Goal: Task Accomplishment & Management: Manage account settings

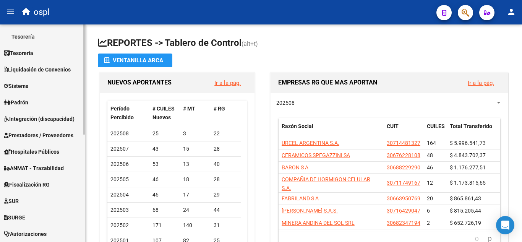
click at [81, 141] on div "Firma Express Reportes Tablero de Control Ingresos Percibidos Análisis de todos…" at bounding box center [43, 125] width 87 height 430
click at [65, 121] on span "Integración (discapacidad)" at bounding box center [39, 118] width 71 height 8
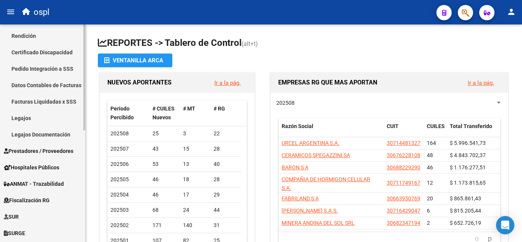
click at [34, 119] on link "Legajos" at bounding box center [42, 118] width 85 height 16
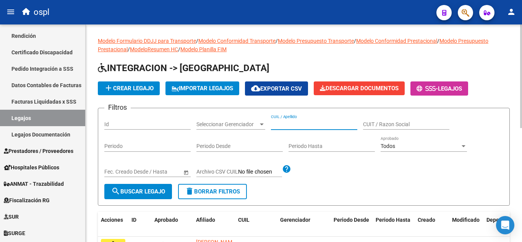
click at [281, 121] on input "CUIL / Apellido" at bounding box center [314, 124] width 86 height 6
paste input "20584624524"
type input "20584624524"
click at [160, 194] on span "search Buscar Legajo" at bounding box center [138, 191] width 54 height 7
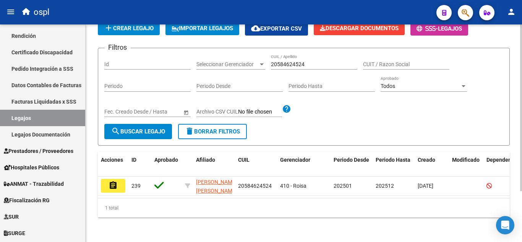
scroll to position [66, 0]
click at [518, 168] on div "Modelo Formulario DDJJ para Transporte / Modelo Conformidad Transporte / Modelo…" at bounding box center [305, 102] width 438 height 277
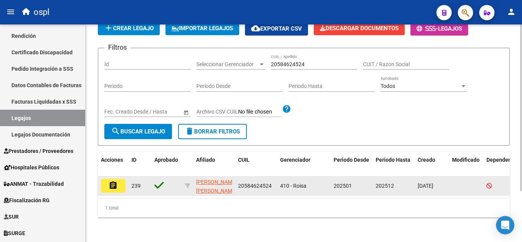
click at [121, 181] on button "assignment" at bounding box center [113, 186] width 24 height 14
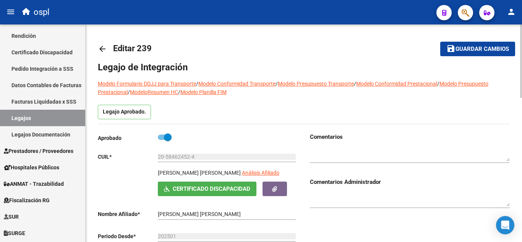
drag, startPoint x: 159, startPoint y: 173, endPoint x: 254, endPoint y: 173, distance: 94.7
click at [241, 173] on p "[PERSON_NAME] [PERSON_NAME]" at bounding box center [199, 172] width 83 height 8
copy p "[PERSON_NAME] [PERSON_NAME]"
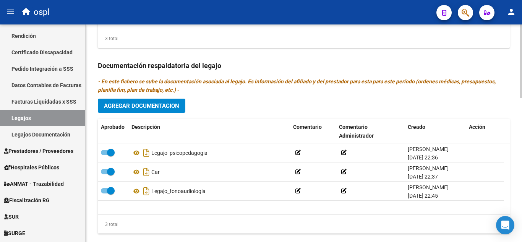
scroll to position [426, 0]
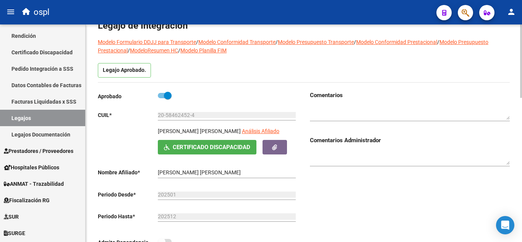
click at [521, 39] on div at bounding box center [521, 75] width 2 height 73
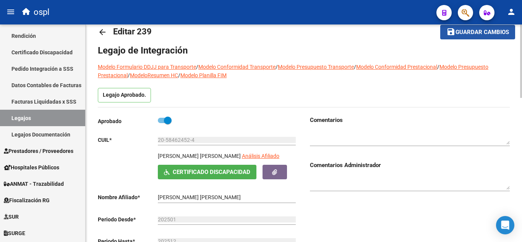
click at [473, 26] on button "save Guardar cambios" at bounding box center [477, 32] width 75 height 14
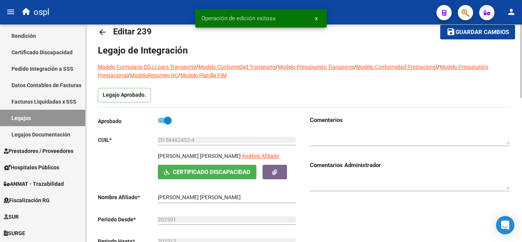
click at [105, 34] on mat-icon "arrow_back" at bounding box center [102, 32] width 9 height 9
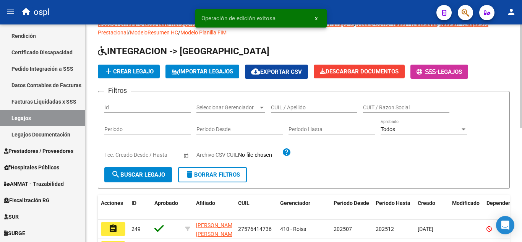
click at [285, 109] on input "CUIL / Apellido" at bounding box center [314, 107] width 86 height 6
paste input "20441929790"
type input "20441929790"
click at [129, 177] on span "search Buscar Legajo" at bounding box center [138, 174] width 54 height 7
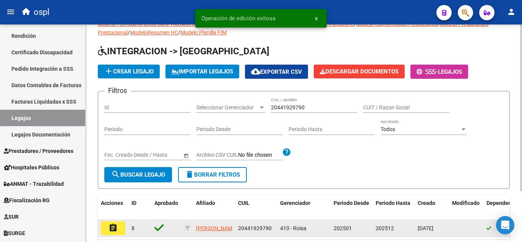
click at [115, 231] on mat-icon "assignment" at bounding box center [112, 227] width 9 height 9
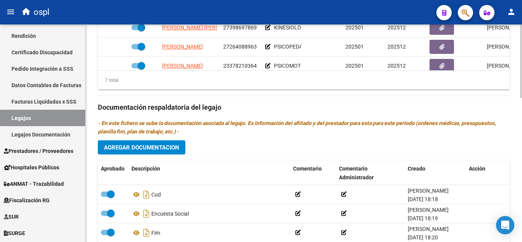
scroll to position [426, 0]
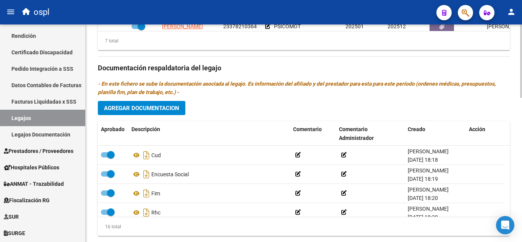
click at [520, 207] on div at bounding box center [521, 198] width 2 height 73
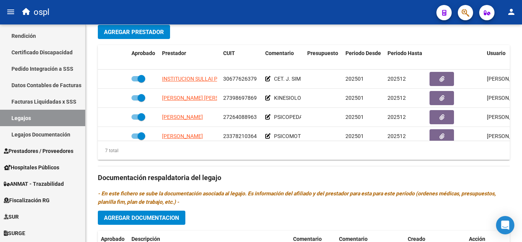
scroll to position [296, 0]
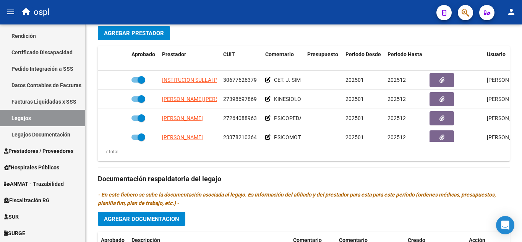
click at [521, 160] on div at bounding box center [521, 161] width 2 height 73
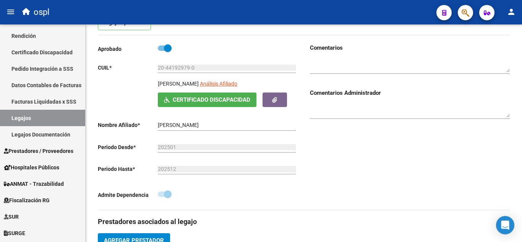
scroll to position [73, 0]
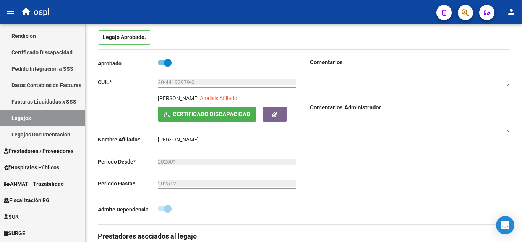
click at [521, 70] on div at bounding box center [521, 86] width 2 height 73
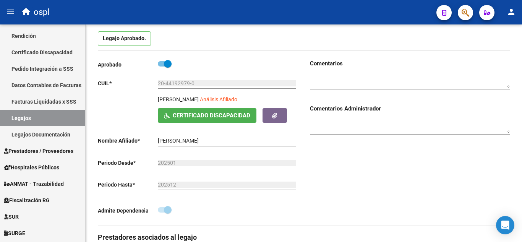
drag, startPoint x: 158, startPoint y: 99, endPoint x: 216, endPoint y: 97, distance: 58.5
click at [199, 97] on p "[PERSON_NAME]" at bounding box center [178, 99] width 41 height 8
copy p "[PERSON_NAME]"
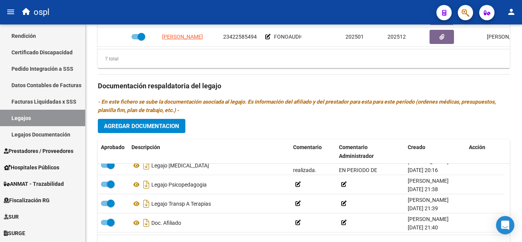
scroll to position [397, 0]
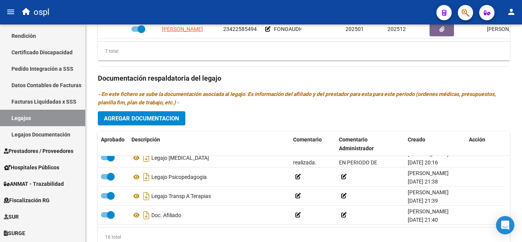
click at [154, 118] on span "Agregar Documentacion" at bounding box center [141, 118] width 75 height 7
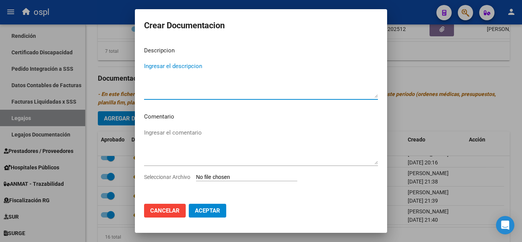
click at [225, 177] on input "Seleccionar Archivo" at bounding box center [246, 177] width 101 height 7
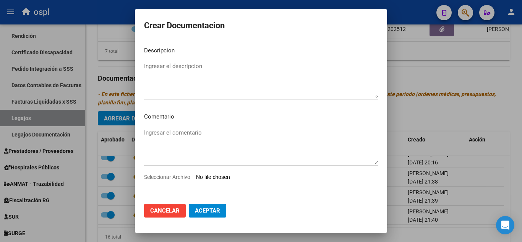
type input "C:\fakepath\DOC-20250707-WA0061..pdf"
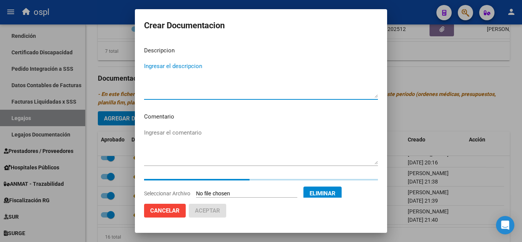
click at [204, 67] on textarea "Ingresar el descripcion" at bounding box center [261, 80] width 234 height 36
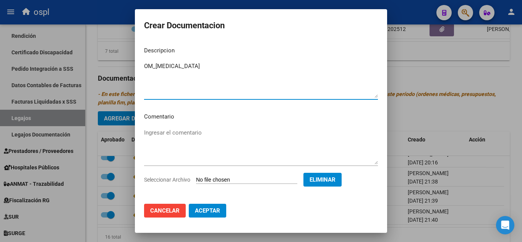
type textarea "OM_[MEDICAL_DATA]"
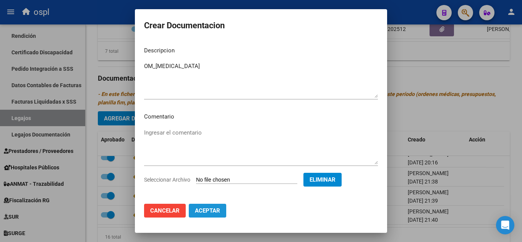
click at [202, 206] on button "Aceptar" at bounding box center [207, 211] width 37 height 14
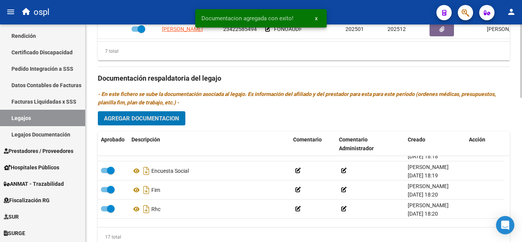
scroll to position [0, 0]
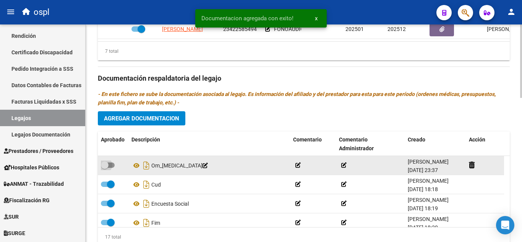
click at [106, 167] on span at bounding box center [105, 165] width 8 height 8
click at [105, 168] on input "checkbox" at bounding box center [104, 168] width 0 height 0
checkbox input "true"
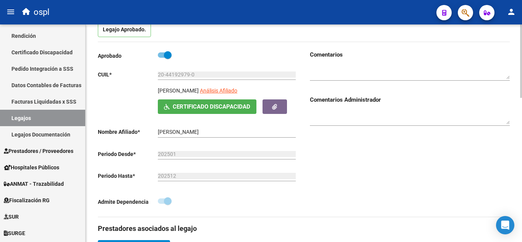
scroll to position [11, 0]
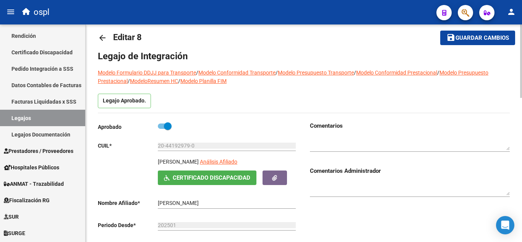
click at [521, 24] on div "menu ospl person Firma Express Reportes Tablero de Control Ingresos Percibidos …" at bounding box center [261, 121] width 522 height 242
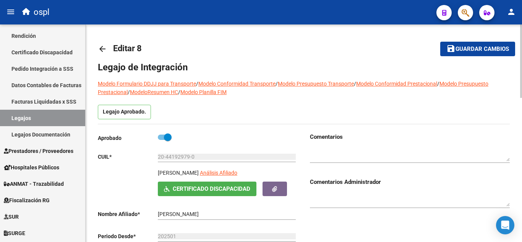
click at [480, 56] on mat-toolbar-row "save Guardar cambios" at bounding box center [470, 49] width 87 height 24
click at [476, 52] on span "Guardar cambios" at bounding box center [481, 49] width 53 height 7
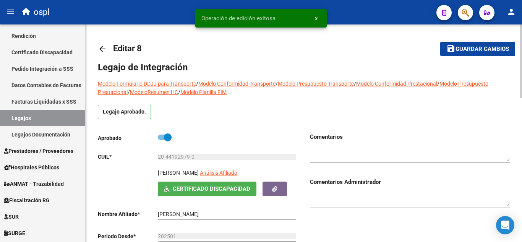
click at [100, 49] on mat-icon "arrow_back" at bounding box center [102, 48] width 9 height 9
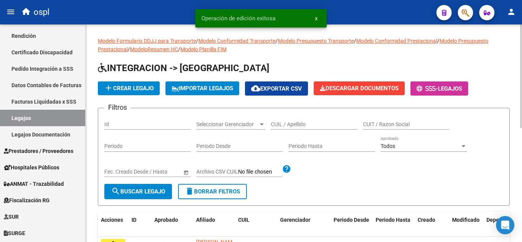
click at [289, 121] on input "CUIL / Apellido" at bounding box center [314, 124] width 86 height 6
paste input "23505497589"
type input "23505497589"
click at [153, 188] on span "search Buscar Legajo" at bounding box center [138, 191] width 54 height 7
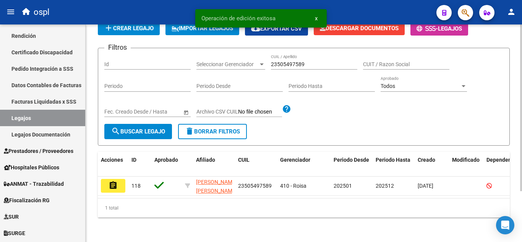
click at [519, 197] on div "Modelo Formulario DDJJ para Transporte / Modelo Conformidad Transporte / Modelo…" at bounding box center [305, 102] width 438 height 277
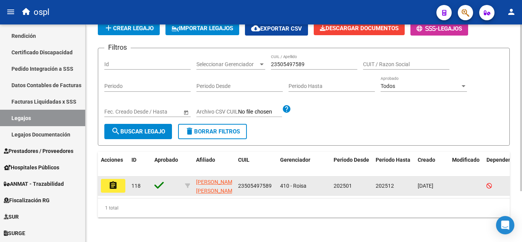
click at [113, 181] on mat-icon "assignment" at bounding box center [112, 185] width 9 height 9
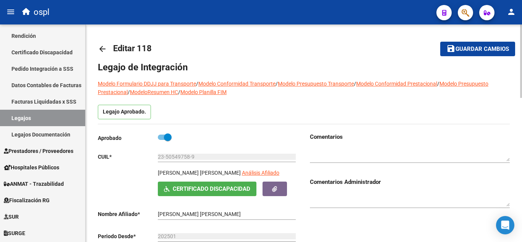
type input "[PERSON_NAME] [PERSON_NAME]"
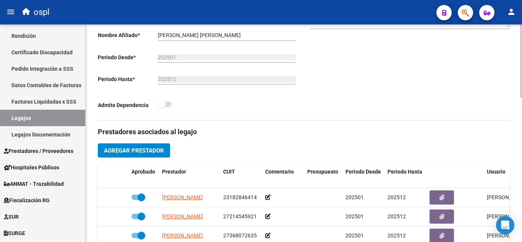
scroll to position [134, 0]
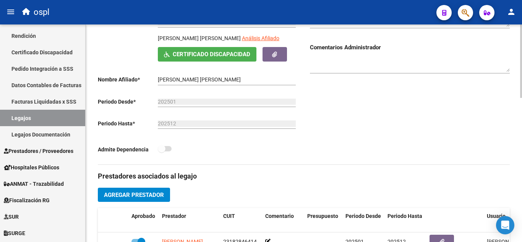
click at [521, 123] on div at bounding box center [521, 106] width 2 height 73
drag, startPoint x: 157, startPoint y: 81, endPoint x: 217, endPoint y: 81, distance: 59.6
click at [217, 81] on input "[PERSON_NAME] [PERSON_NAME]" at bounding box center [227, 79] width 138 height 6
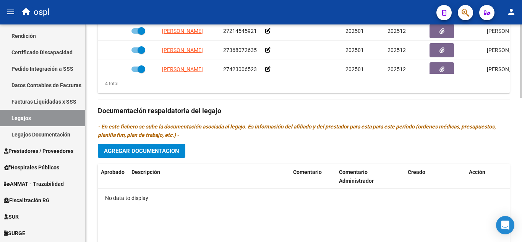
click at [521, 163] on div at bounding box center [521, 184] width 2 height 73
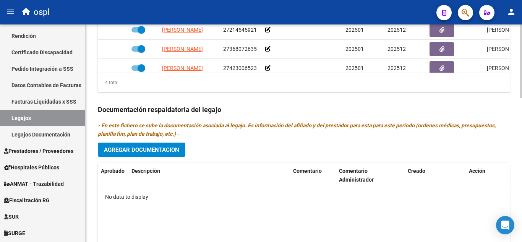
click at [149, 153] on span "Agregar Documentacion" at bounding box center [141, 149] width 75 height 7
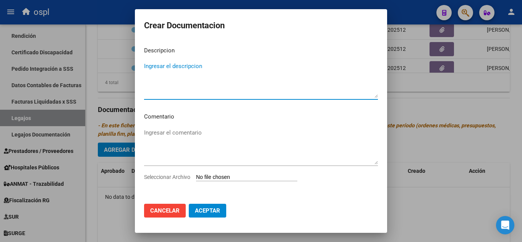
click at [228, 179] on input "Seleccionar Archivo" at bounding box center [246, 177] width 101 height 7
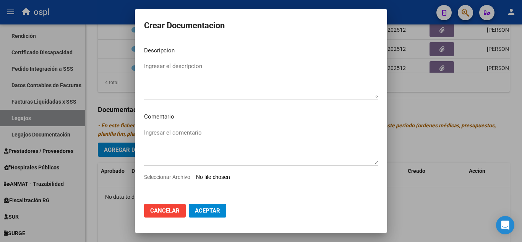
type input "C:\fakepath\ilovepdf_merged (1).pdf"
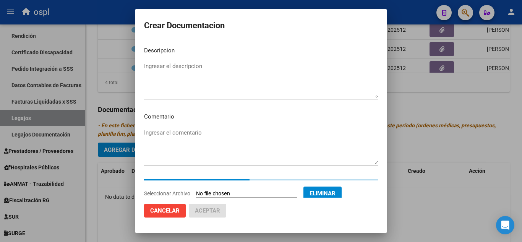
click at [198, 72] on textarea "Ingresar el descripcion" at bounding box center [261, 80] width 234 height 36
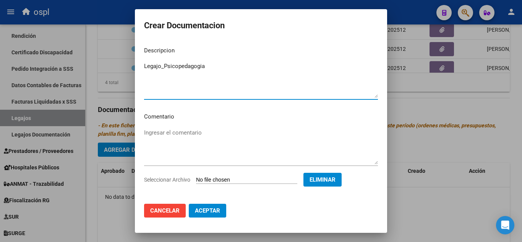
type textarea "Legajo_Psicopedagogia"
click at [202, 212] on span "Aceptar" at bounding box center [207, 210] width 25 height 7
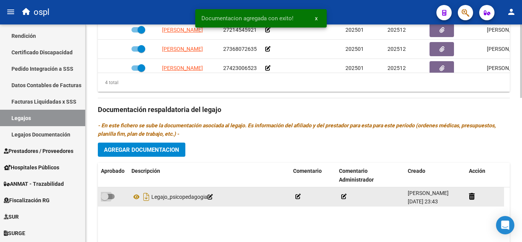
click at [111, 197] on span at bounding box center [108, 196] width 14 height 5
click at [105, 199] on input "checkbox" at bounding box center [104, 199] width 0 height 0
checkbox input "true"
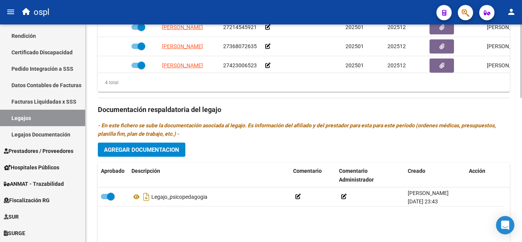
scroll to position [0, 0]
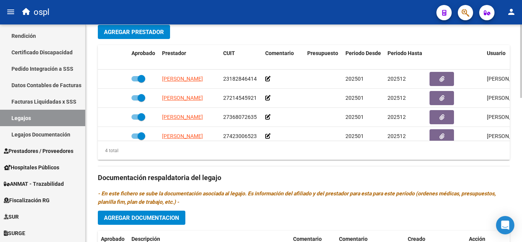
scroll to position [296, 0]
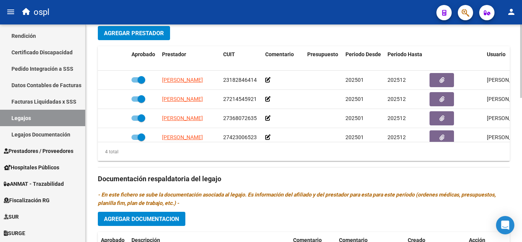
click at [521, 134] on div at bounding box center [521, 161] width 2 height 73
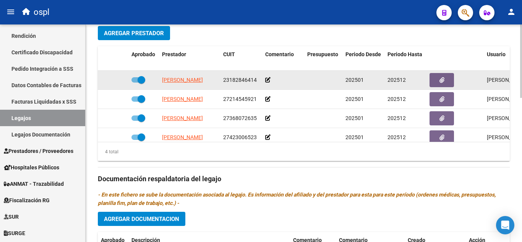
click at [269, 80] on icon at bounding box center [267, 79] width 5 height 5
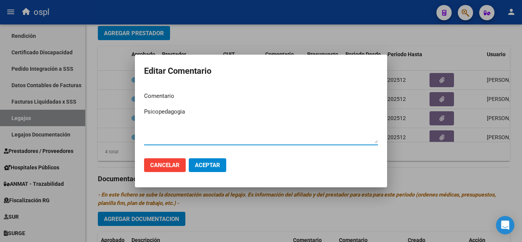
type textarea "Psicopedagogia"
click at [210, 161] on button "Aceptar" at bounding box center [207, 165] width 37 height 14
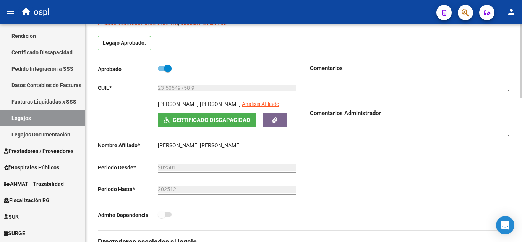
click at [521, 84] on div at bounding box center [521, 84] width 2 height 73
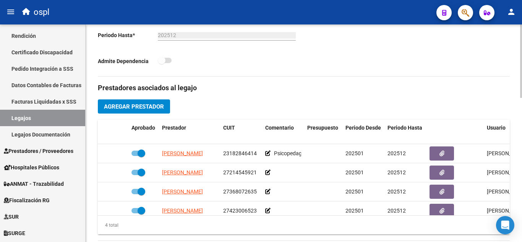
scroll to position [156, 0]
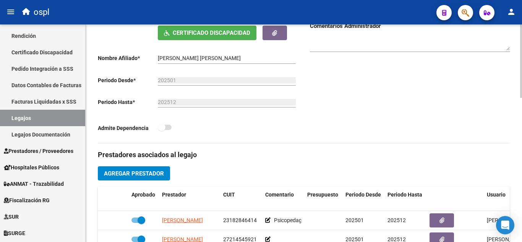
click at [521, 87] on div at bounding box center [521, 113] width 2 height 73
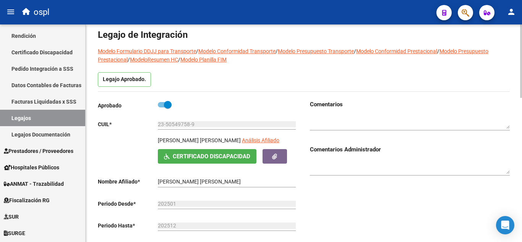
scroll to position [24, 0]
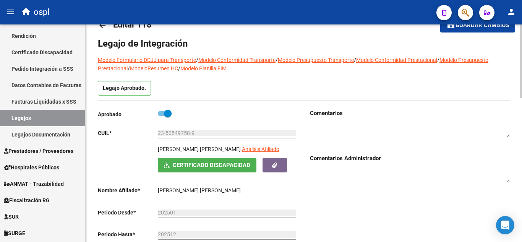
click at [521, 93] on div at bounding box center [521, 68] width 2 height 73
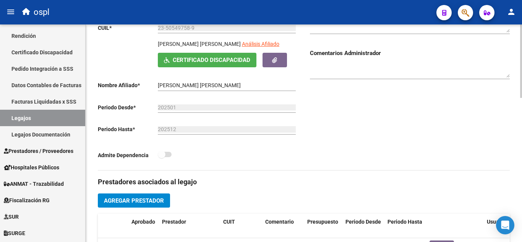
click at [521, 109] on div at bounding box center [521, 104] width 2 height 73
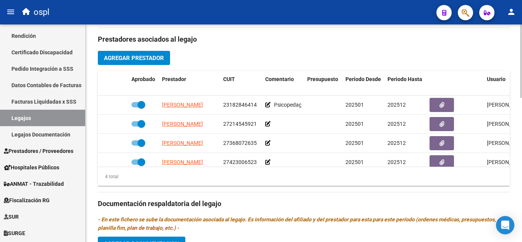
scroll to position [276, 0]
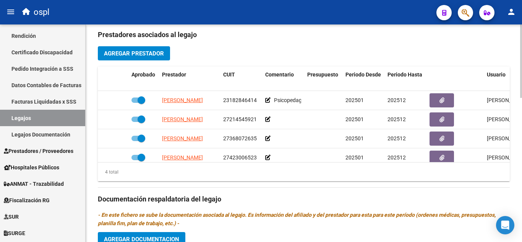
click at [521, 126] on div at bounding box center [521, 154] width 2 height 73
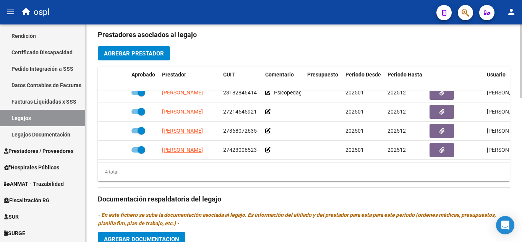
scroll to position [14, 0]
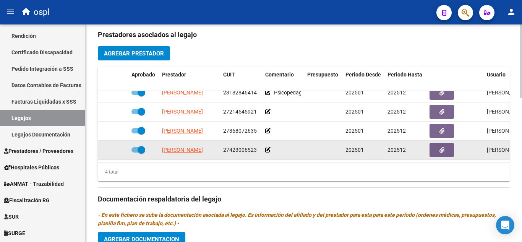
click at [268, 147] on icon at bounding box center [267, 149] width 5 height 5
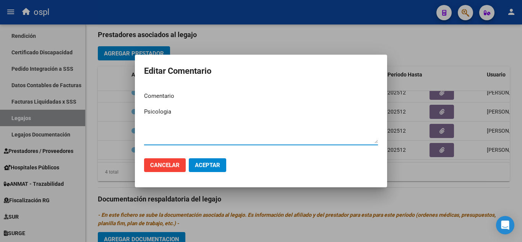
type textarea "Psicologia"
click at [220, 161] on button "Aceptar" at bounding box center [207, 165] width 37 height 14
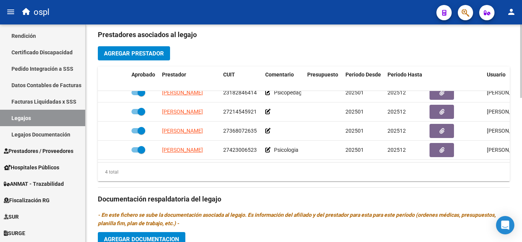
click at [151, 235] on button "Agregar Documentacion" at bounding box center [141, 239] width 87 height 14
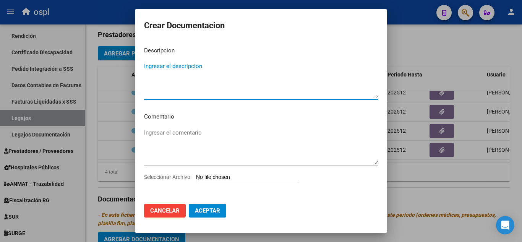
click at [230, 178] on input "Seleccionar Archivo" at bounding box center [246, 177] width 101 height 7
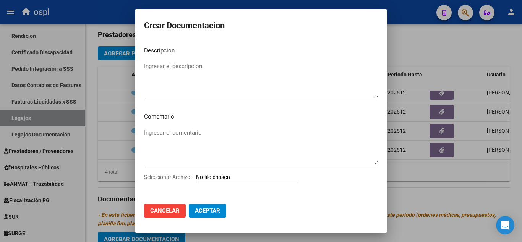
type input "C:\fakepath\ilovepdf_merged.pdf"
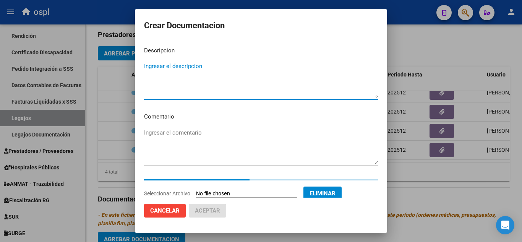
click at [208, 64] on textarea "Ingresar el descripcion" at bounding box center [261, 80] width 234 height 36
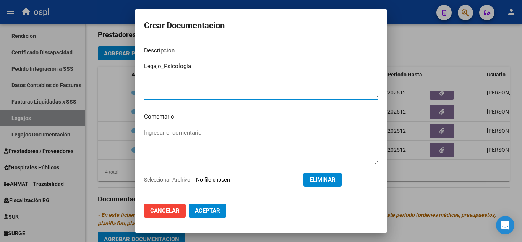
type textarea "Legajo_Psicologia"
click at [203, 203] on mat-dialog-actions "Cancelar Aceptar" at bounding box center [261, 210] width 234 height 26
click at [203, 211] on span "Aceptar" at bounding box center [207, 210] width 25 height 7
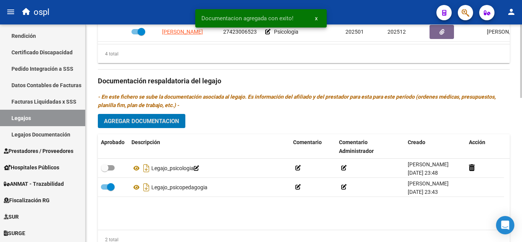
scroll to position [418, 0]
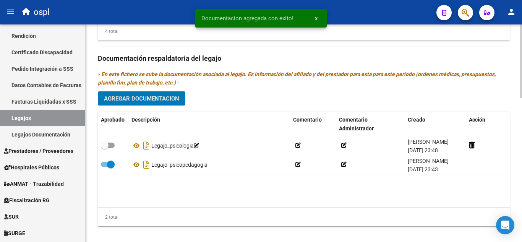
click at [521, 169] on div at bounding box center [521, 201] width 2 height 73
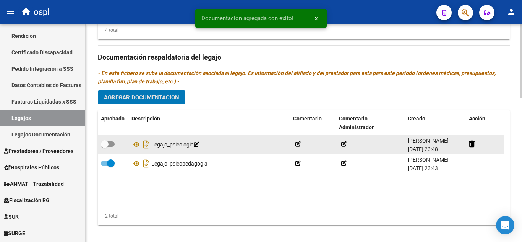
click at [110, 142] on span at bounding box center [108, 143] width 14 height 5
click at [105, 147] on input "checkbox" at bounding box center [104, 147] width 0 height 0
checkbox input "true"
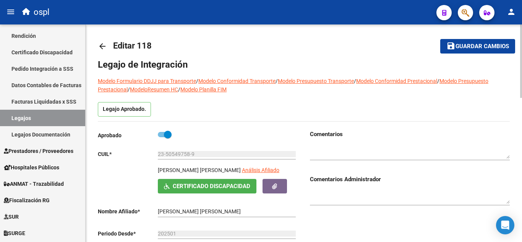
click at [521, 36] on div at bounding box center [521, 61] width 2 height 73
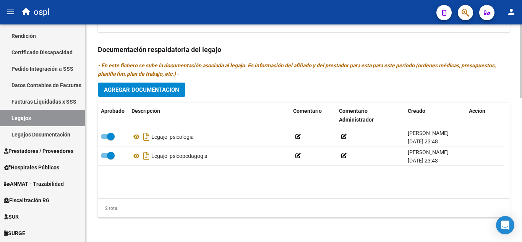
click at [156, 84] on button "Agregar Documentacion" at bounding box center [141, 90] width 87 height 14
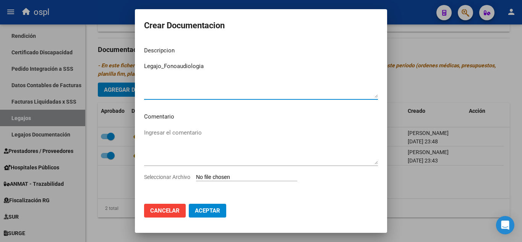
type textarea "Legajo_Fonoaudiologia"
click at [200, 176] on input "Seleccionar Archivo" at bounding box center [246, 177] width 101 height 7
type input "C:\fakepath\ilovepdf_merged.pdf"
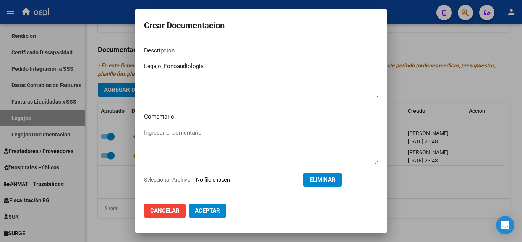
click at [207, 213] on span "Aceptar" at bounding box center [207, 210] width 25 height 7
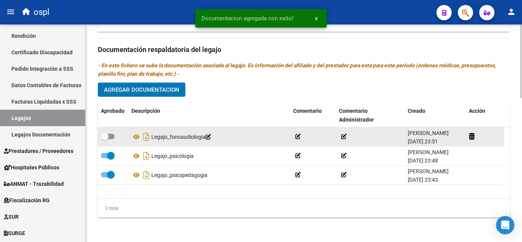
click at [104, 137] on span at bounding box center [105, 137] width 8 height 8
click at [104, 139] on input "checkbox" at bounding box center [104, 139] width 0 height 0
checkbox input "true"
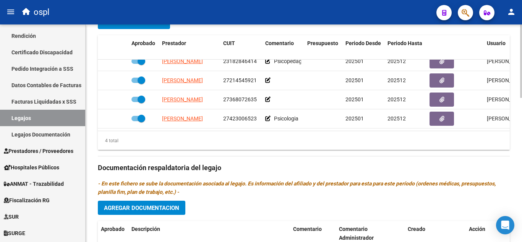
scroll to position [301, 0]
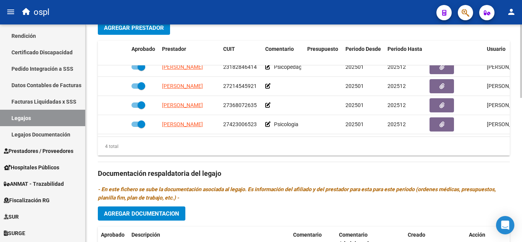
click at [521, 140] on div at bounding box center [521, 162] width 2 height 73
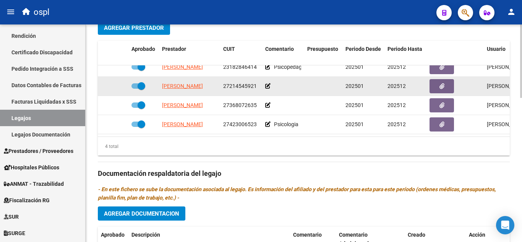
click at [266, 83] on icon at bounding box center [267, 85] width 5 height 5
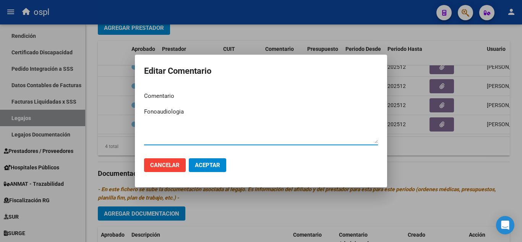
type textarea "Fonoaudiologia"
click at [211, 161] on button "Aceptar" at bounding box center [207, 165] width 37 height 14
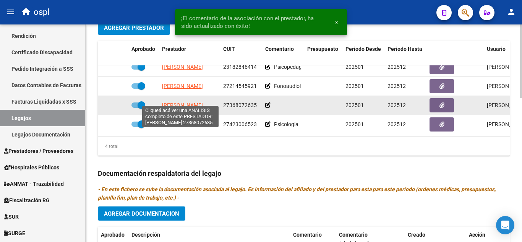
click at [181, 102] on span "[PERSON_NAME]" at bounding box center [182, 105] width 41 height 6
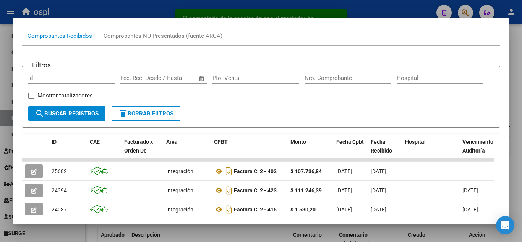
scroll to position [110, 0]
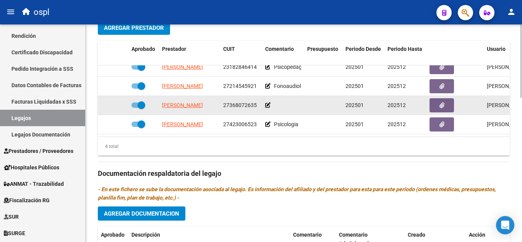
click at [140, 101] on span at bounding box center [142, 105] width 8 height 8
click at [135, 108] on input "checkbox" at bounding box center [135, 108] width 0 height 0
click at [104, 102] on icon at bounding box center [103, 104] width 5 height 5
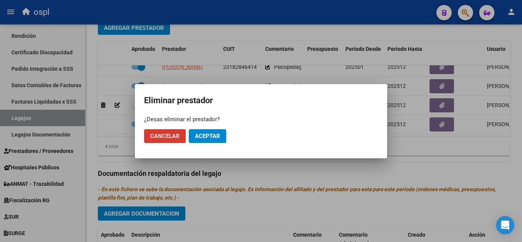
click at [221, 137] on button "Aceptar" at bounding box center [207, 136] width 37 height 14
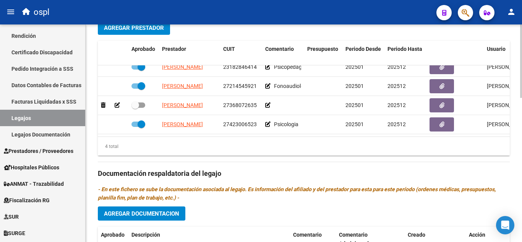
checkbox input "true"
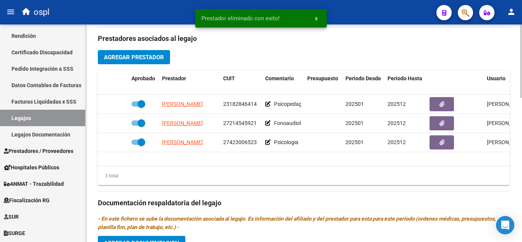
scroll to position [270, 0]
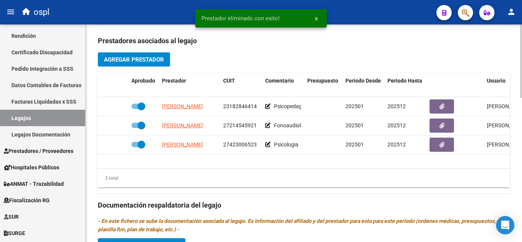
click at [521, 124] on div at bounding box center [521, 152] width 2 height 73
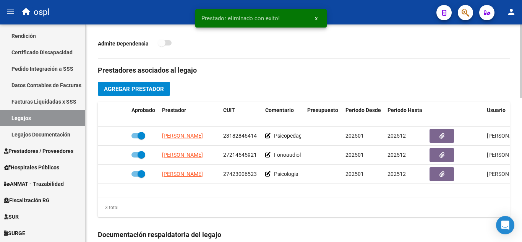
click at [521, 121] on div at bounding box center [521, 142] width 2 height 73
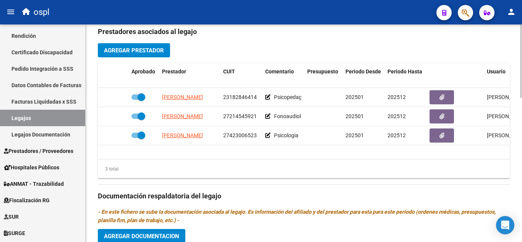
click at [521, 138] on div at bounding box center [521, 155] width 2 height 73
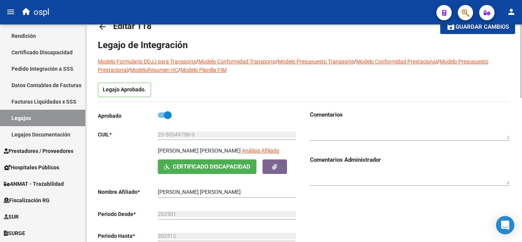
click at [521, 35] on div at bounding box center [521, 68] width 2 height 73
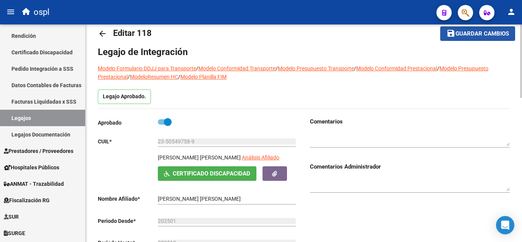
click at [461, 37] on button "save Guardar cambios" at bounding box center [477, 33] width 75 height 14
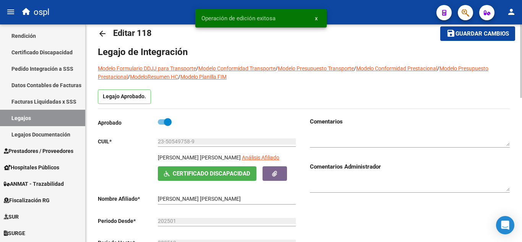
click at [103, 36] on mat-icon "arrow_back" at bounding box center [102, 33] width 9 height 9
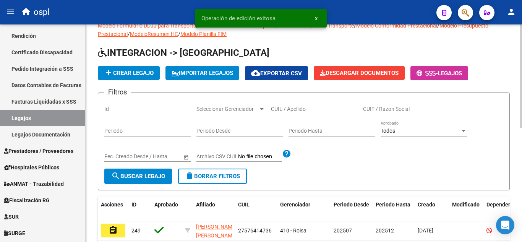
click at [279, 109] on input "CUIL / Apellido" at bounding box center [314, 109] width 86 height 6
paste input "27551870591"
type input "27551870591"
click at [139, 177] on span "search Buscar Legajo" at bounding box center [138, 176] width 54 height 7
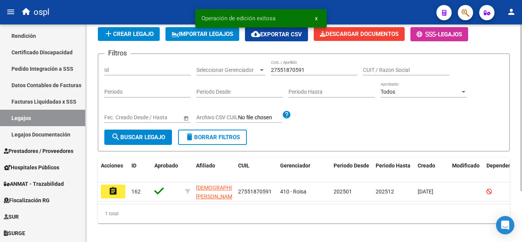
click at [521, 124] on div at bounding box center [521, 154] width 2 height 167
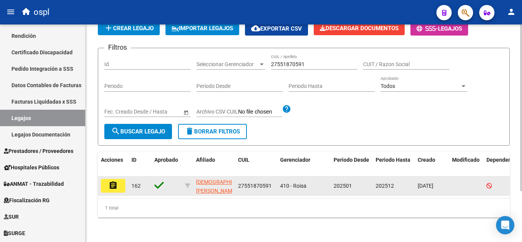
click at [123, 182] on button "assignment" at bounding box center [113, 186] width 24 height 14
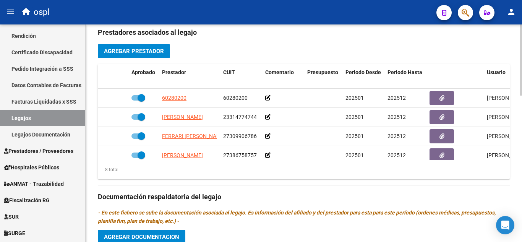
scroll to position [300, 0]
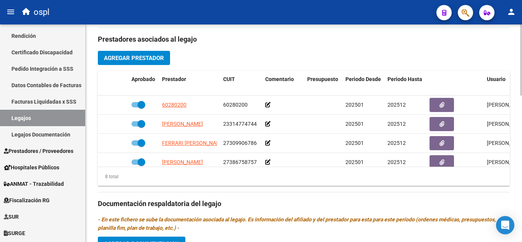
click at [521, 164] on div at bounding box center [521, 156] width 2 height 71
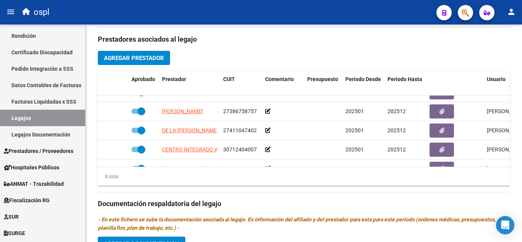
scroll to position [46, 0]
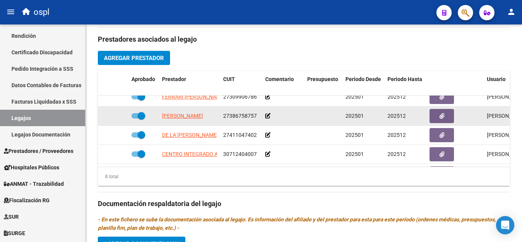
click at [267, 113] on icon at bounding box center [267, 115] width 5 height 5
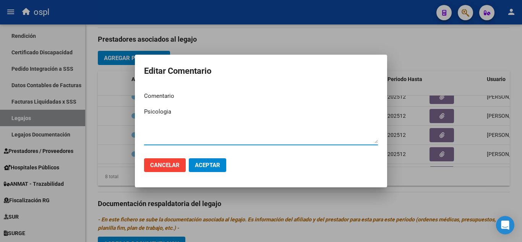
type textarea "Psicologia"
click at [204, 159] on button "Aceptar" at bounding box center [207, 165] width 37 height 14
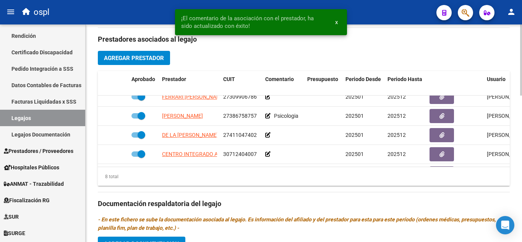
scroll to position [446, 0]
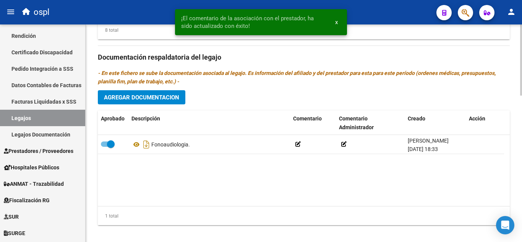
click at [171, 94] on button "Agregar Documentacion" at bounding box center [141, 97] width 87 height 14
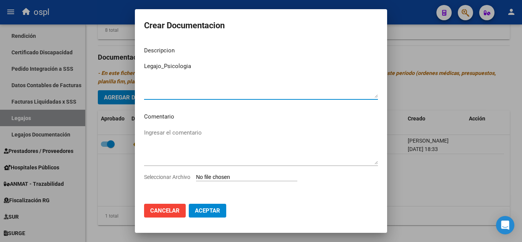
type textarea "Legajo_Psicologia"
click at [206, 176] on input "Seleccionar Archivo" at bounding box center [246, 177] width 101 height 7
type input "C:\fakepath\[PERSON_NAME] [PERSON_NAME] PSC.pdf"
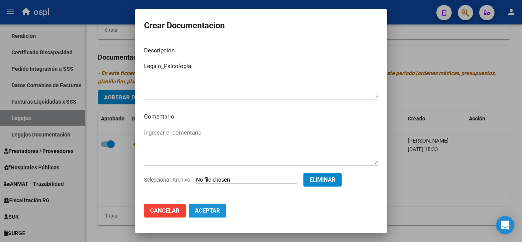
click at [201, 215] on button "Aceptar" at bounding box center [207, 211] width 37 height 14
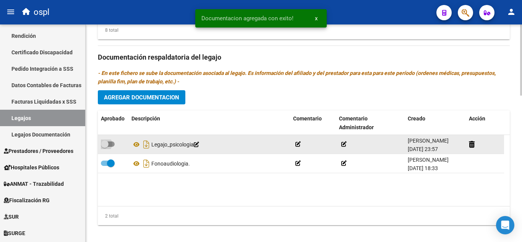
click at [107, 140] on span at bounding box center [105, 144] width 8 height 8
click at [105, 147] on input "checkbox" at bounding box center [104, 147] width 0 height 0
checkbox input "true"
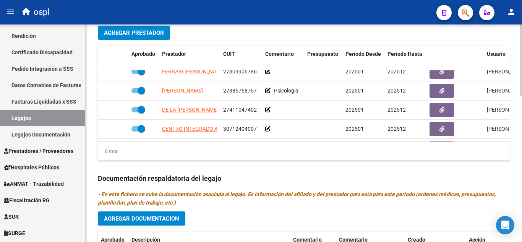
scroll to position [318, 0]
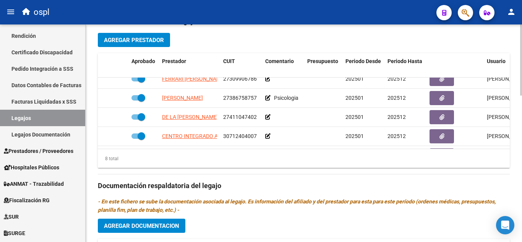
click at [521, 141] on div at bounding box center [521, 162] width 2 height 71
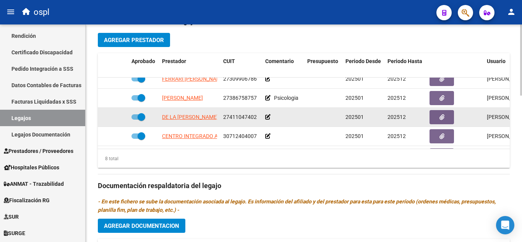
click at [266, 114] on icon at bounding box center [267, 116] width 5 height 5
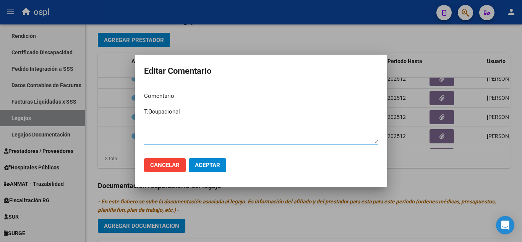
type textarea "T.Ocupacional"
click at [202, 170] on button "Aceptar" at bounding box center [207, 165] width 37 height 14
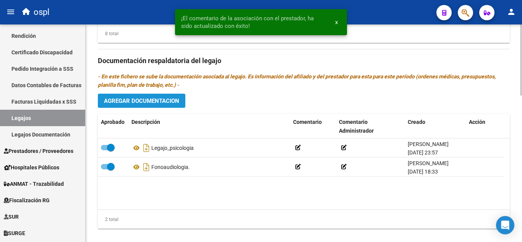
click at [162, 97] on span "Agregar Documentacion" at bounding box center [141, 100] width 75 height 7
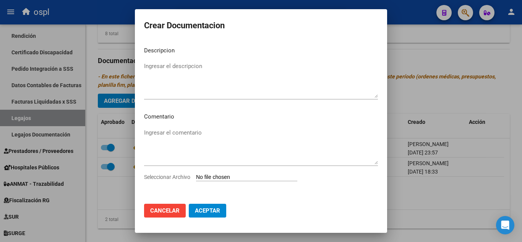
click at [211, 178] on input "Seleccionar Archivo" at bounding box center [246, 177] width 101 height 7
type input "C:\fakepath\[PERSON_NAME] [PERSON_NAME] to.pdf"
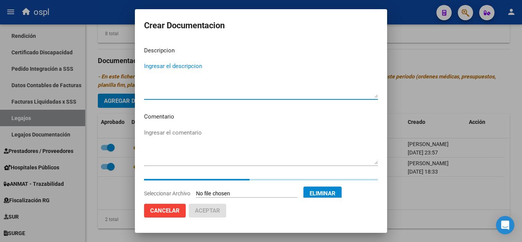
click at [212, 75] on textarea "Ingresar el descripcion" at bounding box center [261, 80] width 234 height 36
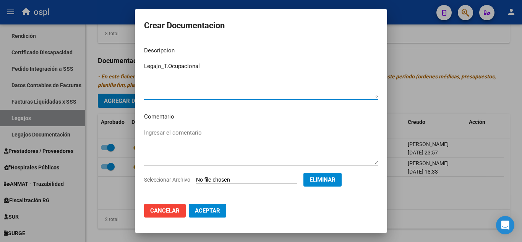
type textarea "Legajo_T.Ocupacional"
click at [193, 206] on button "Aceptar" at bounding box center [207, 211] width 37 height 14
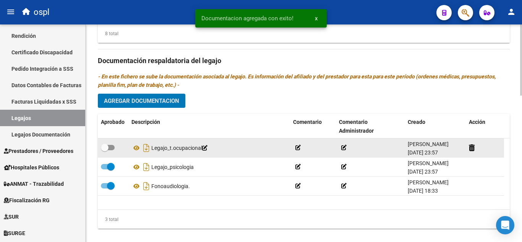
click at [111, 145] on span at bounding box center [108, 147] width 14 height 5
click at [105, 150] on input "checkbox" at bounding box center [104, 150] width 0 height 0
checkbox input "true"
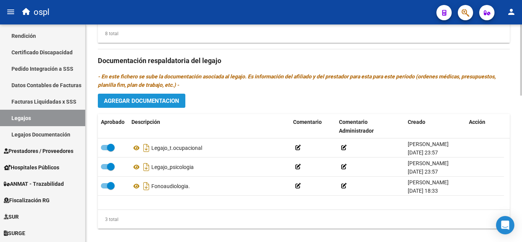
click at [142, 97] on span "Agregar Documentacion" at bounding box center [141, 100] width 75 height 7
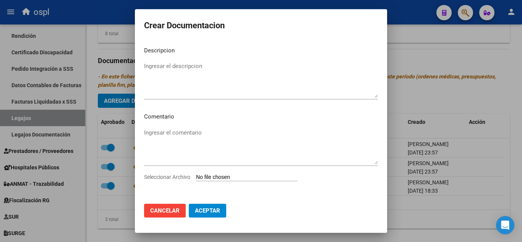
click at [231, 182] on div "Seleccionar Archivo" at bounding box center [261, 180] width 234 height 15
click at [232, 178] on input "Seleccionar Archivo" at bounding box center [246, 177] width 101 height 7
type input "C:\fakepath\[PERSON_NAME] [PERSON_NAME] PSP.pdf"
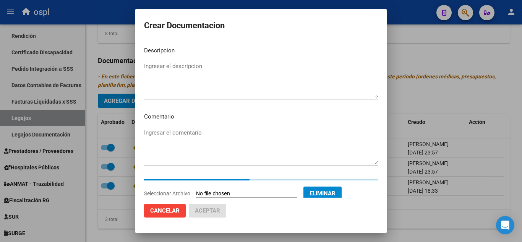
click at [230, 65] on textarea "Ingresar el descripcion" at bounding box center [261, 80] width 234 height 36
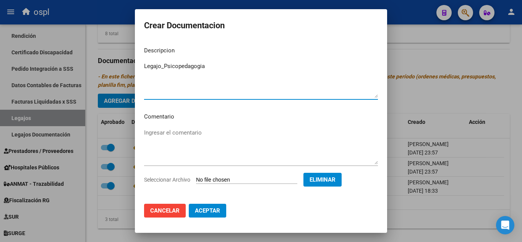
type textarea "Legajo_Psicopedagogia"
click at [192, 208] on button "Aceptar" at bounding box center [207, 211] width 37 height 14
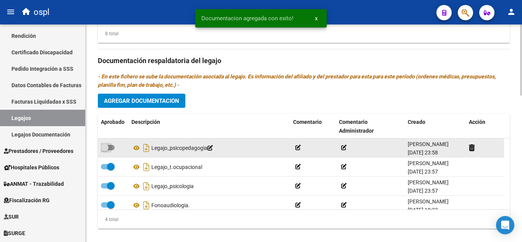
click at [106, 144] on span at bounding box center [105, 148] width 8 height 8
click at [105, 150] on input "checkbox" at bounding box center [104, 150] width 0 height 0
checkbox input "true"
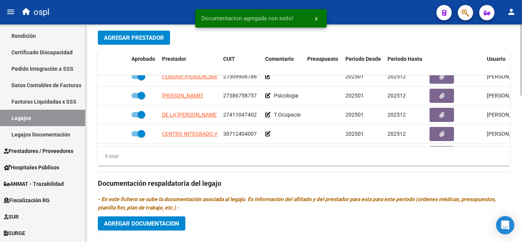
scroll to position [317, 0]
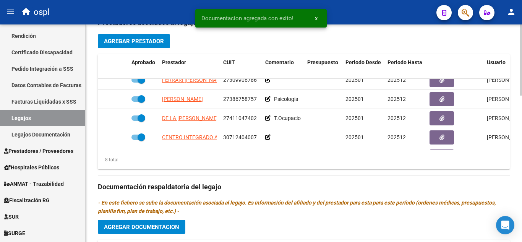
click at [521, 145] on div at bounding box center [521, 161] width 2 height 71
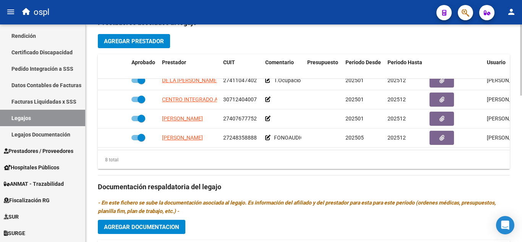
scroll to position [90, 0]
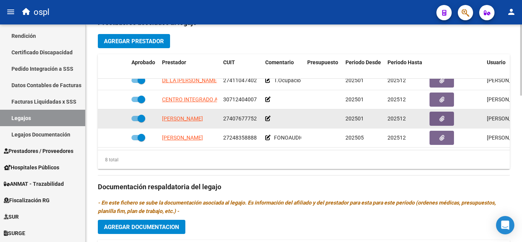
click at [269, 116] on icon at bounding box center [267, 118] width 5 height 5
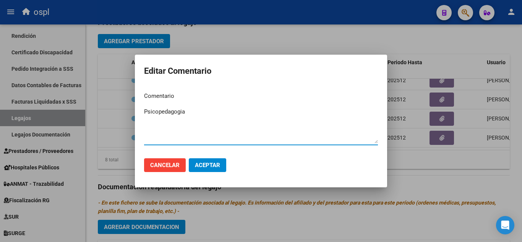
type textarea "Psicopedagogia"
click at [204, 166] on span "Aceptar" at bounding box center [207, 165] width 25 height 7
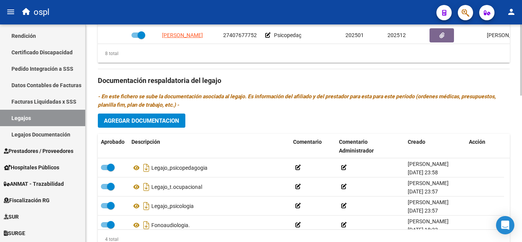
scroll to position [401, 0]
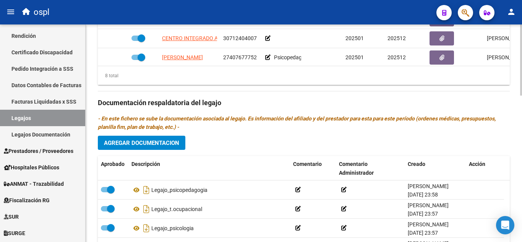
click at [175, 139] on button "Agregar Documentacion" at bounding box center [141, 143] width 87 height 14
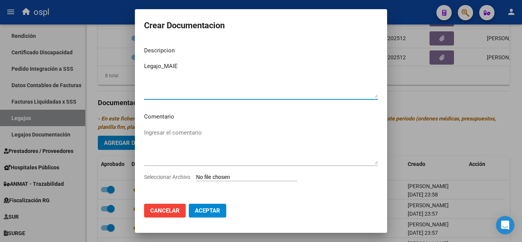
type textarea "Legajo_MAIE"
click at [205, 178] on input "Seleccionar Archivo" at bounding box center [246, 177] width 101 height 7
type input "C:\fakepath\[PERSON_NAME] [PERSON_NAME] SAIE.pdf"
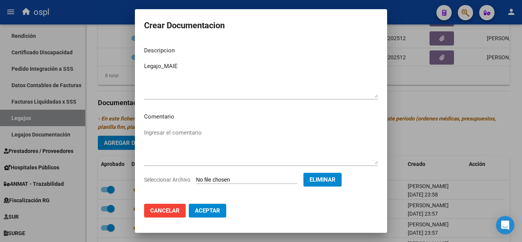
click at [206, 205] on button "Aceptar" at bounding box center [207, 211] width 37 height 14
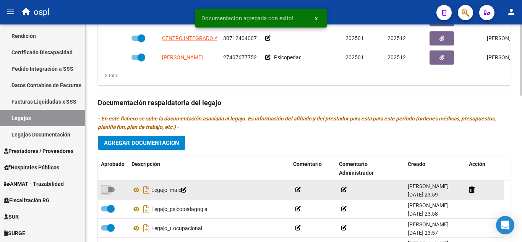
click at [105, 186] on span at bounding box center [105, 190] width 8 height 8
click at [105, 192] on input "checkbox" at bounding box center [104, 192] width 0 height 0
checkbox input "true"
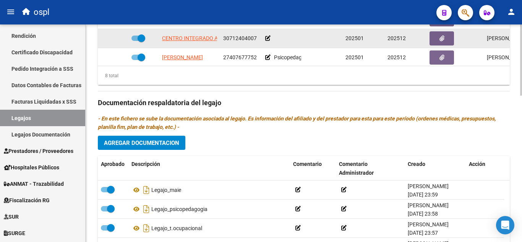
click at [268, 36] on icon at bounding box center [267, 38] width 5 height 5
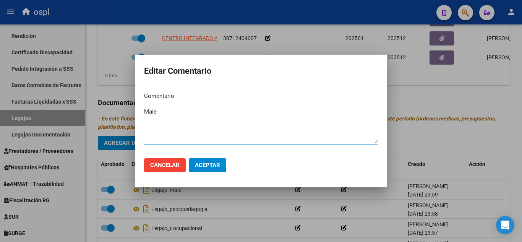
type textarea "Maie"
click at [216, 163] on span "Aceptar" at bounding box center [207, 165] width 25 height 7
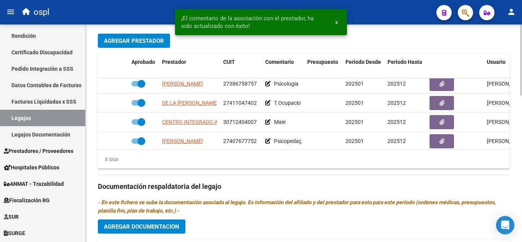
scroll to position [312, 0]
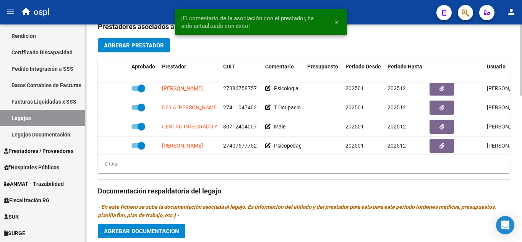
click at [521, 147] on div at bounding box center [521, 160] width 2 height 71
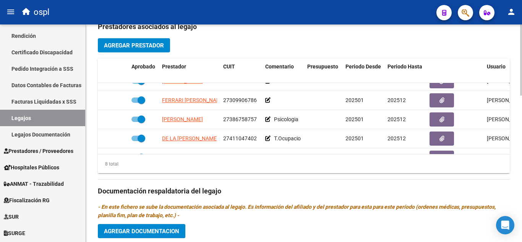
scroll to position [23, 0]
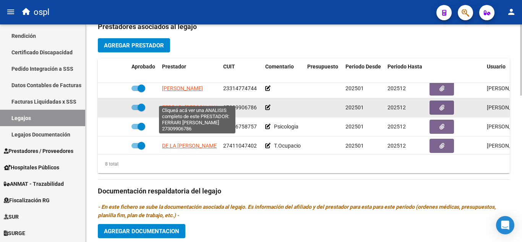
click at [197, 104] on span "FERRARI [PERSON_NAME]" at bounding box center [193, 107] width 63 height 6
type textarea "27309906786"
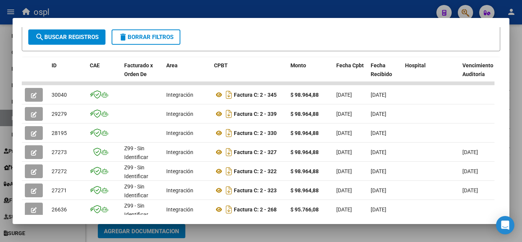
scroll to position [176, 0]
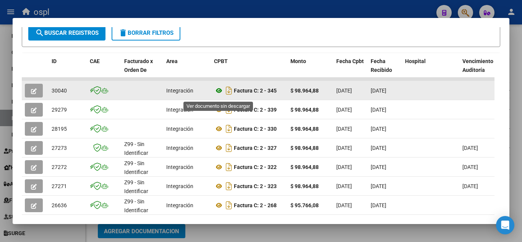
click at [217, 94] on icon at bounding box center [219, 90] width 10 height 9
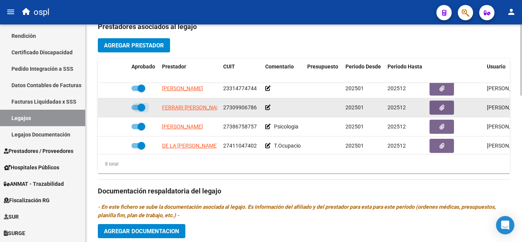
click at [139, 104] on span at bounding box center [142, 108] width 8 height 8
click at [135, 110] on input "checkbox" at bounding box center [135, 110] width 0 height 0
click at [104, 105] on icon at bounding box center [103, 107] width 5 height 5
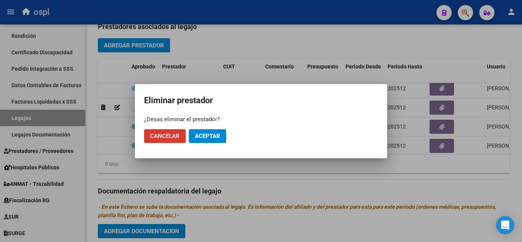
click at [195, 136] on span "Aceptar" at bounding box center [207, 136] width 25 height 7
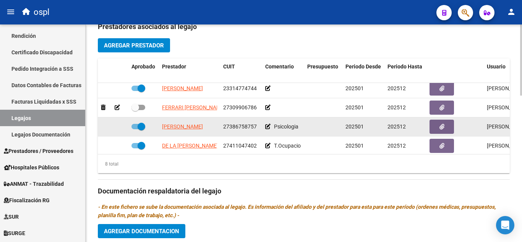
checkbox input "true"
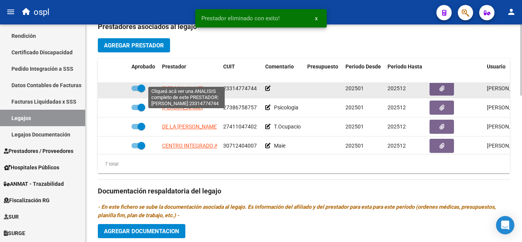
click at [203, 85] on span "[PERSON_NAME]" at bounding box center [182, 88] width 41 height 6
type textarea "23314774744"
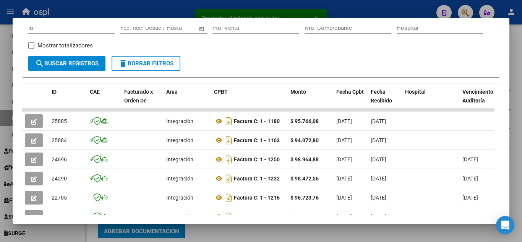
scroll to position [151, 0]
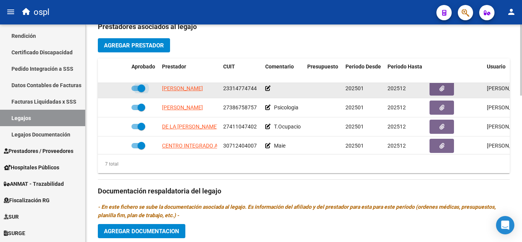
click at [141, 84] on span at bounding box center [142, 88] width 8 height 8
click at [135, 91] on input "checkbox" at bounding box center [135, 91] width 0 height 0
click at [104, 86] on icon at bounding box center [103, 88] width 5 height 5
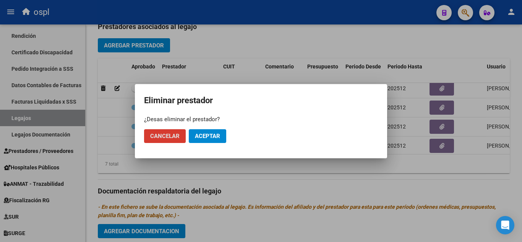
click at [207, 140] on button "Aceptar" at bounding box center [207, 136] width 37 height 14
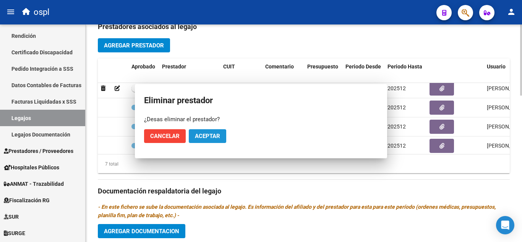
scroll to position [19, 0]
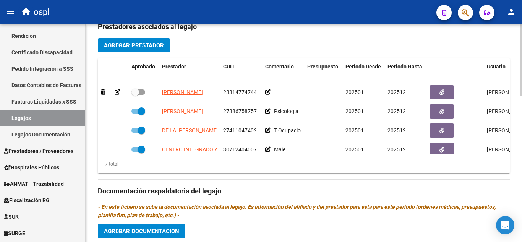
checkbox input "true"
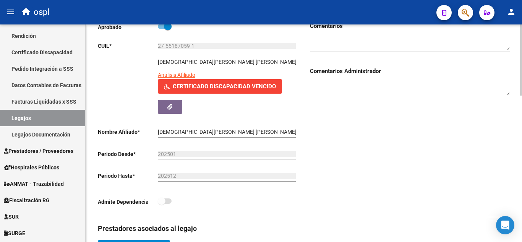
scroll to position [107, 0]
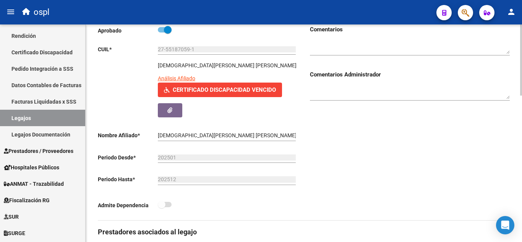
click at [521, 82] on div at bounding box center [521, 94] width 2 height 71
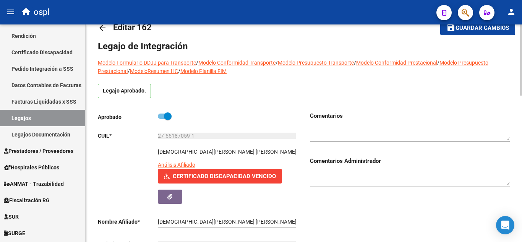
click at [521, 80] on div at bounding box center [521, 66] width 2 height 71
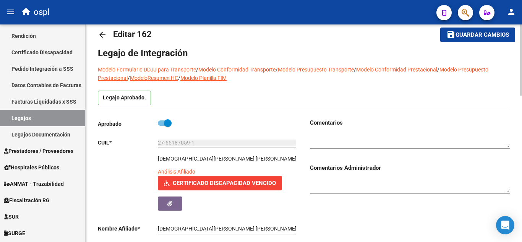
drag, startPoint x: 158, startPoint y: 159, endPoint x: 230, endPoint y: 159, distance: 72.2
click at [230, 159] on p "[DEMOGRAPHIC_DATA][PERSON_NAME] [PERSON_NAME]" at bounding box center [227, 158] width 139 height 8
drag, startPoint x: 232, startPoint y: 159, endPoint x: 155, endPoint y: 158, distance: 77.2
click at [155, 158] on div "[DEMOGRAPHIC_DATA][PERSON_NAME] [PERSON_NAME] Análisis Afiliado Certificado Dis…" at bounding box center [198, 182] width 200 height 56
copy p "[DEMOGRAPHIC_DATA][PERSON_NAME] [PERSON_NAME]"
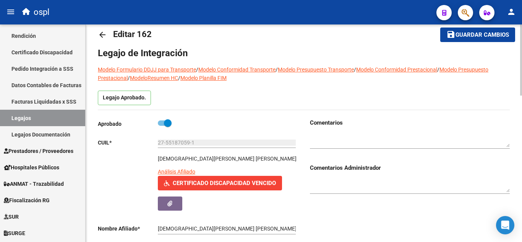
click at [478, 37] on span "Guardar cambios" at bounding box center [481, 35] width 53 height 7
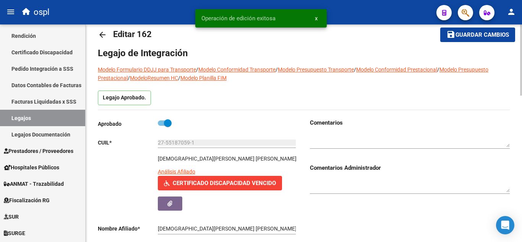
click at [104, 37] on mat-icon "arrow_back" at bounding box center [102, 34] width 9 height 9
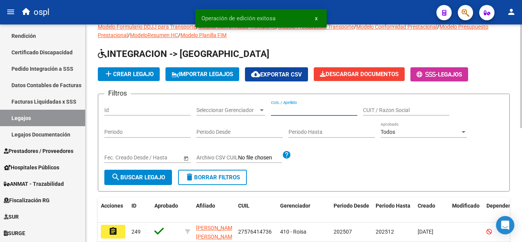
click at [272, 110] on input "CUIL / Apellido" at bounding box center [314, 110] width 86 height 6
paste input "20324722212"
type input "20324722212"
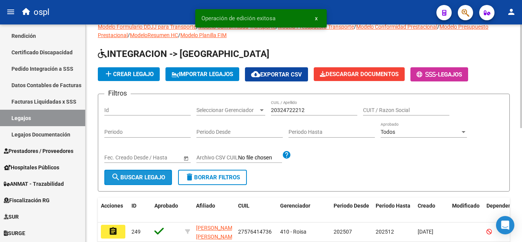
click at [129, 180] on span "search Buscar Legajo" at bounding box center [138, 177] width 54 height 7
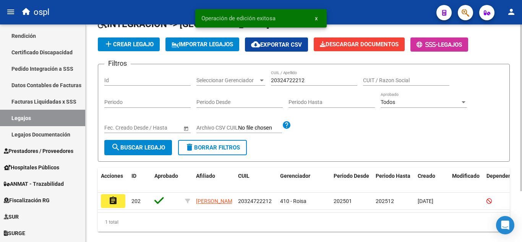
scroll to position [66, 0]
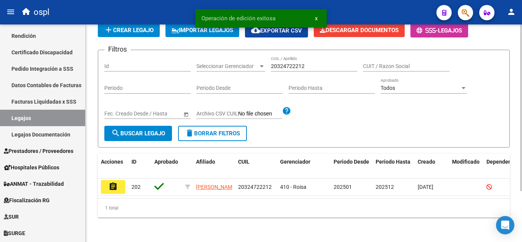
click at [521, 131] on div at bounding box center [521, 158] width 2 height 167
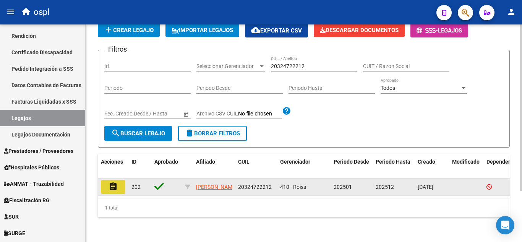
click at [116, 182] on mat-icon "assignment" at bounding box center [112, 186] width 9 height 9
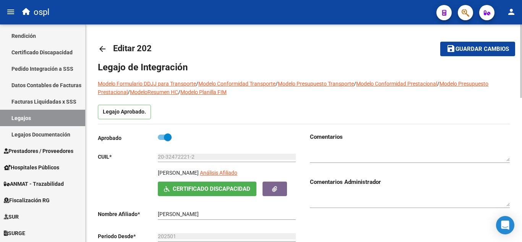
type input "[PERSON_NAME]"
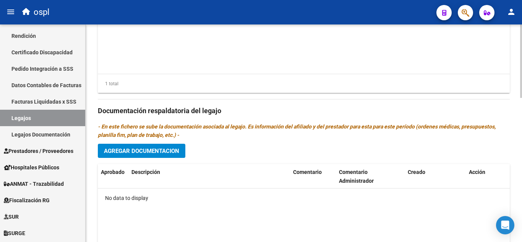
scroll to position [370, 0]
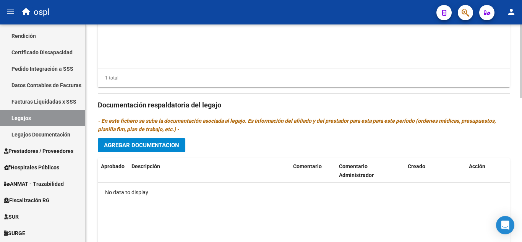
click at [521, 188] on div at bounding box center [521, 186] width 2 height 73
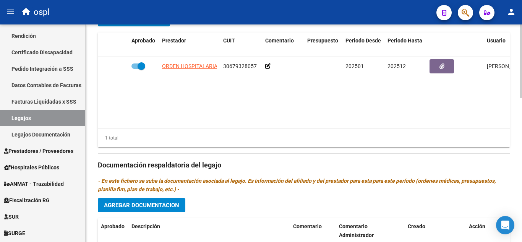
scroll to position [333, 0]
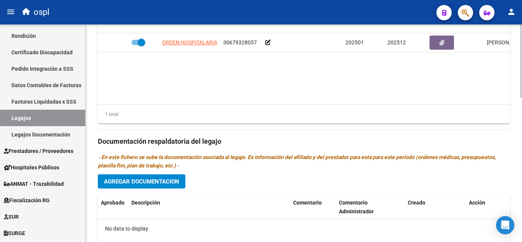
click at [504, 148] on div "arrow_back Editar 202 save Guardar cambios Legajo de Integración Modelo Formula…" at bounding box center [305, 12] width 438 height 643
click at [175, 188] on button "Agregar Documentacion" at bounding box center [141, 181] width 87 height 14
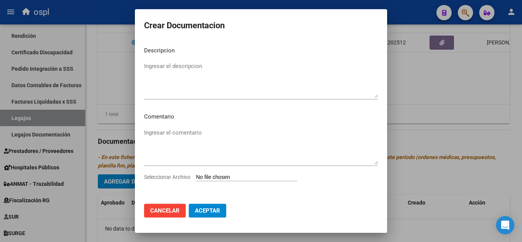
click at [206, 180] on input "Seleccionar Archivo" at bounding box center [246, 177] width 101 height 7
type input "C:\fakepath\PM -RHC E NFORMES -[DATE].pdf"
click at [199, 78] on textarea "Ingresar el descripcion" at bounding box center [261, 80] width 234 height 36
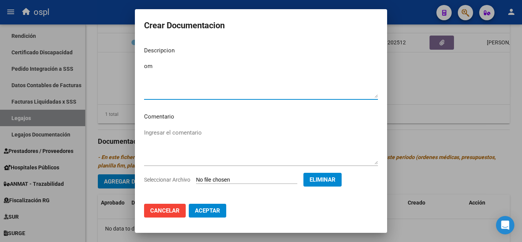
type textarea "om"
click at [206, 213] on span "Aceptar" at bounding box center [207, 210] width 25 height 7
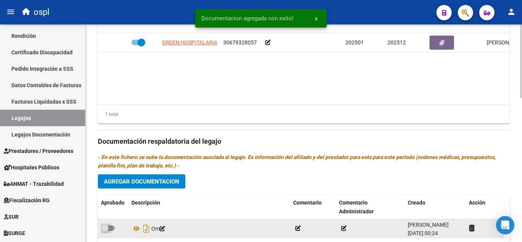
click at [104, 228] on span at bounding box center [105, 228] width 8 height 8
click at [104, 231] on input "checkbox" at bounding box center [104, 231] width 0 height 0
checkbox input "true"
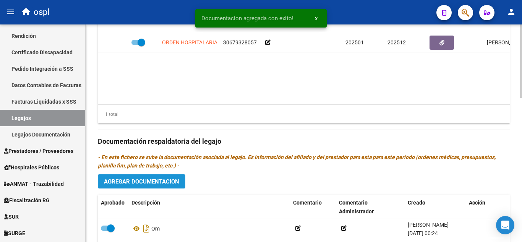
click at [152, 180] on span "Agregar Documentacion" at bounding box center [141, 181] width 75 height 7
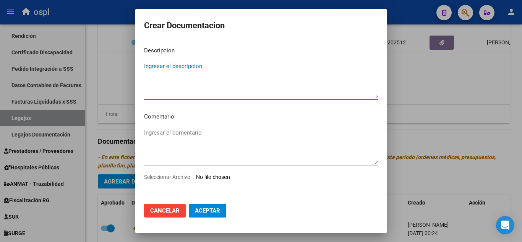
click at [236, 175] on input "Seleccionar Archivo" at bounding box center [246, 177] width 101 height 7
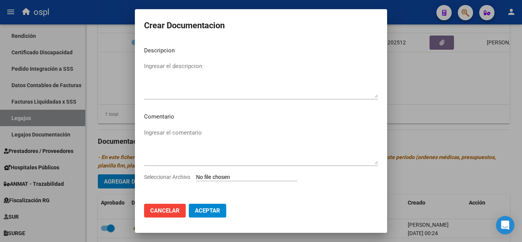
type input "C:\fakepath\ANDIS- SAN [PERSON_NAME].pdf"
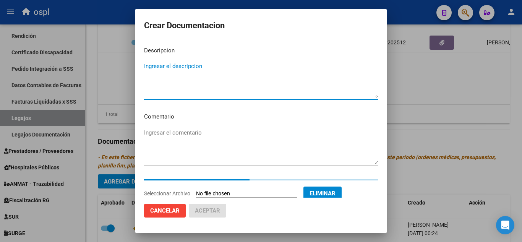
click at [213, 81] on textarea "Ingresar el descripcion" at bounding box center [261, 80] width 234 height 36
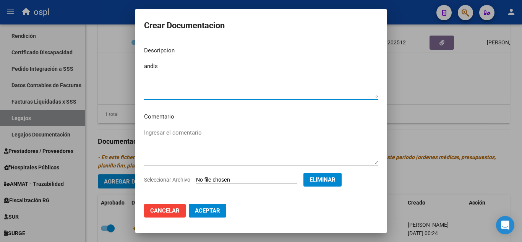
type textarea "andis"
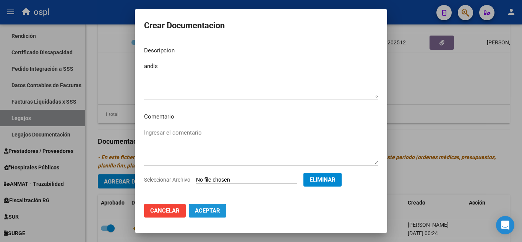
click at [197, 205] on button "Aceptar" at bounding box center [207, 211] width 37 height 14
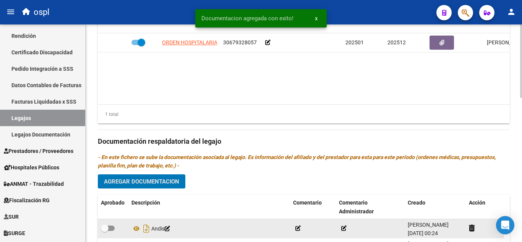
click at [110, 227] on span at bounding box center [108, 227] width 14 height 5
click at [105, 231] on input "checkbox" at bounding box center [104, 231] width 0 height 0
checkbox input "true"
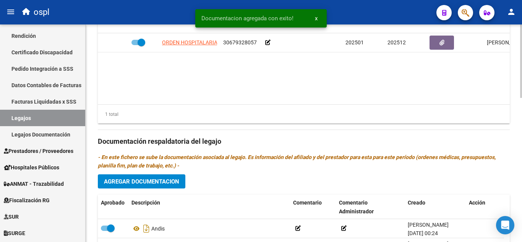
click at [156, 184] on span "Agregar Documentacion" at bounding box center [141, 181] width 75 height 7
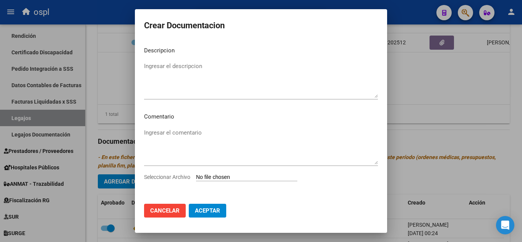
click at [219, 176] on input "Seleccionar Archivo" at bounding box center [246, 177] width 101 height 7
type input "C:\fakepath\PRESUP.pdf"
click at [222, 68] on textarea "Ingresar el descripcion" at bounding box center [261, 80] width 234 height 36
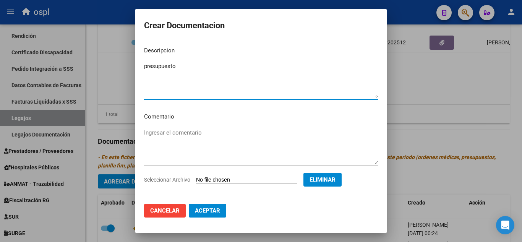
type textarea "presupuesto"
click at [208, 212] on span "Aceptar" at bounding box center [207, 210] width 25 height 7
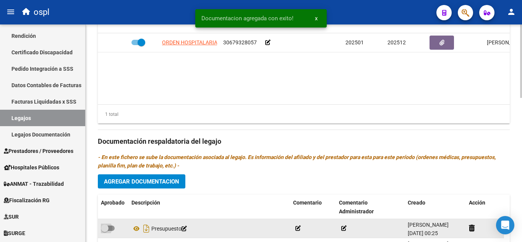
click at [112, 230] on span at bounding box center [108, 227] width 14 height 5
click at [105, 231] on input "checkbox" at bounding box center [104, 231] width 0 height 0
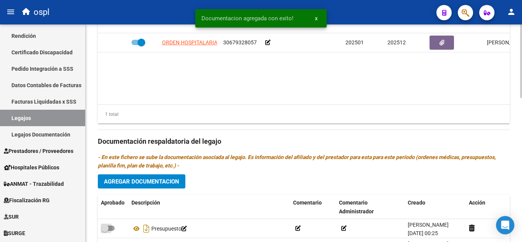
click at [106, 229] on span at bounding box center [105, 228] width 8 height 8
click at [105, 231] on input "checkbox" at bounding box center [104, 231] width 0 height 0
drag, startPoint x: 520, startPoint y: 174, endPoint x: 521, endPoint y: 187, distance: 12.7
click at [521, 187] on div "arrow_back Editar 202 save Guardar cambios Legajo de Integración Modelo Formula…" at bounding box center [305, 12] width 438 height 643
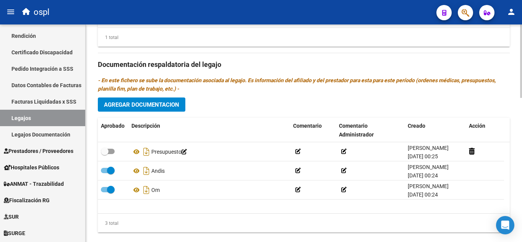
click at [521, 168] on div at bounding box center [521, 199] width 2 height 73
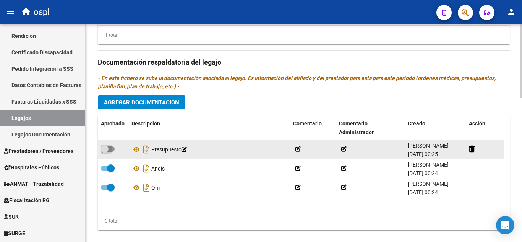
click at [109, 148] on span at bounding box center [108, 148] width 14 height 5
click at [105, 152] on input "checkbox" at bounding box center [104, 152] width 0 height 0
checkbox input "true"
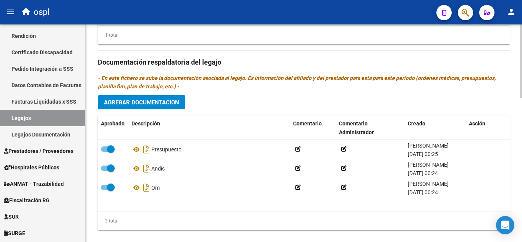
click at [262, 108] on div "Prestadores asociados al legajo Agregar Prestador Aprobado Prestador CUIT Comen…" at bounding box center [304, 62] width 412 height 350
drag, startPoint x: 519, startPoint y: 205, endPoint x: 521, endPoint y: 110, distance: 94.8
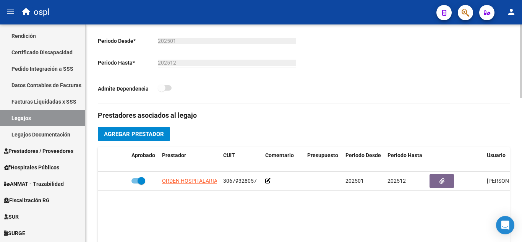
click at [521, 138] on div at bounding box center [521, 132] width 2 height 217
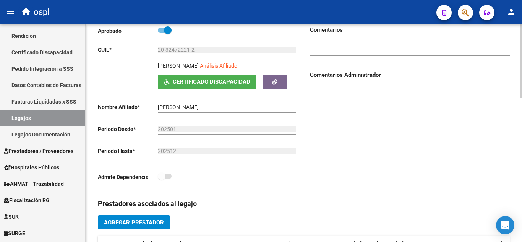
click at [521, 111] on div at bounding box center [521, 97] width 2 height 73
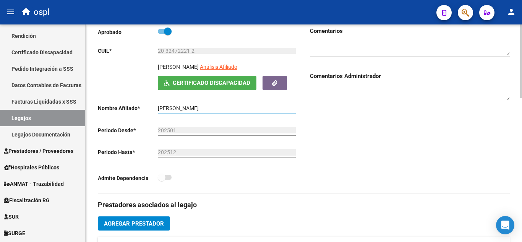
drag, startPoint x: 158, startPoint y: 108, endPoint x: 228, endPoint y: 109, distance: 69.9
click at [228, 109] on input "[PERSON_NAME]" at bounding box center [227, 108] width 138 height 6
click at [230, 85] on span "Certificado Discapacidad" at bounding box center [212, 83] width 78 height 7
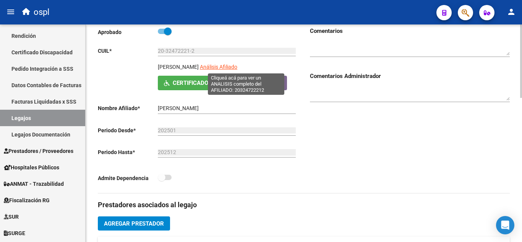
click at [237, 66] on span "Análisis Afiliado" at bounding box center [218, 67] width 37 height 6
type textarea "20324722212"
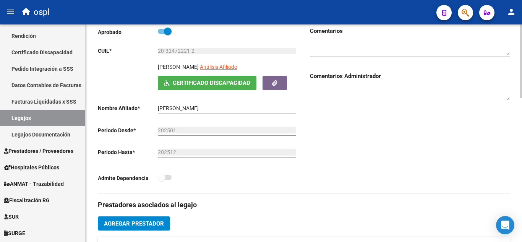
scroll to position [0, 0]
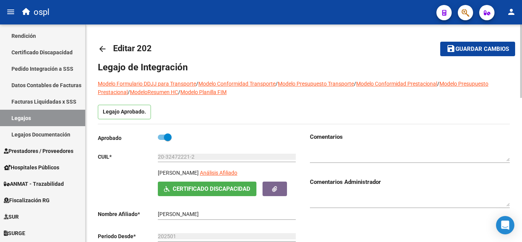
click at [521, 58] on div at bounding box center [521, 60] width 2 height 73
click at [467, 44] on button "save Guardar cambios" at bounding box center [477, 49] width 75 height 14
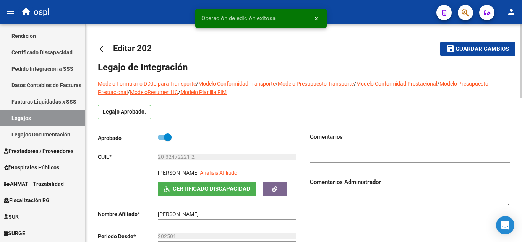
click at [105, 49] on mat-icon "arrow_back" at bounding box center [102, 48] width 9 height 9
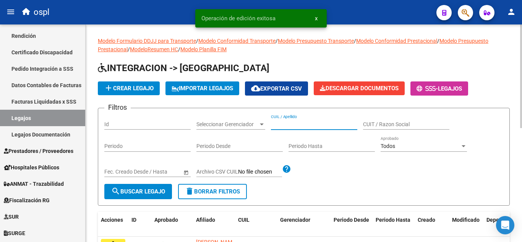
click at [271, 125] on input "CUIL / Apellido" at bounding box center [314, 124] width 86 height 6
paste input "20324722212"
click at [141, 194] on span "search Buscar Legajo" at bounding box center [138, 191] width 54 height 7
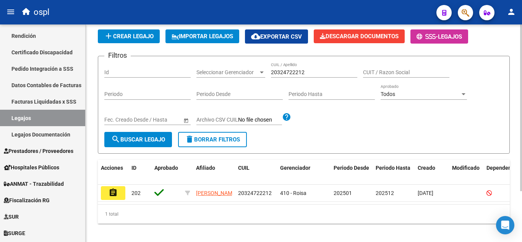
scroll to position [66, 0]
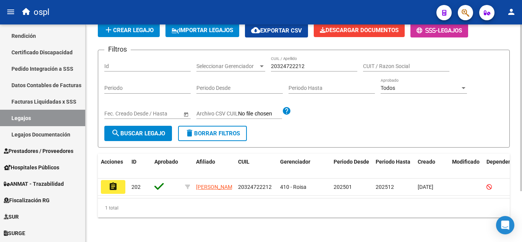
click at [521, 115] on div at bounding box center [521, 158] width 2 height 167
click at [292, 63] on input "20324722212" at bounding box center [314, 66] width 86 height 6
paste input "569638446"
type input "20569638446"
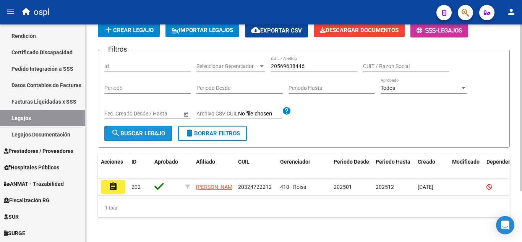
click at [172, 126] on button "search Buscar Legajo" at bounding box center [138, 133] width 68 height 15
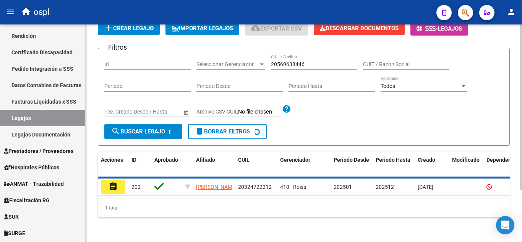
scroll to position [65, 0]
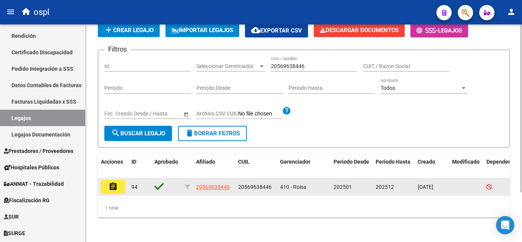
click at [117, 187] on button "assignment" at bounding box center [113, 187] width 24 height 14
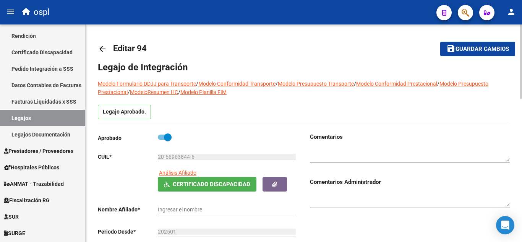
type input "[PERSON_NAME] [PERSON_NAME]"
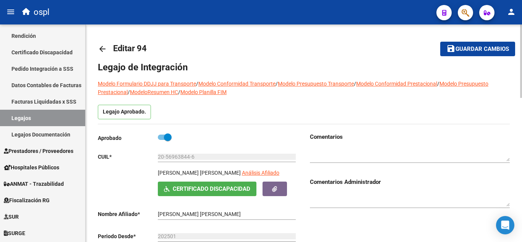
drag, startPoint x: 157, startPoint y: 172, endPoint x: 224, endPoint y: 175, distance: 66.5
click at [224, 175] on div "[PERSON_NAME] [PERSON_NAME] Análisis Afiliado" at bounding box center [228, 174] width 140 height 13
copy p "[PERSON_NAME] [PERSON_NAME]"
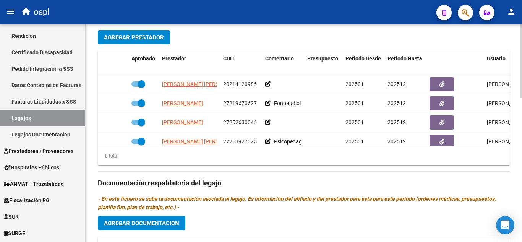
scroll to position [321, 0]
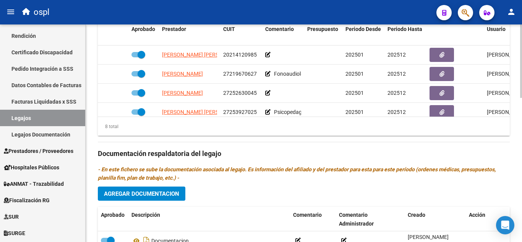
click at [513, 172] on div "arrow_back Editar 94 save Guardar cambios Legajo de Integración Modelo Formular…" at bounding box center [305, 24] width 438 height 643
click at [166, 192] on span "Agregar Documentacion" at bounding box center [141, 193] width 75 height 7
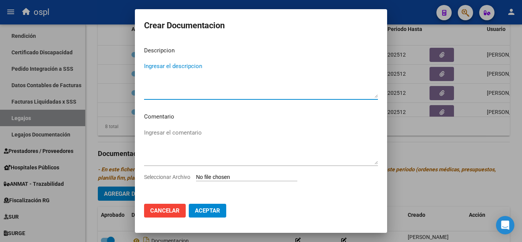
click at [418, 144] on div at bounding box center [261, 121] width 522 height 242
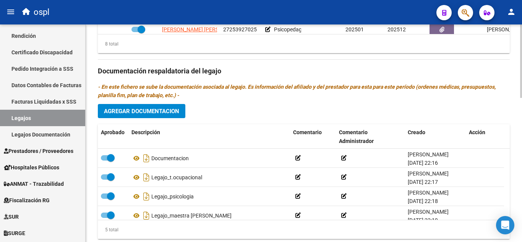
scroll to position [408, 0]
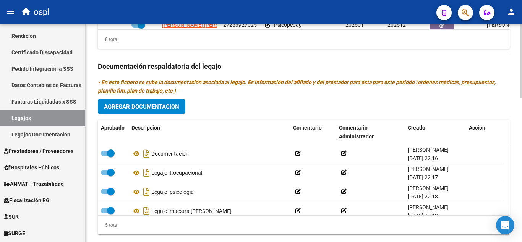
click at [521, 176] on div at bounding box center [521, 199] width 2 height 73
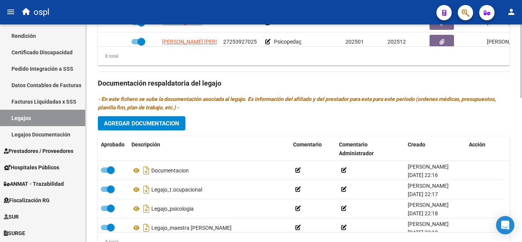
click at [520, 170] on div at bounding box center [521, 193] width 2 height 73
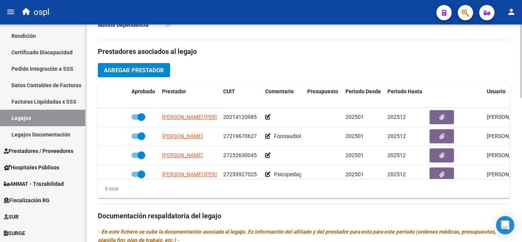
scroll to position [257, 0]
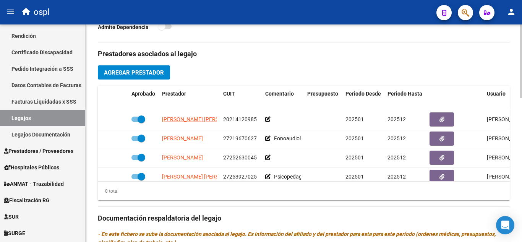
click at [520, 144] on div at bounding box center [521, 147] width 2 height 73
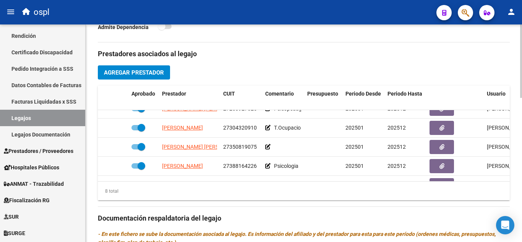
scroll to position [65, 0]
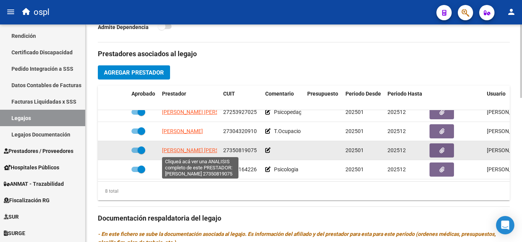
click at [196, 151] on span "[PERSON_NAME] [PERSON_NAME]" at bounding box center [203, 150] width 83 height 6
type textarea "27350819075"
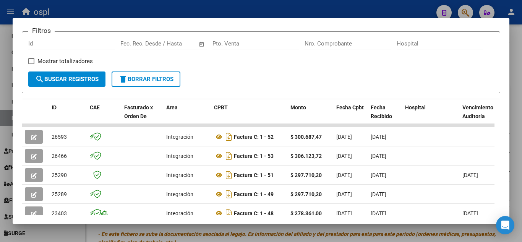
scroll to position [131, 0]
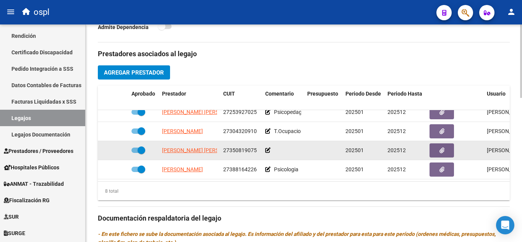
click at [142, 149] on span at bounding box center [142, 150] width 8 height 8
click at [135, 153] on input "checkbox" at bounding box center [135, 153] width 0 height 0
click at [104, 151] on icon at bounding box center [103, 149] width 5 height 5
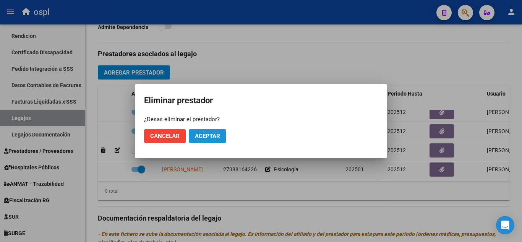
click at [210, 133] on span "Aceptar" at bounding box center [207, 136] width 25 height 7
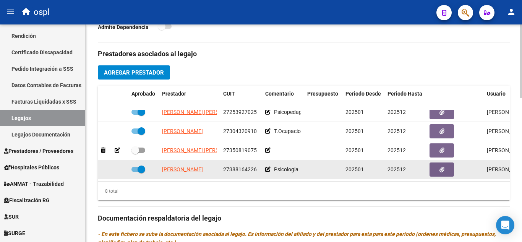
checkbox input "true"
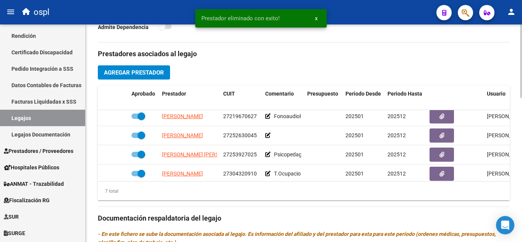
scroll to position [14, 0]
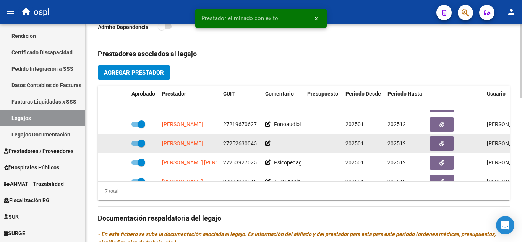
click at [193, 143] on span "[PERSON_NAME]" at bounding box center [182, 143] width 41 height 6
type textarea "27252630045"
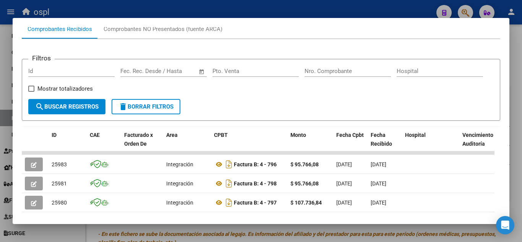
scroll to position [105, 0]
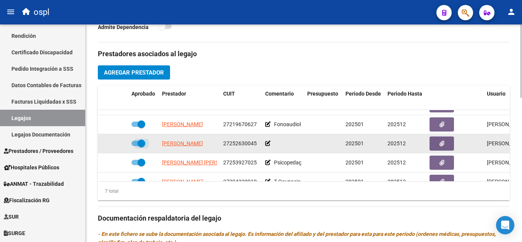
click at [139, 142] on span at bounding box center [142, 143] width 8 height 8
click at [135, 146] on input "checkbox" at bounding box center [135, 146] width 0 height 0
click at [101, 144] on icon at bounding box center [103, 143] width 5 height 5
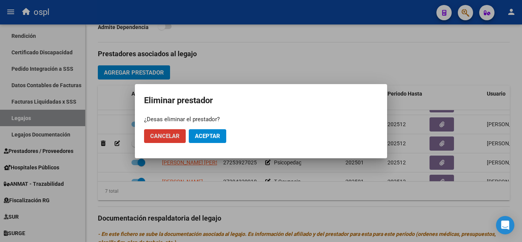
click at [217, 135] on span "Aceptar" at bounding box center [207, 136] width 25 height 7
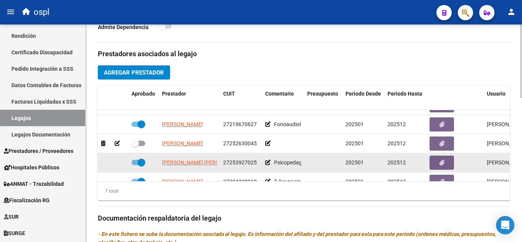
checkbox input "true"
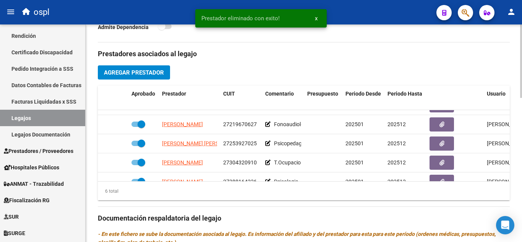
scroll to position [0, 0]
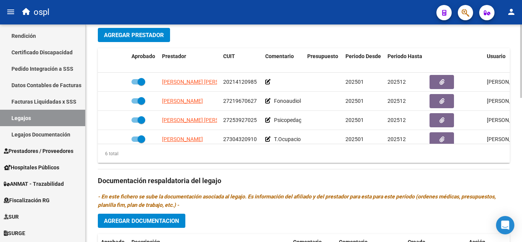
click at [521, 130] on div at bounding box center [521, 160] width 2 height 73
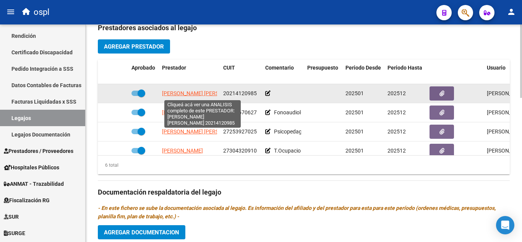
click at [193, 96] on span "[PERSON_NAME] [PERSON_NAME]" at bounding box center [203, 93] width 83 height 6
type textarea "20214120985"
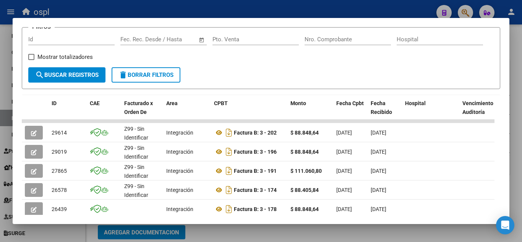
scroll to position [136, 0]
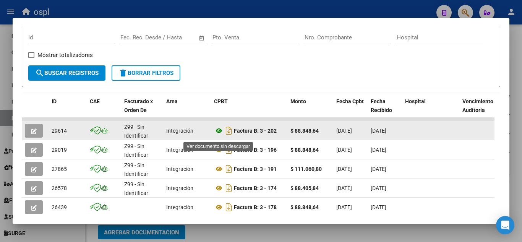
click at [217, 130] on icon at bounding box center [219, 130] width 10 height 9
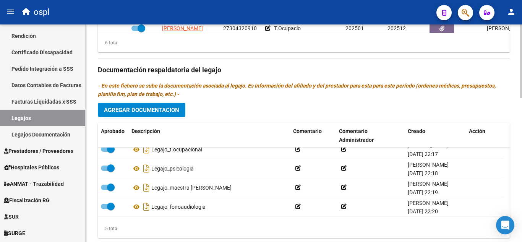
scroll to position [426, 0]
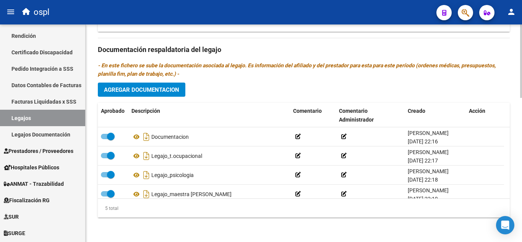
scroll to position [27, 0]
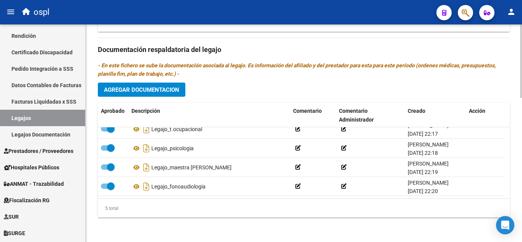
click at [134, 89] on span "Agregar Documentacion" at bounding box center [141, 89] width 75 height 7
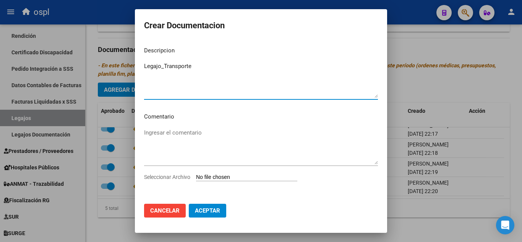
type textarea "Legajo_Transporte"
click at [216, 175] on input "Seleccionar Archivo" at bounding box center [246, 177] width 101 height 7
type input "C:\fakepath\7. Transporte -[PERSON_NAME] 1.pdf"
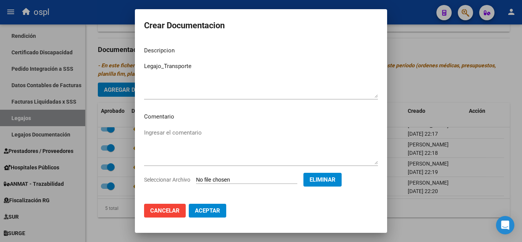
click at [203, 213] on span "Aceptar" at bounding box center [207, 210] width 25 height 7
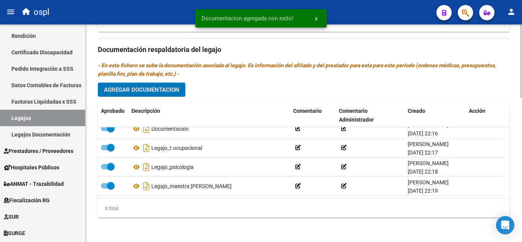
scroll to position [0, 0]
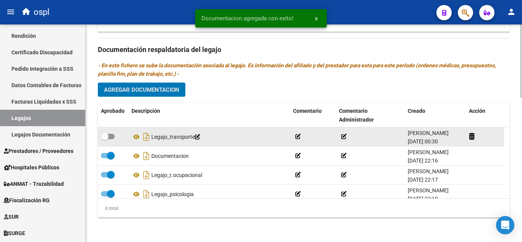
click at [108, 135] on span at bounding box center [105, 137] width 8 height 8
click at [105, 139] on input "checkbox" at bounding box center [104, 139] width 0 height 0
checkbox input "true"
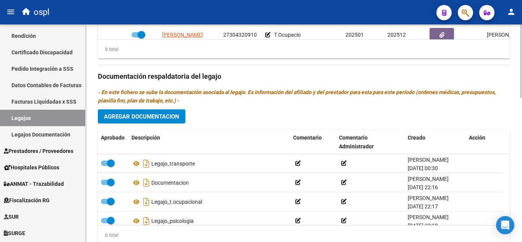
drag, startPoint x: 520, startPoint y: 177, endPoint x: 521, endPoint y: 27, distance: 150.1
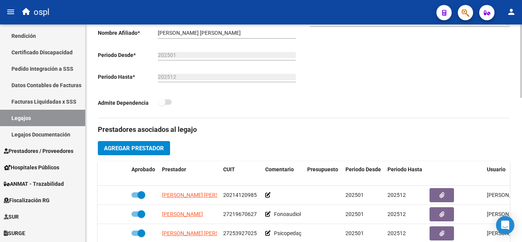
click at [521, 27] on div at bounding box center [521, 132] width 2 height 217
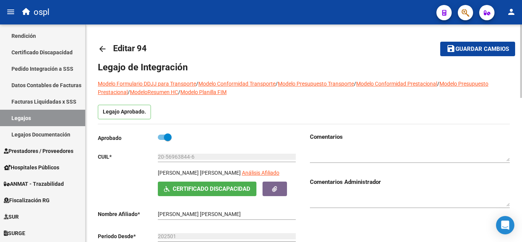
click at [521, 27] on div at bounding box center [521, 132] width 2 height 217
click at [495, 44] on button "save Guardar cambios" at bounding box center [477, 49] width 75 height 14
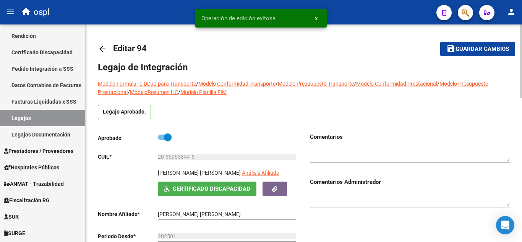
click at [98, 49] on mat-icon "arrow_back" at bounding box center [102, 48] width 9 height 9
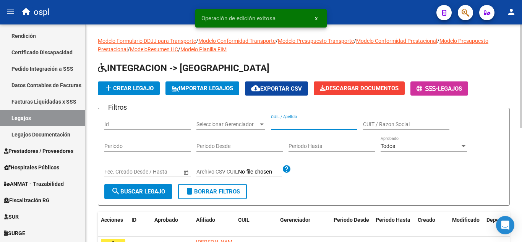
click at [278, 125] on input "CUIL / Apellido" at bounding box center [314, 124] width 86 height 6
paste input "20556043389"
type input "20556043389"
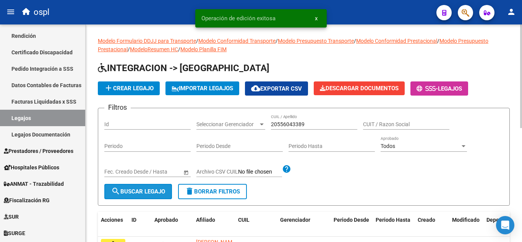
click at [165, 193] on span "search Buscar Legajo" at bounding box center [138, 191] width 54 height 7
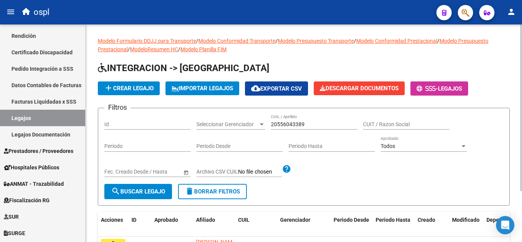
scroll to position [66, 0]
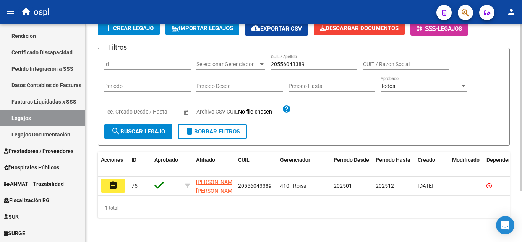
click at [520, 172] on div "Modelo Formulario DDJJ para Transporte / Modelo Conformidad Transporte / Modelo…" at bounding box center [305, 102] width 438 height 277
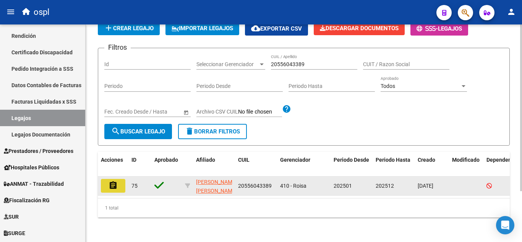
click at [115, 182] on mat-icon "assignment" at bounding box center [112, 185] width 9 height 9
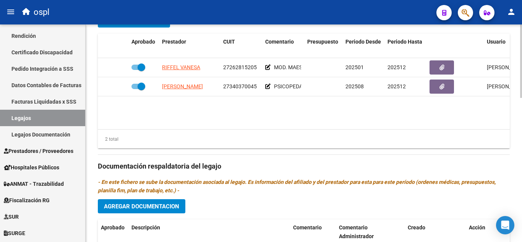
scroll to position [313, 0]
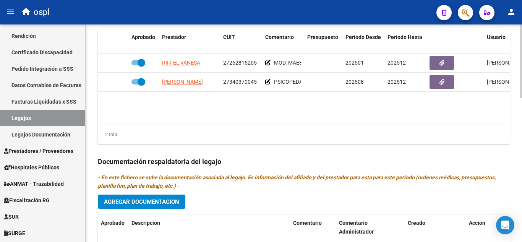
click at [521, 182] on div at bounding box center [521, 167] width 2 height 73
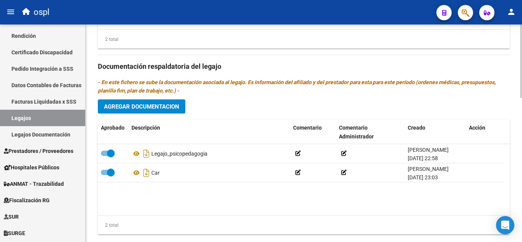
click at [521, 183] on div at bounding box center [521, 199] width 2 height 73
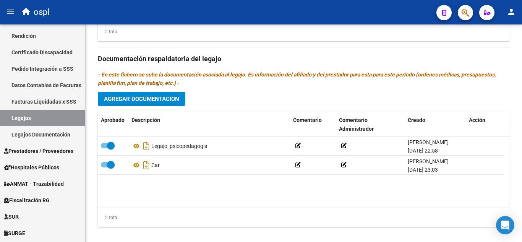
click at [160, 99] on span "Agregar Documentacion" at bounding box center [141, 99] width 75 height 7
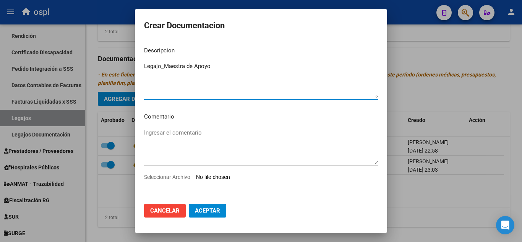
type textarea "Legajo_Maestra de Apoyo"
click at [201, 177] on input "Seleccionar Archivo" at bounding box center [246, 177] width 101 height 7
type input "C:\fakepath\ilovepdf_merged.pdf"
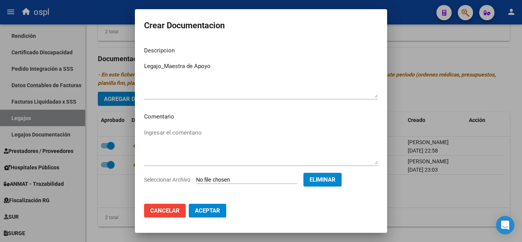
click at [207, 211] on span "Aceptar" at bounding box center [207, 210] width 25 height 7
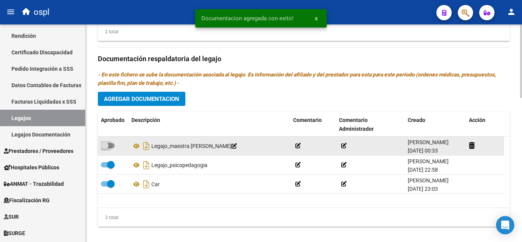
click at [109, 144] on span at bounding box center [108, 145] width 14 height 5
click at [105, 148] on input "checkbox" at bounding box center [104, 148] width 0 height 0
checkbox input "true"
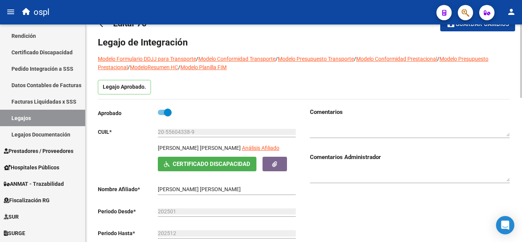
click at [492, 29] on button "save Guardar cambios" at bounding box center [477, 24] width 75 height 14
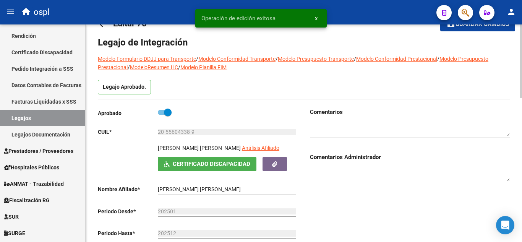
click at [101, 24] on mat-icon "arrow_back" at bounding box center [102, 23] width 9 height 9
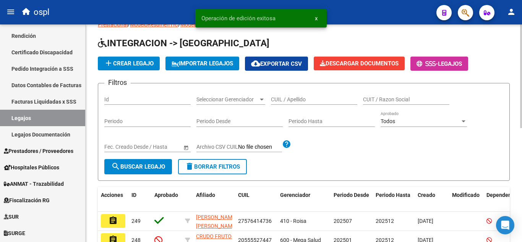
click at [275, 99] on input "CUIL / Apellido" at bounding box center [314, 99] width 86 height 6
paste input "27564103638"
type input "27564103638"
click at [136, 166] on span "search Buscar Legajo" at bounding box center [138, 166] width 54 height 7
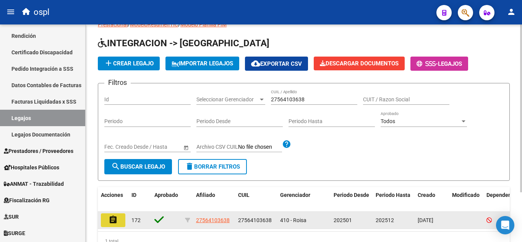
click at [116, 225] on button "assignment" at bounding box center [113, 220] width 24 height 14
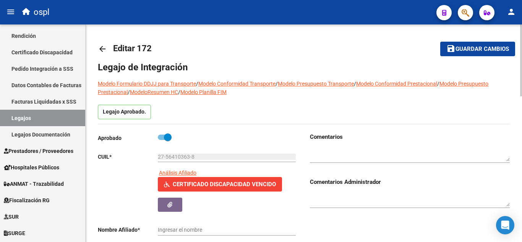
type input "[PERSON_NAME] [PERSON_NAME]"
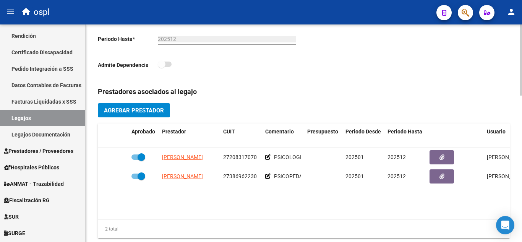
click at [521, 155] on div at bounding box center [521, 138] width 2 height 71
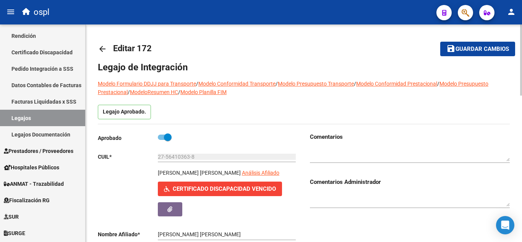
click at [465, 53] on button "save Guardar cambios" at bounding box center [477, 49] width 75 height 14
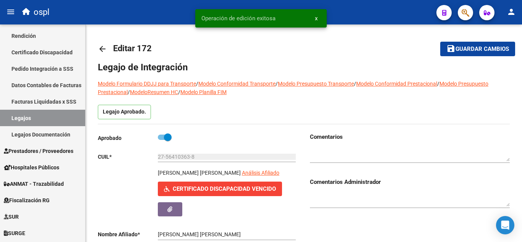
click at [102, 49] on mat-icon "arrow_back" at bounding box center [102, 48] width 9 height 9
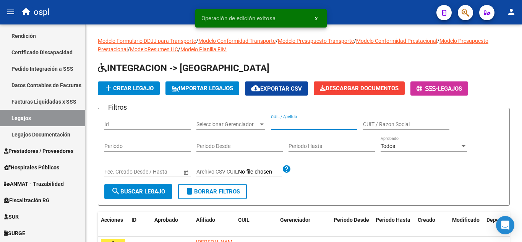
click at [279, 123] on input "CUIL / Apellido" at bounding box center [314, 124] width 86 height 6
paste input "20552855397"
type input "20552855397"
click at [159, 189] on span "search Buscar Legajo" at bounding box center [138, 191] width 54 height 7
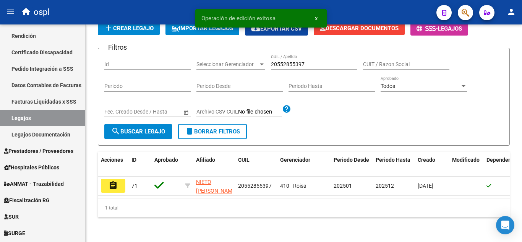
click at [512, 182] on div "Modelo Formulario DDJJ para Transporte / Modelo Conformidad Transporte / Modelo…" at bounding box center [305, 102] width 438 height 277
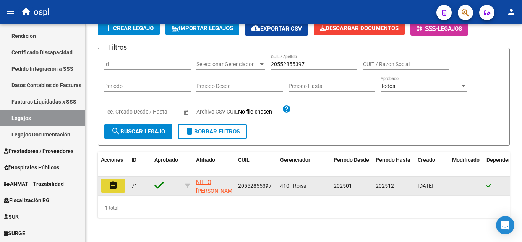
click at [115, 181] on mat-icon "assignment" at bounding box center [112, 185] width 9 height 9
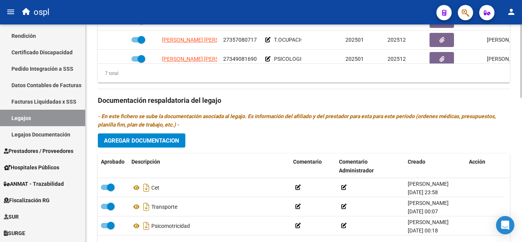
scroll to position [379, 0]
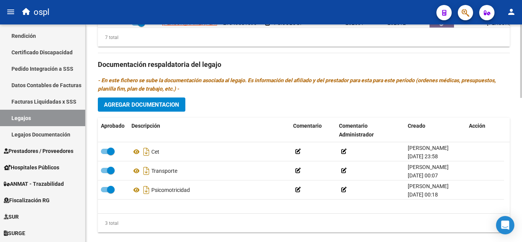
scroll to position [421, 0]
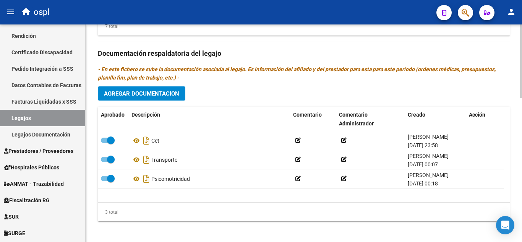
click at [521, 174] on div at bounding box center [521, 203] width 2 height 73
click at [184, 89] on button "Agregar Documentacion" at bounding box center [141, 93] width 87 height 14
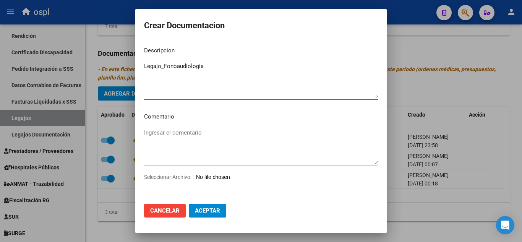
type textarea "Legajo_Fonoaudiologia"
click at [201, 178] on input "Seleccionar Archivo" at bounding box center [246, 177] width 101 height 7
type input "C:\fakepath\fonoaudiologia.pdf"
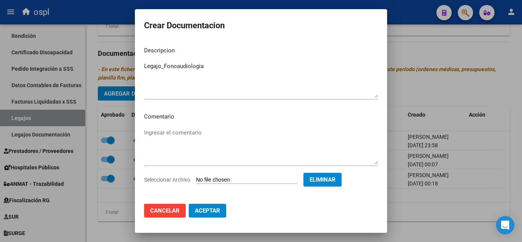
click at [203, 212] on span "Aceptar" at bounding box center [207, 210] width 25 height 7
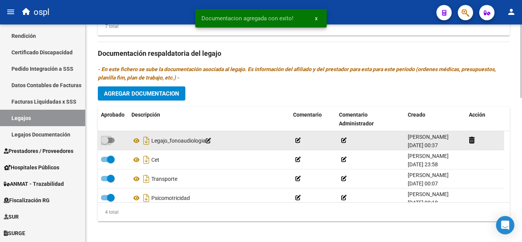
click at [110, 141] on span at bounding box center [108, 140] width 14 height 5
click at [105, 143] on input "checkbox" at bounding box center [104, 143] width 0 height 0
checkbox input "true"
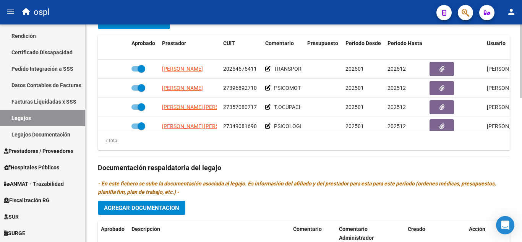
click at [521, 141] on div at bounding box center [521, 164] width 2 height 73
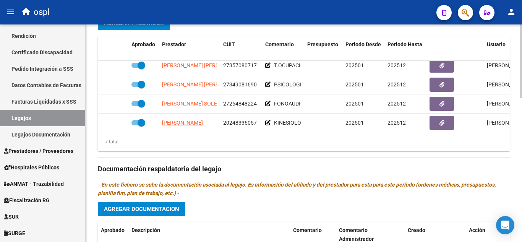
scroll to position [49, 0]
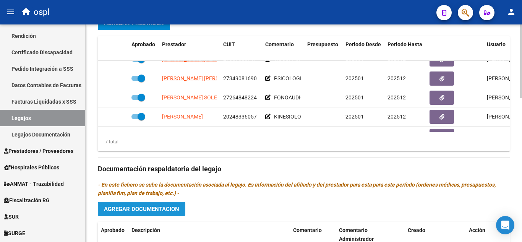
click at [153, 210] on span "Agregar Documentacion" at bounding box center [141, 209] width 75 height 7
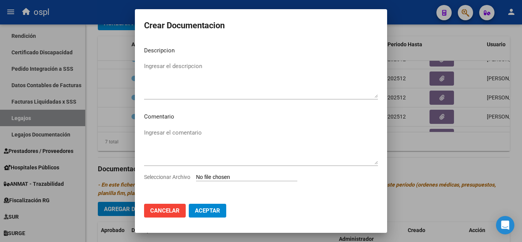
click at [242, 182] on div "Seleccionar Archivo" at bounding box center [261, 180] width 234 height 15
click at [217, 177] on input "Seleccionar Archivo" at bounding box center [246, 177] width 101 height 7
type input "C:\fakepath\Psicologia.pdf"
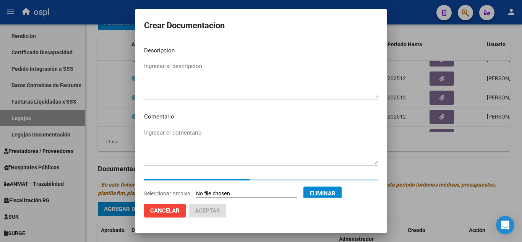
click at [231, 69] on textarea "Ingresar el descripcion" at bounding box center [261, 80] width 234 height 36
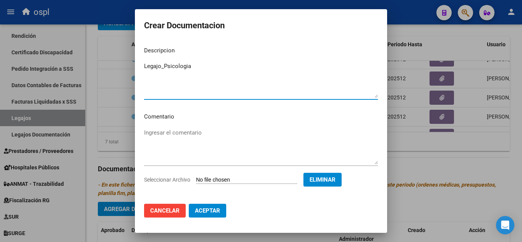
type textarea "Legajo_Psicologia"
click at [203, 212] on span "Aceptar" at bounding box center [207, 210] width 25 height 7
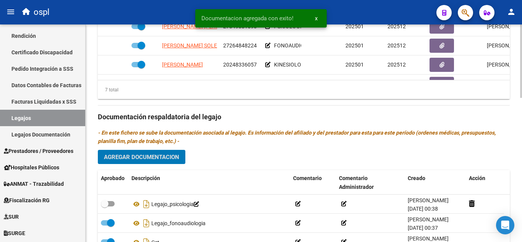
click at [521, 155] on div at bounding box center [521, 182] width 2 height 73
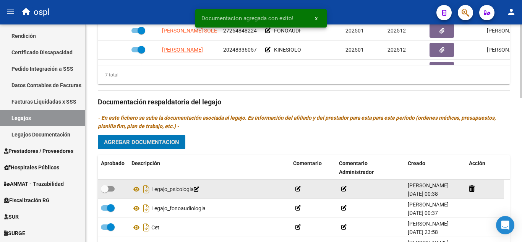
click at [104, 189] on span at bounding box center [105, 189] width 8 height 8
click at [104, 191] on input "checkbox" at bounding box center [104, 191] width 0 height 0
checkbox input "true"
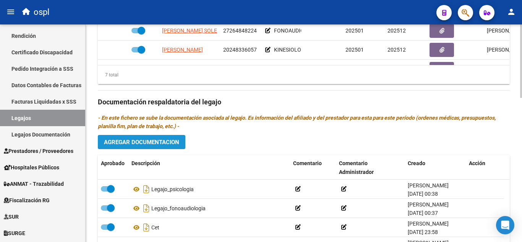
click at [168, 140] on span "Agregar Documentacion" at bounding box center [141, 142] width 75 height 7
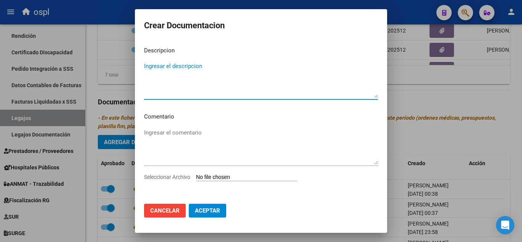
click at [227, 178] on input "Seleccionar Archivo" at bounding box center [246, 177] width 101 height 7
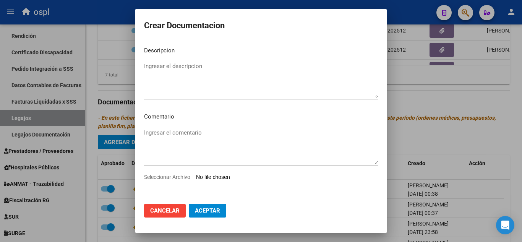
type input "C:\fakepath\Terapia Ocupacional.pdf"
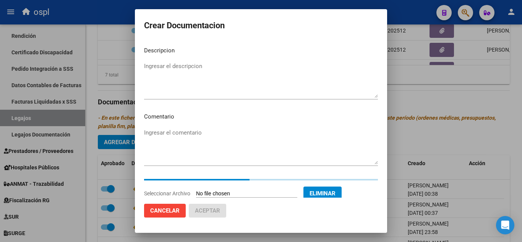
click at [223, 70] on textarea "Ingresar el descripcion" at bounding box center [261, 80] width 234 height 36
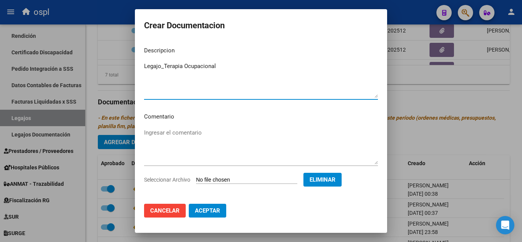
type textarea "Legajo_Terapia Ocupacional"
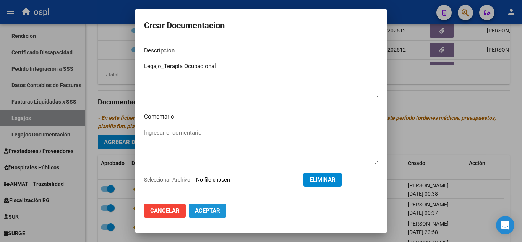
click at [201, 213] on span "Aceptar" at bounding box center [207, 210] width 25 height 7
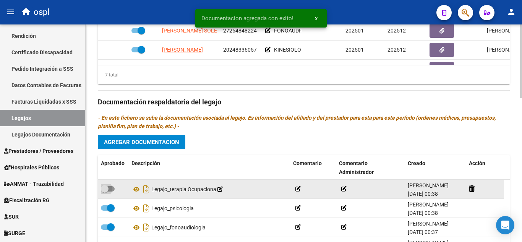
click at [109, 189] on span at bounding box center [108, 188] width 14 height 5
click at [105, 191] on input "checkbox" at bounding box center [104, 191] width 0 height 0
checkbox input "true"
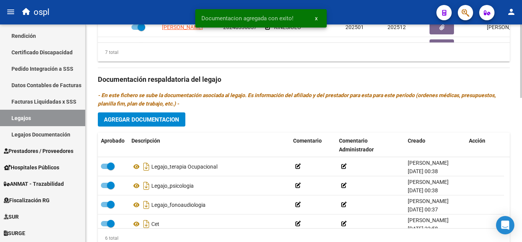
scroll to position [426, 0]
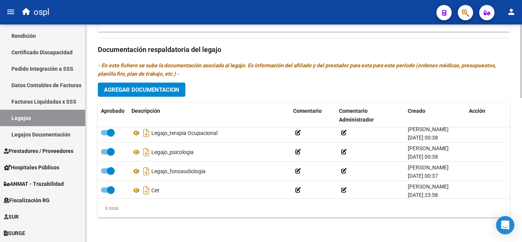
scroll to position [0, 0]
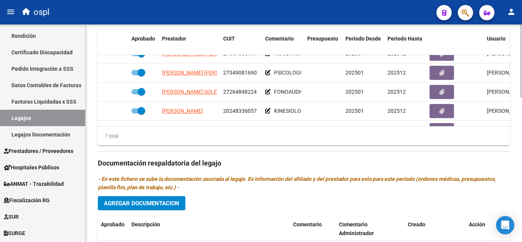
click at [521, 140] on div at bounding box center [521, 166] width 2 height 73
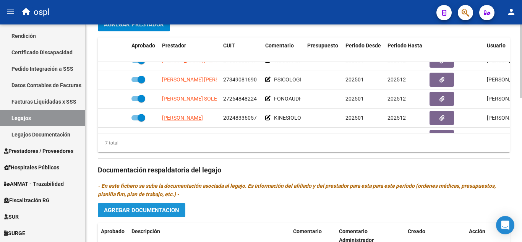
click at [169, 207] on span "Agregar Documentacion" at bounding box center [141, 209] width 75 height 7
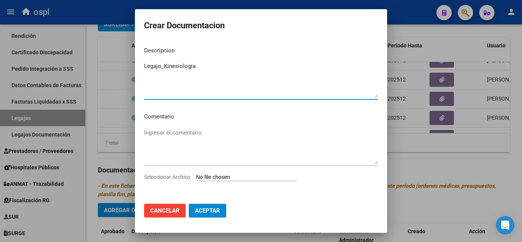
type textarea "Legajo_Kinesiologia"
click at [210, 178] on input "Seleccionar Archivo" at bounding box center [246, 177] width 101 height 7
type input "C:\fakepath\kinesiologia.pdf"
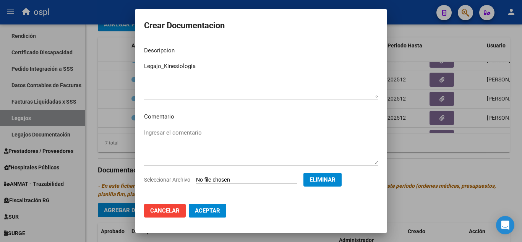
click at [204, 213] on span "Aceptar" at bounding box center [207, 210] width 25 height 7
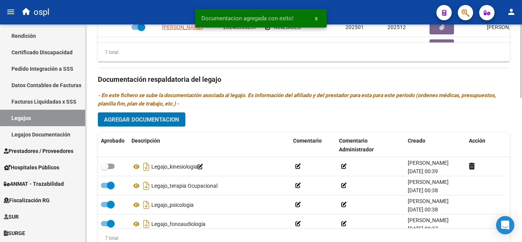
scroll to position [414, 0]
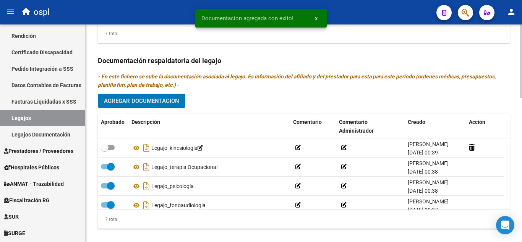
click at [521, 167] on div at bounding box center [521, 201] width 2 height 73
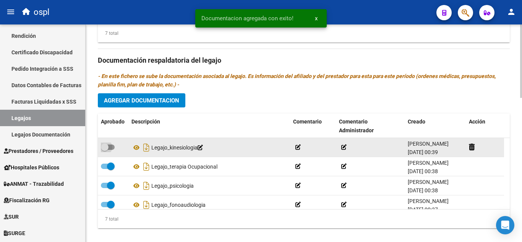
click at [108, 145] on span at bounding box center [105, 147] width 8 height 8
click at [105, 150] on input "checkbox" at bounding box center [104, 150] width 0 height 0
checkbox input "true"
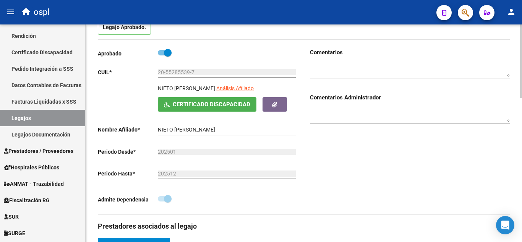
click at [521, 55] on div at bounding box center [521, 89] width 2 height 73
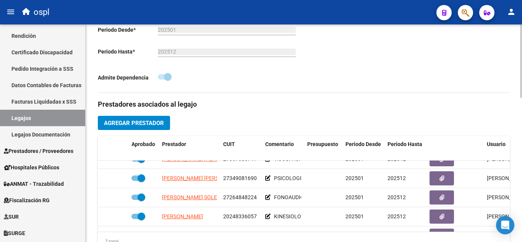
scroll to position [113, 0]
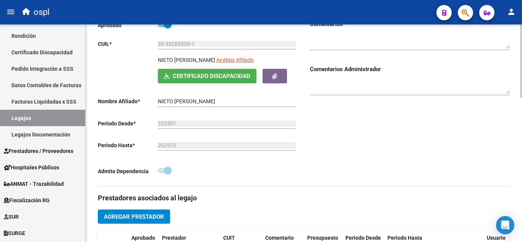
click at [521, 90] on div at bounding box center [521, 99] width 2 height 73
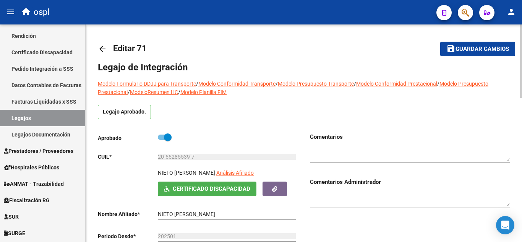
click at [521, 53] on div at bounding box center [521, 60] width 2 height 73
click at [484, 49] on span "Guardar cambios" at bounding box center [481, 49] width 53 height 7
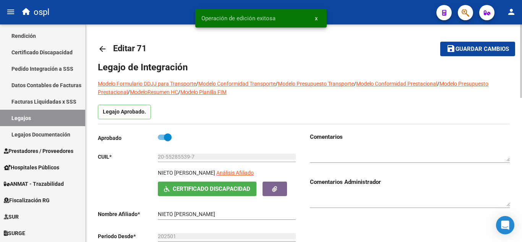
click at [103, 53] on mat-icon "arrow_back" at bounding box center [102, 48] width 9 height 9
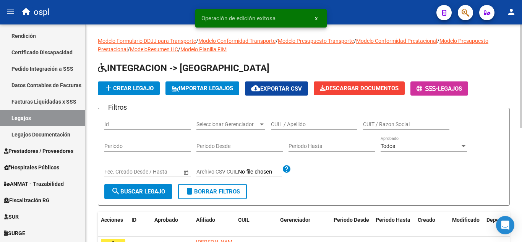
click at [278, 123] on input "CUIL / Apellido" at bounding box center [314, 124] width 86 height 6
paste input "20548863237"
type input "20548863237"
click at [130, 189] on span "search Buscar Legajo" at bounding box center [138, 191] width 54 height 7
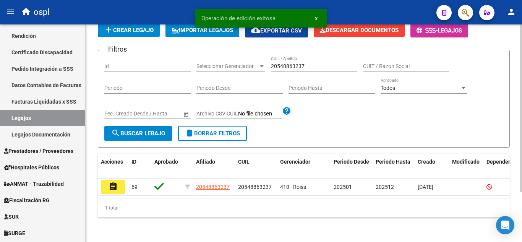
click at [521, 161] on div at bounding box center [521, 158] width 2 height 168
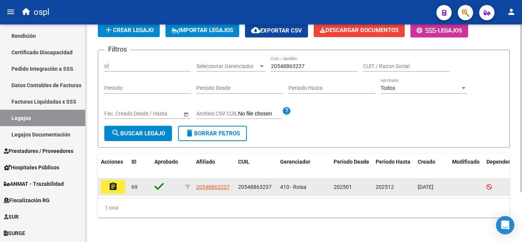
click at [113, 187] on button "assignment" at bounding box center [113, 187] width 24 height 14
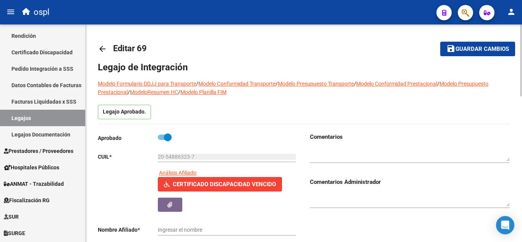
type input "[PERSON_NAME]"
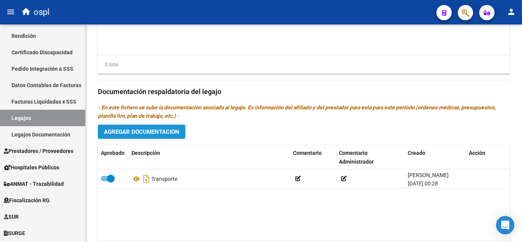
click at [143, 126] on button "Agregar Documentacion" at bounding box center [141, 132] width 87 height 14
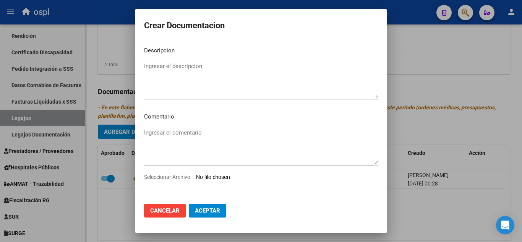
click at [209, 178] on input "Seleccionar Archivo" at bounding box center [246, 177] width 101 height 7
type input "C:\fakepath\[PERSON_NAME] PRESUPUESTO ESCUELA AUTORIZADO.pdf"
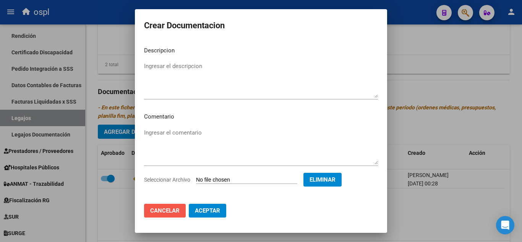
click at [145, 210] on button "Cancelar" at bounding box center [165, 211] width 42 height 14
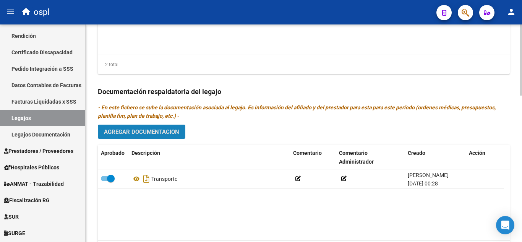
click at [138, 126] on button "Agregar Documentacion" at bounding box center [141, 132] width 87 height 14
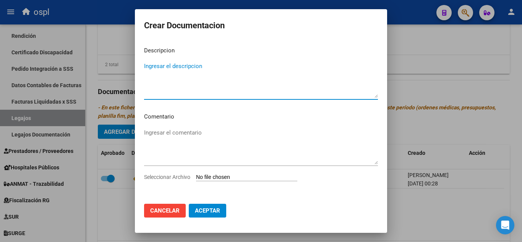
click at [202, 177] on input "Seleccionar Archivo" at bounding box center [246, 177] width 101 height 7
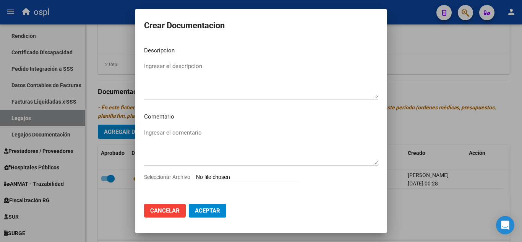
type input "C:\fakepath\DOCUMENTACION COMPLETA [PERSON_NAME].pdf"
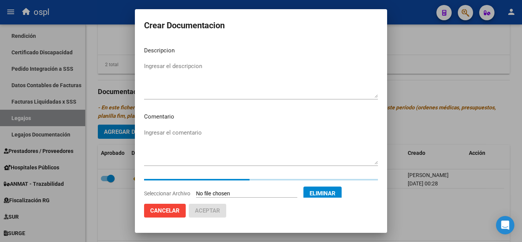
click at [219, 76] on textarea "Ingresar el descripcion" at bounding box center [261, 80] width 234 height 36
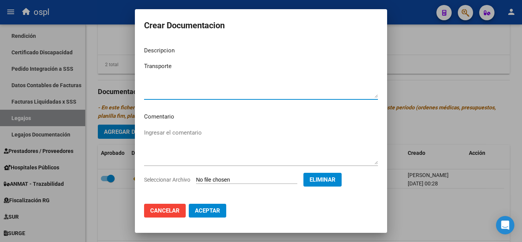
type textarea "Transporte"
click at [202, 205] on button "Aceptar" at bounding box center [207, 211] width 37 height 14
checkbox input "false"
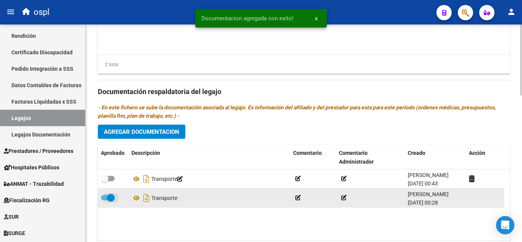
click at [112, 197] on span at bounding box center [111, 198] width 8 height 8
click at [105, 200] on input "checkbox" at bounding box center [104, 200] width 0 height 0
checkbox input "false"
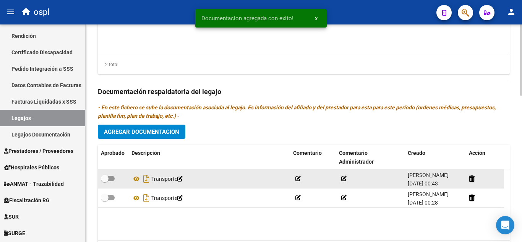
click at [108, 176] on label at bounding box center [108, 178] width 14 height 9
click at [105, 181] on input "checkbox" at bounding box center [104, 181] width 0 height 0
checkbox input "true"
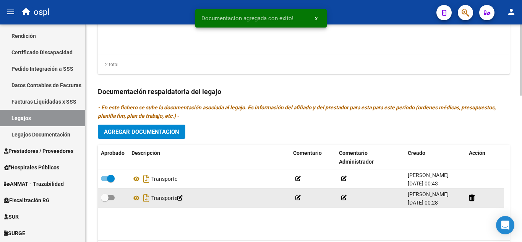
click at [471, 202] on div at bounding box center [485, 197] width 32 height 9
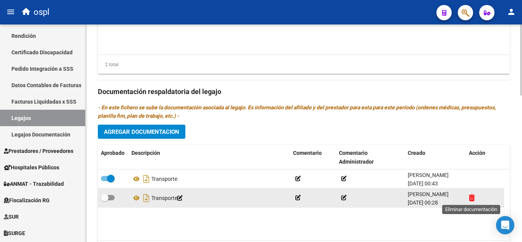
click at [472, 197] on icon at bounding box center [472, 197] width 6 height 7
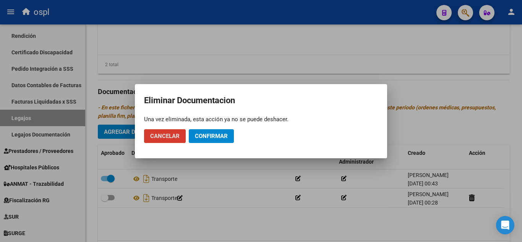
click at [201, 142] on button "Confirmar" at bounding box center [211, 136] width 45 height 14
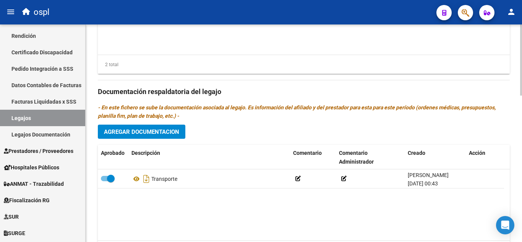
click at [141, 129] on span "Agregar Documentacion" at bounding box center [141, 131] width 75 height 7
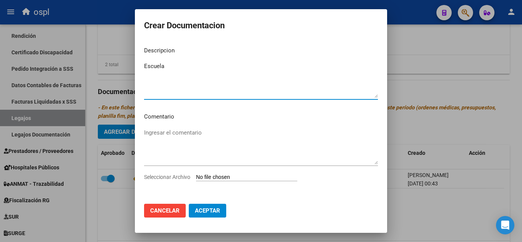
type textarea "Escuela"
click at [202, 176] on input "Seleccionar Archivo" at bounding box center [246, 177] width 101 height 7
type input "C:\fakepath\1000551830.pdf"
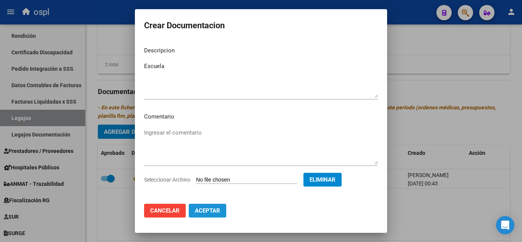
click at [212, 216] on button "Aceptar" at bounding box center [207, 211] width 37 height 14
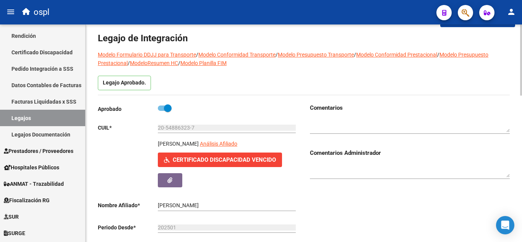
scroll to position [0, 0]
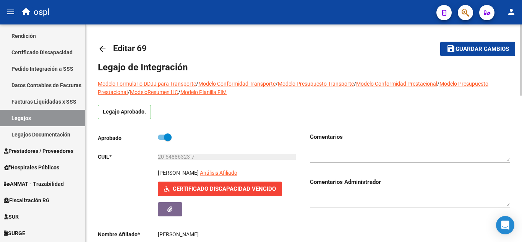
click at [521, 34] on div at bounding box center [521, 59] width 2 height 71
click at [456, 49] on span "Guardar cambios" at bounding box center [481, 49] width 53 height 7
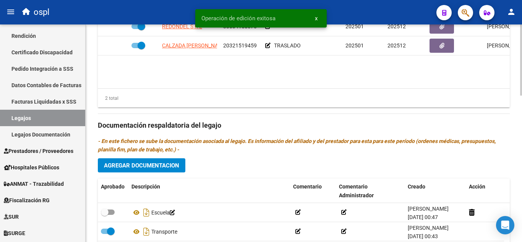
scroll to position [406, 0]
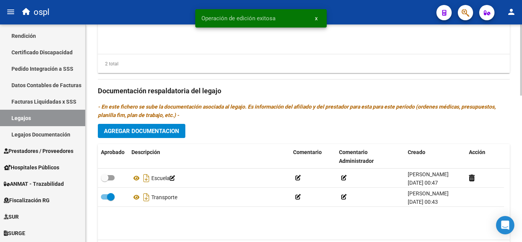
click at [520, 190] on div at bounding box center [521, 192] width 2 height 71
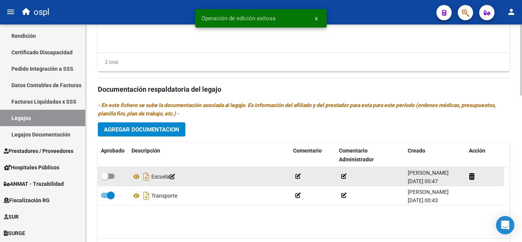
click at [112, 175] on span at bounding box center [108, 175] width 14 height 5
click at [105, 179] on input "checkbox" at bounding box center [104, 179] width 0 height 0
checkbox input "true"
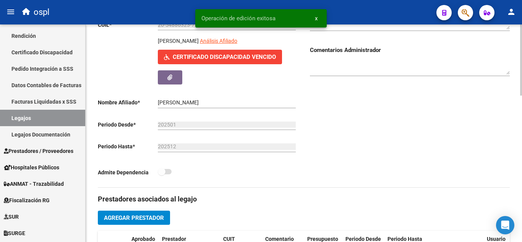
scroll to position [0, 0]
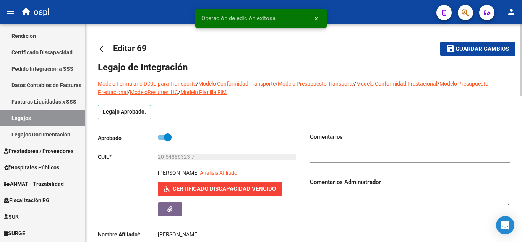
click at [521, 33] on div at bounding box center [521, 59] width 2 height 71
click at [468, 49] on span "Guardar cambios" at bounding box center [481, 49] width 53 height 7
click at [107, 48] on mat-icon "arrow_back" at bounding box center [102, 48] width 9 height 9
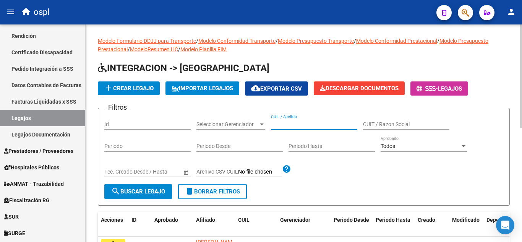
click at [276, 125] on input "CUIL / Apellido" at bounding box center [314, 124] width 86 height 6
paste input "20525920802"
type input "20525920802"
click at [156, 190] on span "search Buscar Legajo" at bounding box center [138, 191] width 54 height 7
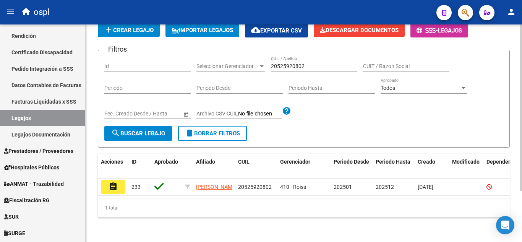
click at [521, 120] on div at bounding box center [521, 158] width 2 height 167
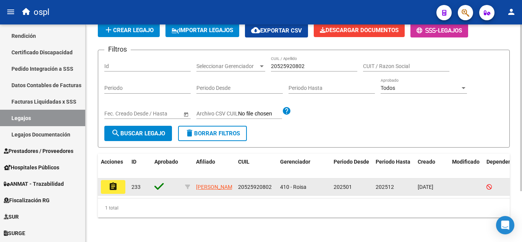
click at [118, 180] on button "assignment" at bounding box center [113, 187] width 24 height 14
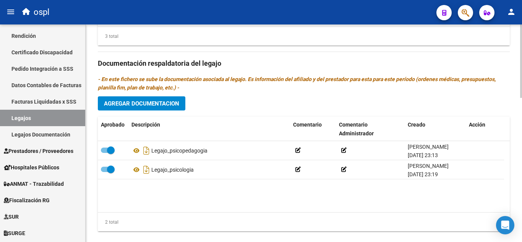
click at [521, 205] on div at bounding box center [521, 200] width 2 height 73
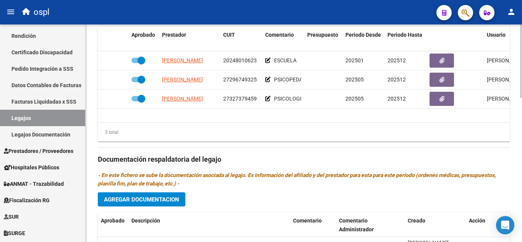
scroll to position [382, 0]
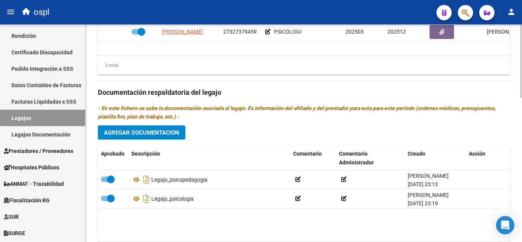
click at [172, 134] on span "Agregar Documentacion" at bounding box center [141, 132] width 75 height 7
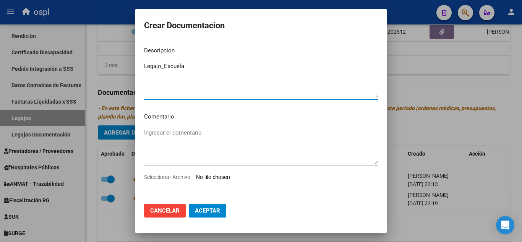
type textarea "Legajo_Escuela"
click at [223, 174] on input "Seleccionar Archivo" at bounding box center [246, 177] width 101 height 7
type input "C:\fakepath\ilovepdf_merged.pdf"
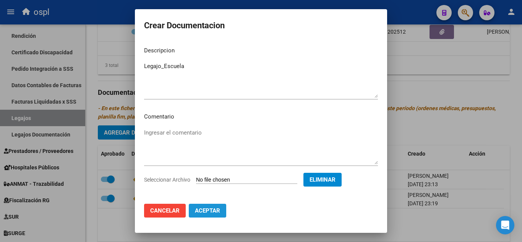
click at [204, 214] on span "Aceptar" at bounding box center [207, 210] width 25 height 7
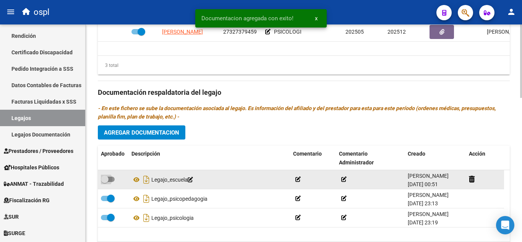
click at [108, 179] on span at bounding box center [105, 179] width 8 height 8
click at [105, 182] on input "checkbox" at bounding box center [104, 182] width 0 height 0
checkbox input "true"
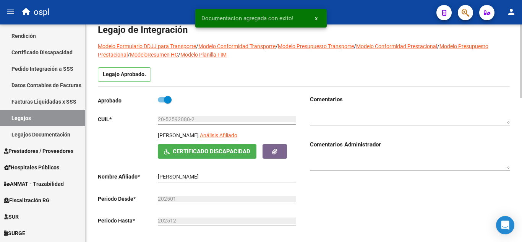
click at [521, 71] on div at bounding box center [521, 73] width 2 height 73
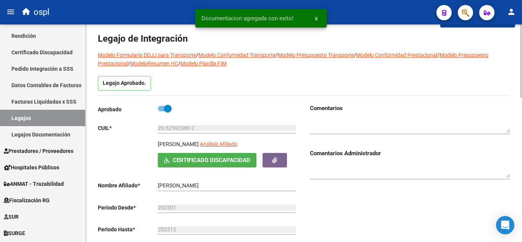
scroll to position [0, 0]
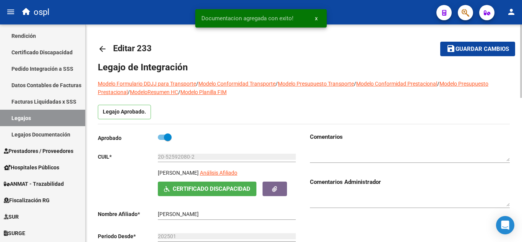
click at [521, 85] on div at bounding box center [521, 60] width 2 height 73
click at [456, 45] on button "save Guardar cambios" at bounding box center [477, 49] width 75 height 14
click at [103, 48] on mat-icon "arrow_back" at bounding box center [102, 48] width 9 height 9
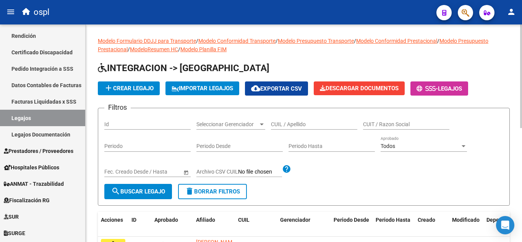
click at [279, 124] on input "CUIL / Apellido" at bounding box center [314, 124] width 86 height 6
paste input "27554299615"
type input "27554299615"
click at [131, 199] on form "Filtros Id Seleccionar Gerenciador Seleccionar Gerenciador 27554299615 CUIL / A…" at bounding box center [304, 157] width 412 height 98
click at [137, 191] on span "search Buscar Legajo" at bounding box center [138, 191] width 54 height 7
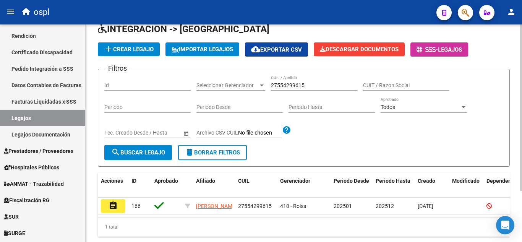
scroll to position [66, 0]
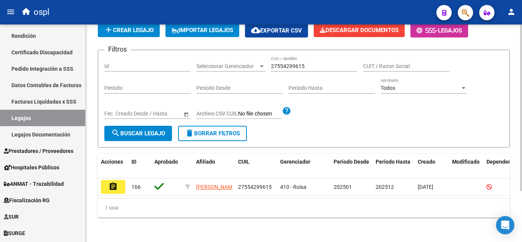
click at [521, 139] on div at bounding box center [521, 158] width 2 height 167
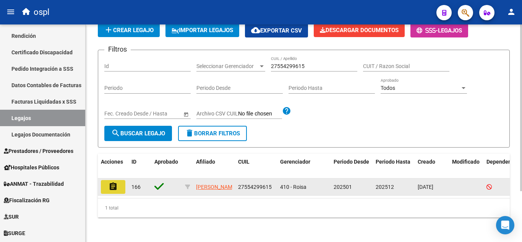
click at [115, 182] on mat-icon "assignment" at bounding box center [112, 186] width 9 height 9
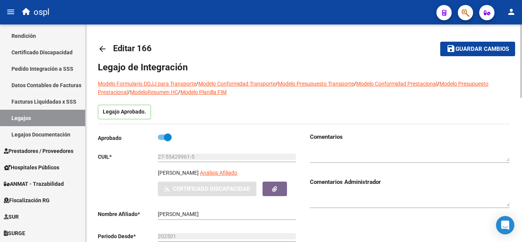
type input "[PERSON_NAME]"
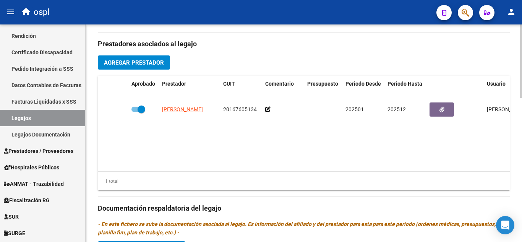
scroll to position [310, 0]
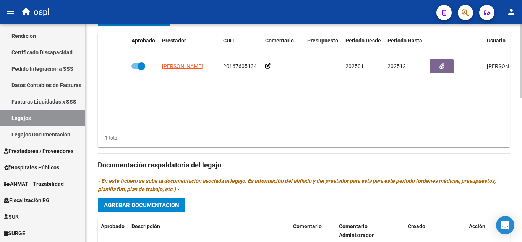
click at [515, 186] on div "arrow_back Editar 166 save Guardar cambios Legajo de Integración Modelo Formula…" at bounding box center [305, 36] width 438 height 643
click at [143, 203] on span "Agregar Documentacion" at bounding box center [141, 205] width 75 height 7
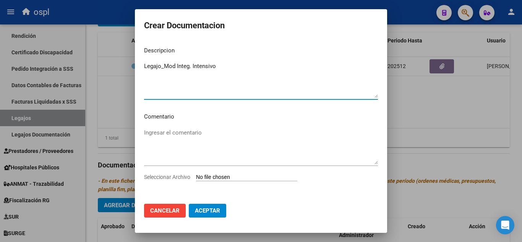
type textarea "Legajo_Mod Integ. Intensivo"
click at [209, 178] on input "Seleccionar Archivo" at bounding box center [246, 177] width 101 height 7
type input "C:\fakepath\ilovepdf_merged.pdf"
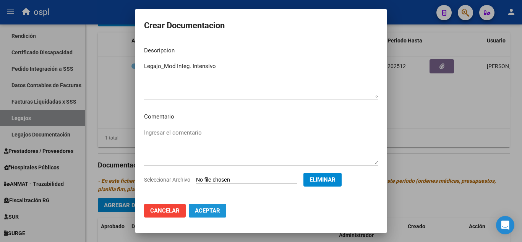
click at [214, 216] on button "Aceptar" at bounding box center [207, 211] width 37 height 14
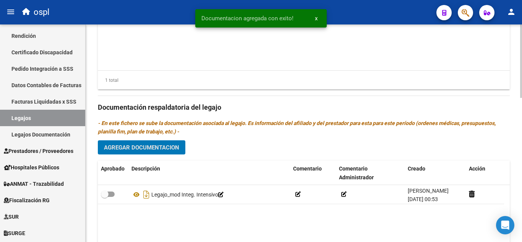
scroll to position [399, 0]
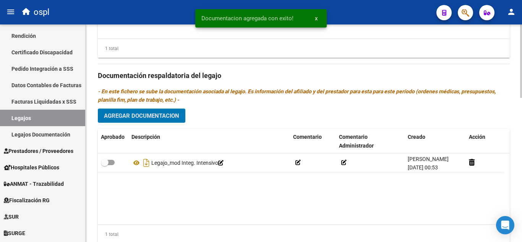
click at [520, 212] on div at bounding box center [521, 196] width 2 height 73
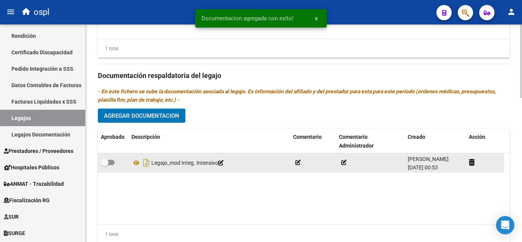
click at [108, 164] on span at bounding box center [105, 163] width 8 height 8
click at [105, 165] on input "checkbox" at bounding box center [104, 165] width 0 height 0
checkbox input "true"
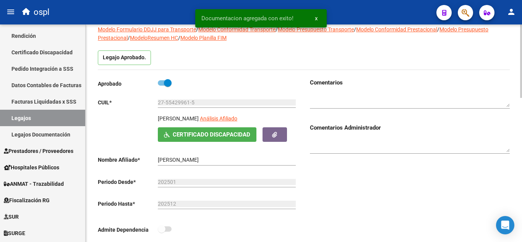
scroll to position [0, 0]
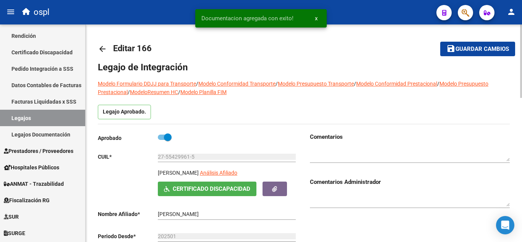
click at [521, 50] on div at bounding box center [521, 60] width 2 height 73
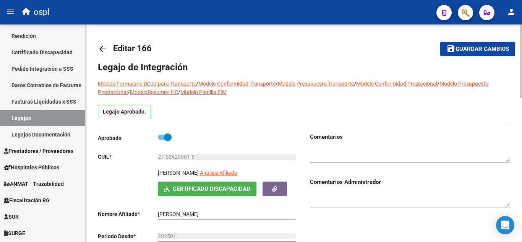
click at [468, 50] on span "Guardar cambios" at bounding box center [481, 49] width 53 height 7
click at [446, 54] on button "save Guardar cambios" at bounding box center [477, 49] width 75 height 14
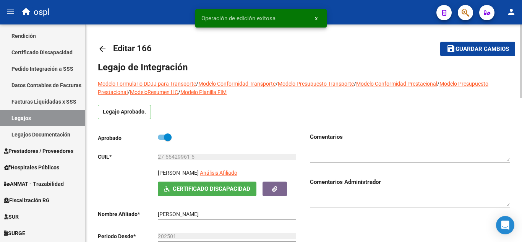
click at [104, 50] on mat-icon "arrow_back" at bounding box center [102, 48] width 9 height 9
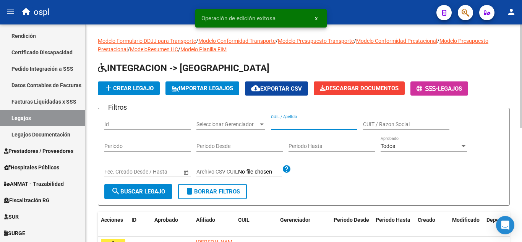
click at [279, 125] on input "CUIL / Apellido" at bounding box center [314, 124] width 86 height 6
paste input "20538015025"
type input "20538015025"
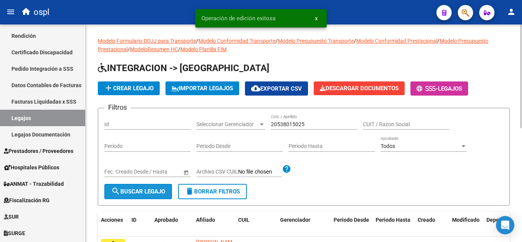
click at [155, 189] on span "search Buscar Legajo" at bounding box center [138, 191] width 54 height 7
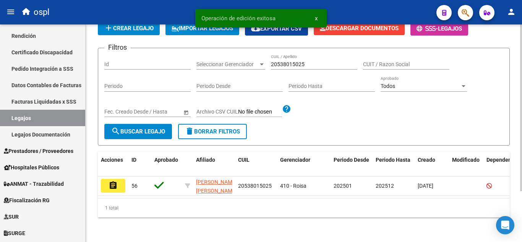
click at [511, 188] on div "Modelo Formulario DDJJ para Transporte / Modelo Conformidad Transporte / Modelo…" at bounding box center [305, 102] width 438 height 277
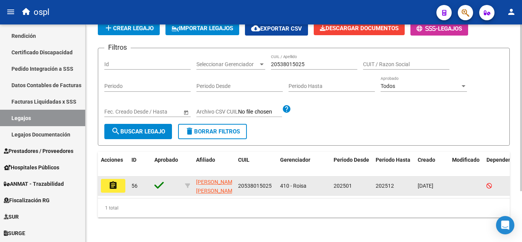
click at [123, 185] on button "assignment" at bounding box center [113, 186] width 24 height 14
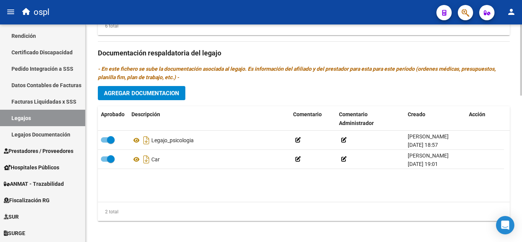
scroll to position [443, 0]
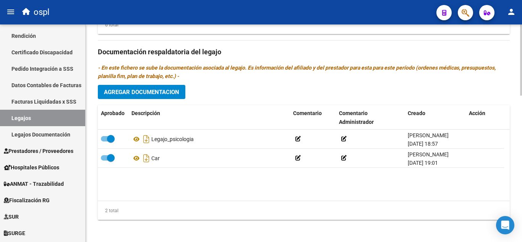
click at [144, 84] on div "Prestadores asociados al legajo Agregar Prestador Aprobado Prestador CUIT Comen…" at bounding box center [304, 51] width 412 height 350
click at [145, 90] on span "Agregar Documentacion" at bounding box center [141, 92] width 75 height 7
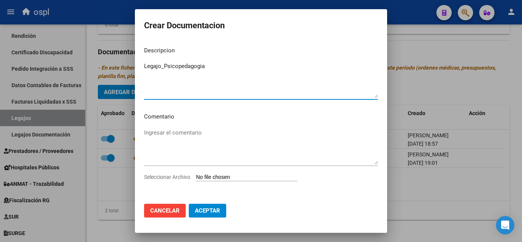
type textarea "Legajo_Psicopedagogia"
click at [201, 175] on input "Seleccionar Archivo" at bounding box center [246, 177] width 101 height 7
type input "C:\fakepath\[PERSON_NAME] psicopedagogía 2025.pdf"
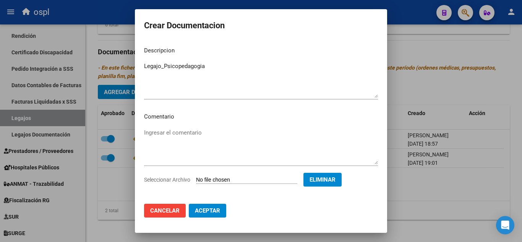
click at [210, 212] on span "Aceptar" at bounding box center [207, 210] width 25 height 7
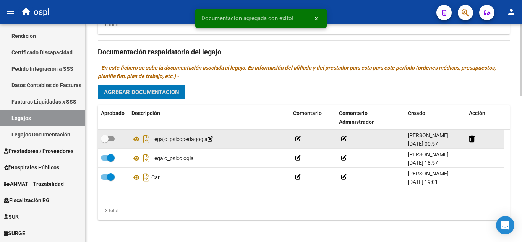
click at [109, 139] on span at bounding box center [108, 138] width 14 height 5
click at [105, 141] on input "checkbox" at bounding box center [104, 141] width 0 height 0
checkbox input "true"
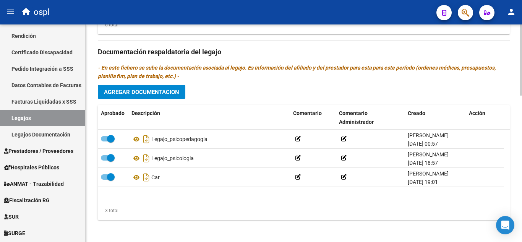
click at [135, 96] on span "Agregar Documentacion" at bounding box center [141, 92] width 75 height 7
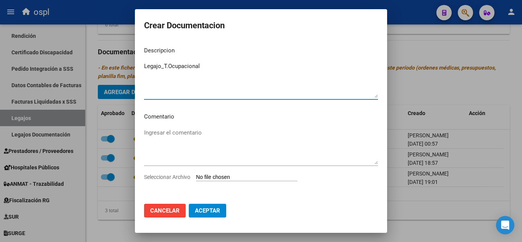
type textarea "Legajo_T.Ocupacional"
click at [211, 178] on input "Seleccionar Archivo" at bounding box center [246, 177] width 101 height 7
type input "C:\fakepath\[PERSON_NAME] TO 2025.pdf"
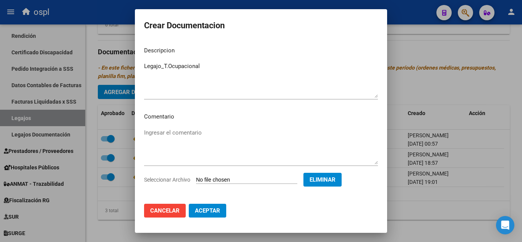
click at [209, 214] on button "Aceptar" at bounding box center [207, 211] width 37 height 14
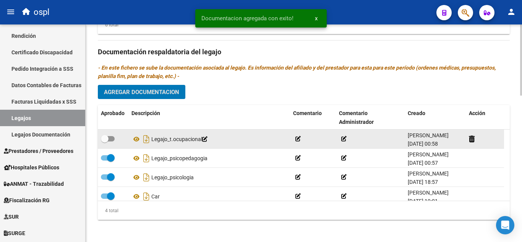
click at [107, 139] on span at bounding box center [105, 139] width 8 height 8
click at [105, 141] on input "checkbox" at bounding box center [104, 141] width 0 height 0
checkbox input "true"
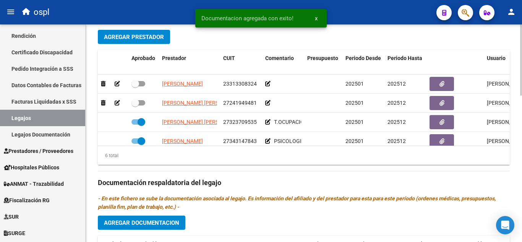
scroll to position [310, 0]
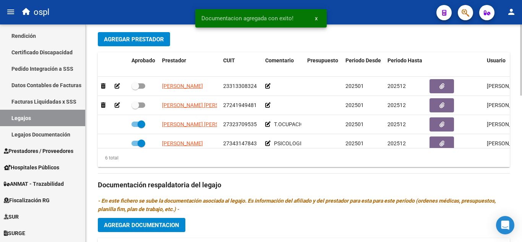
click at [521, 136] on div at bounding box center [521, 161] width 2 height 71
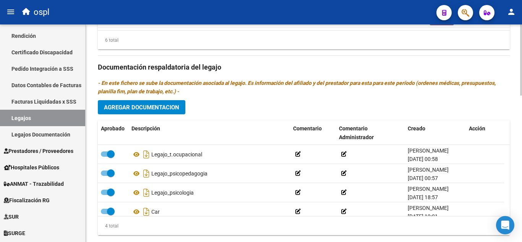
scroll to position [446, 0]
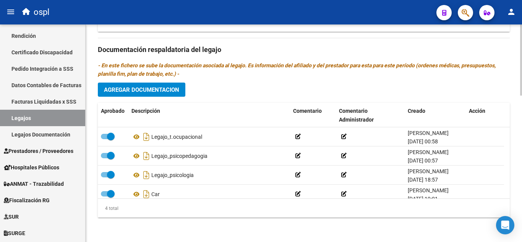
click at [520, 189] on div at bounding box center [521, 206] width 2 height 71
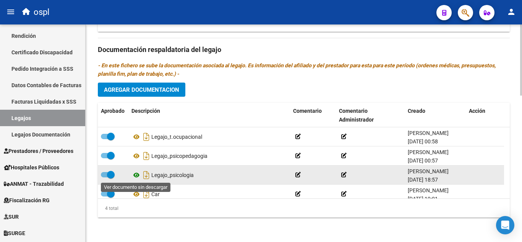
click at [135, 175] on icon at bounding box center [136, 174] width 10 height 9
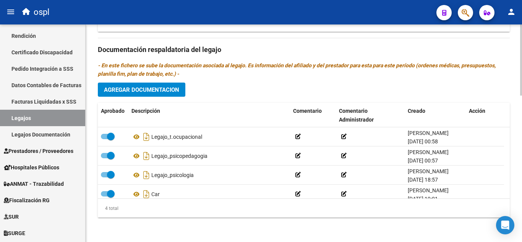
drag, startPoint x: 519, startPoint y: 189, endPoint x: 521, endPoint y: 162, distance: 27.6
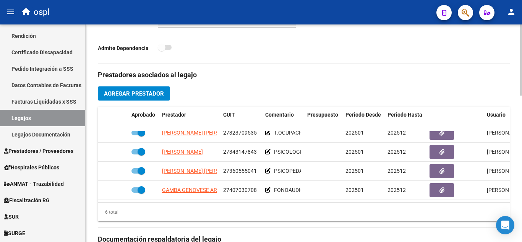
scroll to position [265, 0]
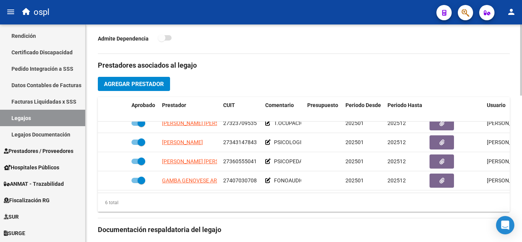
click at [520, 115] on div at bounding box center [521, 147] width 2 height 71
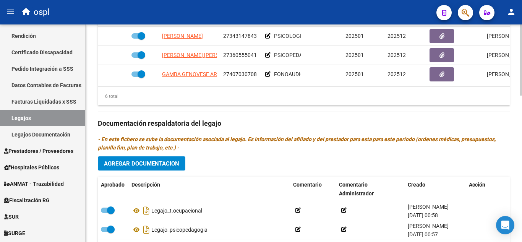
scroll to position [446, 0]
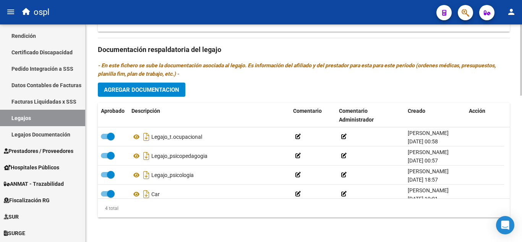
click at [521, 184] on div at bounding box center [521, 206] width 2 height 71
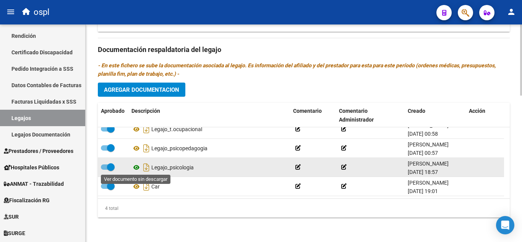
click at [134, 167] on icon at bounding box center [136, 167] width 10 height 9
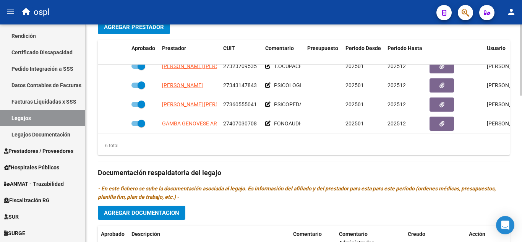
scroll to position [320, 0]
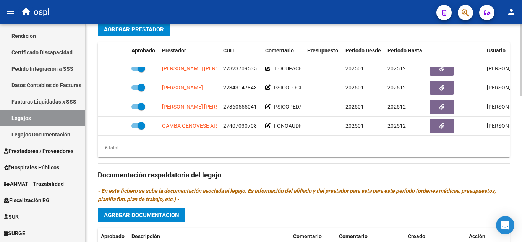
click at [521, 145] on div at bounding box center [521, 164] width 2 height 71
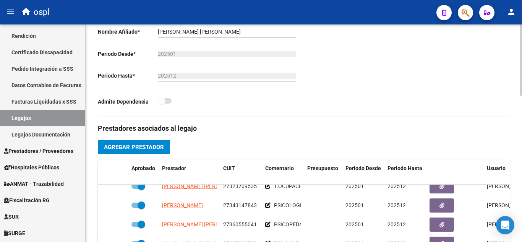
scroll to position [0, 0]
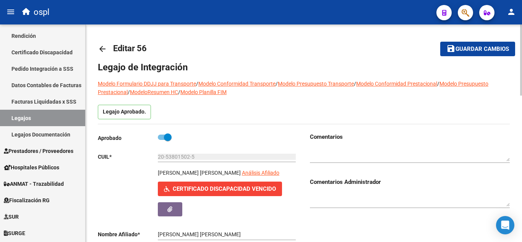
click at [521, 0] on html "menu ospl person Firma Express Reportes Tablero de Control Ingresos Percibidos …" at bounding box center [261, 121] width 522 height 242
click at [456, 52] on span "Guardar cambios" at bounding box center [481, 49] width 53 height 7
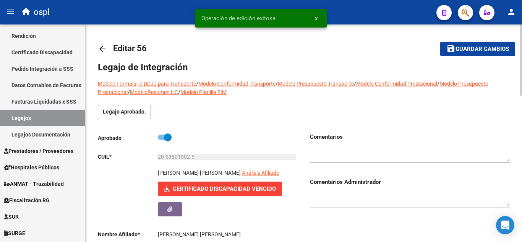
click at [102, 52] on mat-icon "arrow_back" at bounding box center [102, 48] width 9 height 9
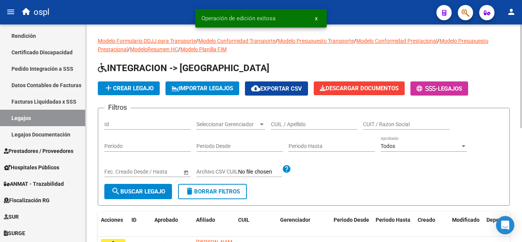
click at [307, 125] on input "CUIL / Apellido" at bounding box center [314, 124] width 86 height 6
paste input "20573810245"
type input "20573810245"
click at [158, 189] on span "search Buscar Legajo" at bounding box center [138, 191] width 54 height 7
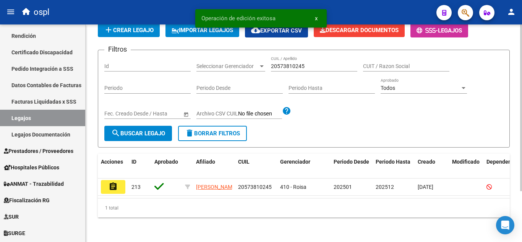
click at [515, 175] on div "Modelo Formulario DDJJ para Transporte / Modelo Conformidad Transporte / Modelo…" at bounding box center [305, 103] width 438 height 275
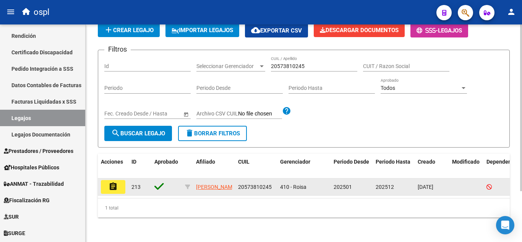
click at [114, 182] on mat-icon "assignment" at bounding box center [112, 186] width 9 height 9
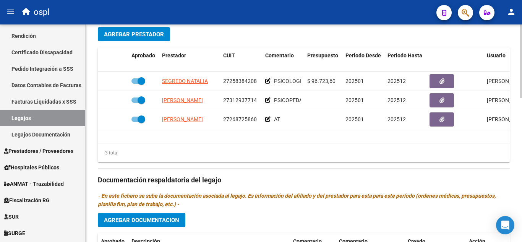
scroll to position [256, 0]
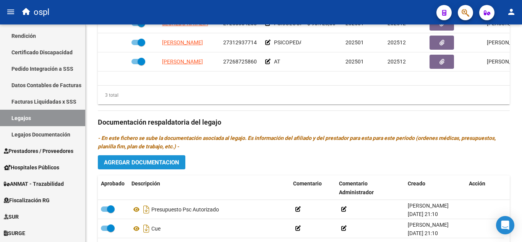
click at [172, 169] on button "Agregar Documentacion" at bounding box center [141, 162] width 87 height 14
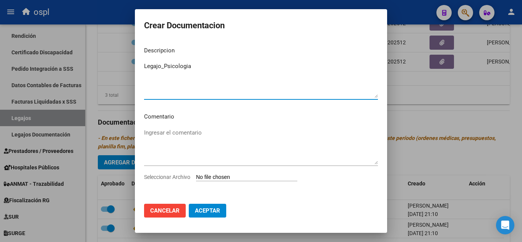
type textarea "Legajo_Psicologia"
click at [217, 177] on input "Seleccionar Archivo" at bounding box center [246, 177] width 101 height 7
type input "C:\fakepath\[PERSON_NAME] - PSICOLOGÍA.pdf"
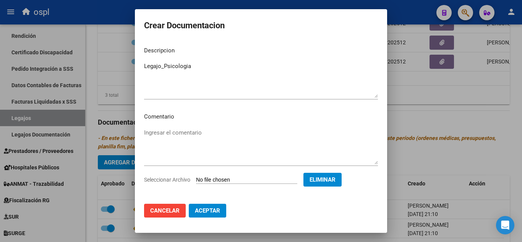
click at [206, 210] on span "Aceptar" at bounding box center [207, 210] width 25 height 7
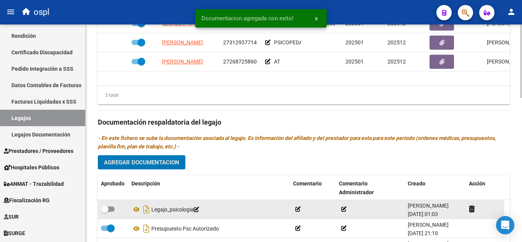
click at [109, 210] on span at bounding box center [108, 208] width 14 height 5
click at [105, 212] on input "checkbox" at bounding box center [104, 212] width 0 height 0
checkbox input "true"
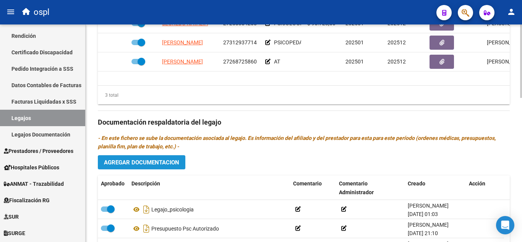
click at [126, 169] on button "Agregar Documentacion" at bounding box center [141, 162] width 87 height 14
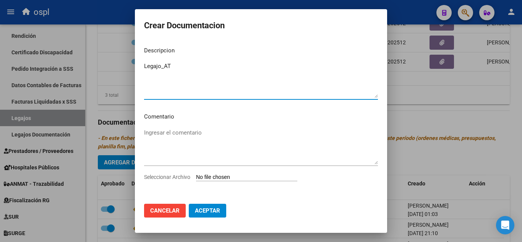
type textarea "Legajo_AT"
click at [207, 180] on input "Seleccionar Archivo" at bounding box center [246, 177] width 101 height 7
type input "C:\fakepath\[PERSON_NAME] - AT 2025.pdf"
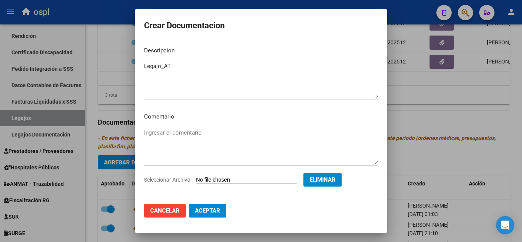
click at [207, 214] on span "Aceptar" at bounding box center [207, 210] width 25 height 7
checkbox input "false"
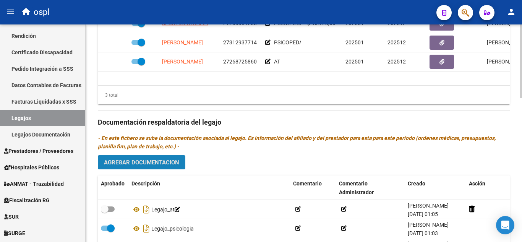
click at [164, 162] on span "Agregar Documentacion" at bounding box center [141, 162] width 75 height 7
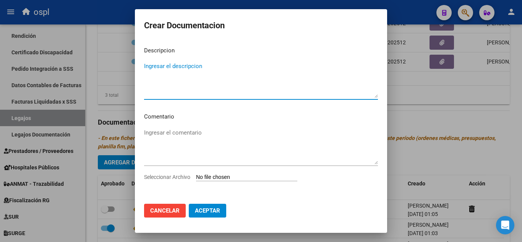
click at [227, 177] on input "Seleccionar Archivo" at bounding box center [246, 177] width 101 height 7
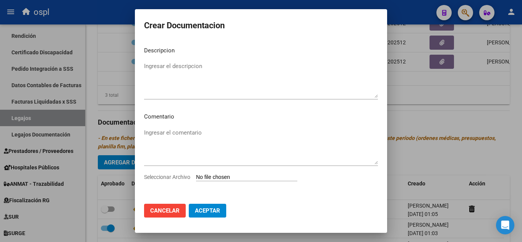
type input "C:\fakepath\LEGAJO [PERSON_NAME] - PSICOPEDAGOGÍA.pdf"
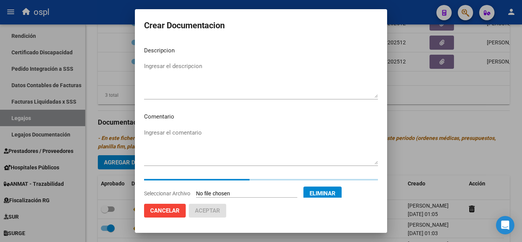
click at [225, 69] on textarea "Ingresar el descripcion" at bounding box center [261, 80] width 234 height 36
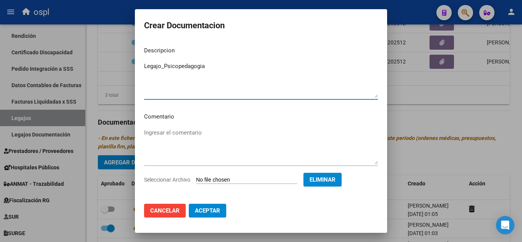
type textarea "Legajo_Psicopedagogia"
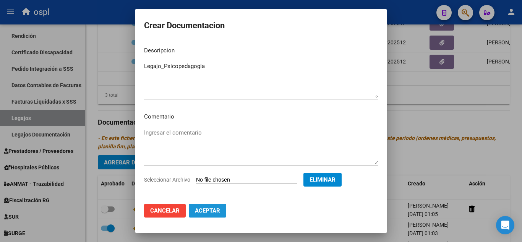
click at [196, 204] on button "Aceptar" at bounding box center [207, 211] width 37 height 14
checkbox input "false"
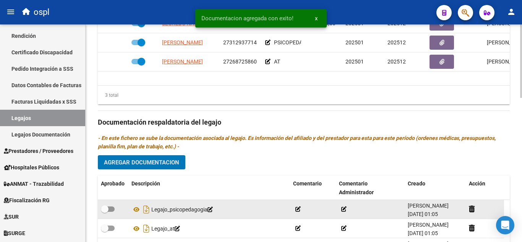
click at [107, 209] on span at bounding box center [105, 209] width 8 height 8
click at [105, 212] on input "checkbox" at bounding box center [104, 212] width 0 height 0
checkbox input "true"
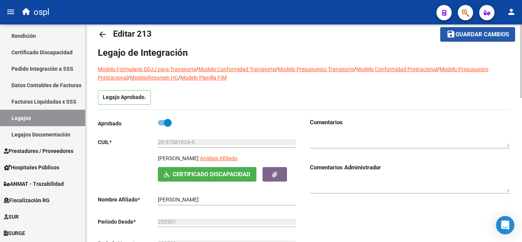
click at [495, 33] on span "Guardar cambios" at bounding box center [481, 34] width 53 height 7
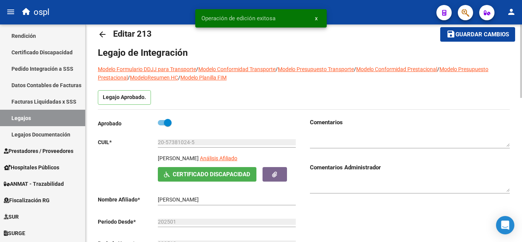
click at [104, 32] on mat-icon "arrow_back" at bounding box center [102, 34] width 9 height 9
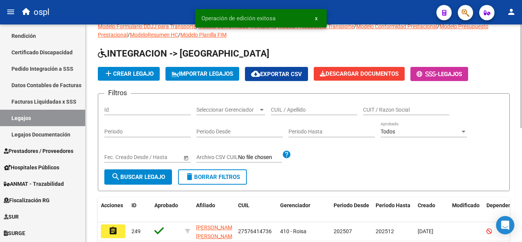
click at [274, 111] on input "CUIL / Apellido" at bounding box center [314, 110] width 86 height 6
paste input "20547034962"
type input "20547034962"
click at [143, 175] on span "search Buscar Legajo" at bounding box center [138, 176] width 54 height 7
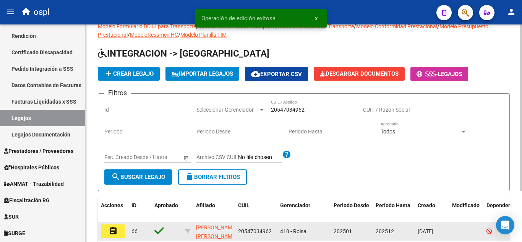
click at [114, 235] on mat-icon "assignment" at bounding box center [112, 230] width 9 height 9
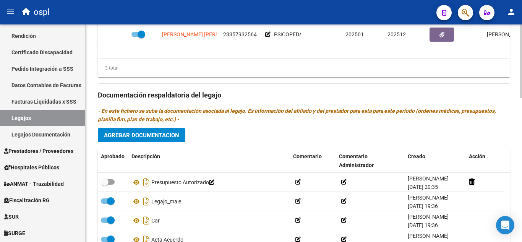
scroll to position [388, 0]
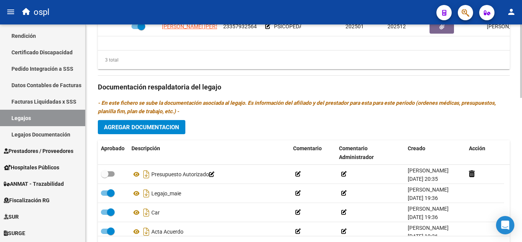
click at [520, 191] on div at bounding box center [521, 192] width 2 height 73
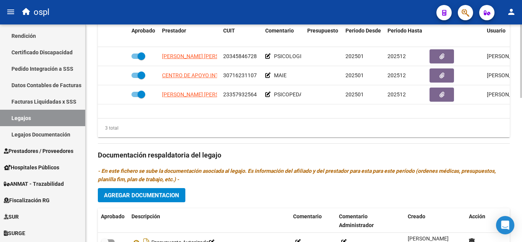
scroll to position [358, 0]
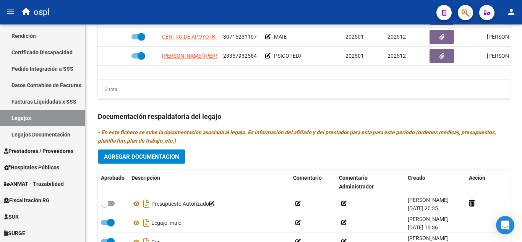
click at [162, 157] on span "Agregar Documentacion" at bounding box center [141, 156] width 75 height 7
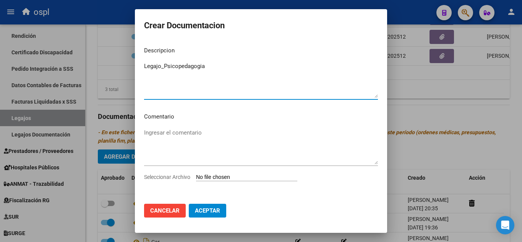
type textarea "Legajo_Psicopedagogia"
click at [218, 175] on input "Seleccionar Archivo" at bounding box center [246, 177] width 101 height 7
type input "C:\fakepath\[PERSON_NAME] doc completa.pdf"
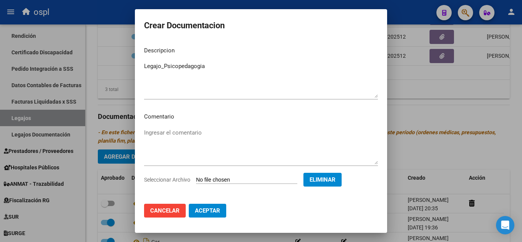
click at [210, 210] on span "Aceptar" at bounding box center [207, 210] width 25 height 7
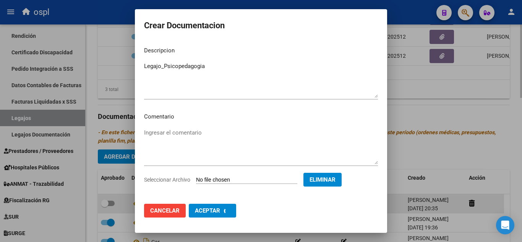
checkbox input "false"
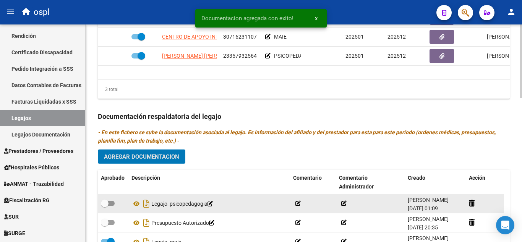
click at [106, 207] on span at bounding box center [105, 203] width 8 height 8
click at [105, 206] on input "checkbox" at bounding box center [104, 206] width 0 height 0
checkbox input "true"
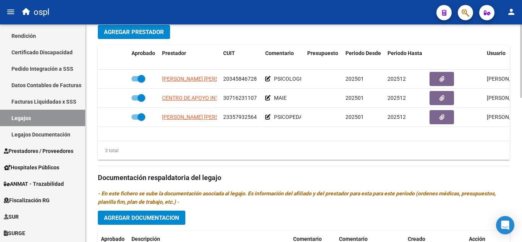
scroll to position [426, 0]
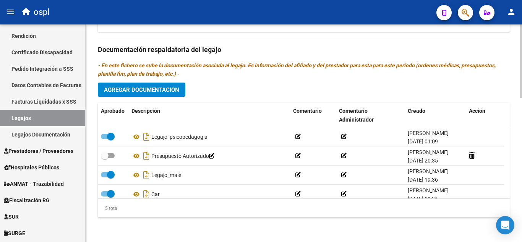
click at [157, 99] on div "Prestadores asociados al legajo Agregar Prestador Aprobado Prestador CUIT Comen…" at bounding box center [304, 49] width 412 height 350
click at [159, 92] on span "Agregar Documentacion" at bounding box center [141, 89] width 75 height 7
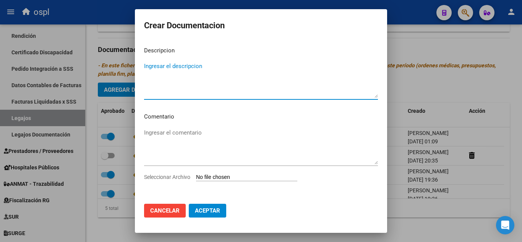
click at [233, 177] on input "Seleccionar Archivo" at bounding box center [246, 177] width 101 height 7
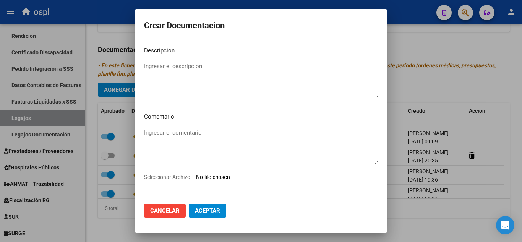
type input "C:\fakepath\Legajo - [PERSON_NAME].pdf"
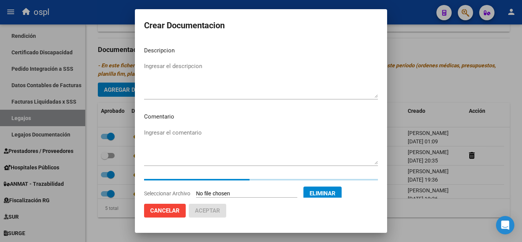
click at [214, 68] on textarea "Ingresar el descripcion" at bounding box center [261, 80] width 234 height 36
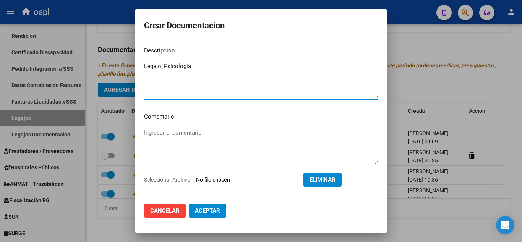
type textarea "Legajo_Psicologia"
click at [204, 218] on mat-dialog-actions "Cancelar Aceptar" at bounding box center [261, 210] width 234 height 26
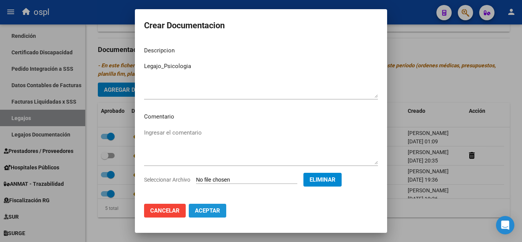
click at [206, 212] on span "Aceptar" at bounding box center [207, 210] width 25 height 7
checkbox input "false"
checkbox input "true"
checkbox input "false"
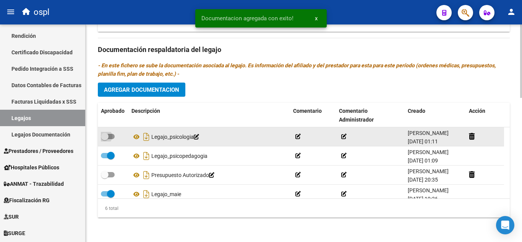
click at [105, 138] on span at bounding box center [105, 137] width 8 height 8
click at [105, 139] on input "checkbox" at bounding box center [104, 139] width 0 height 0
checkbox input "true"
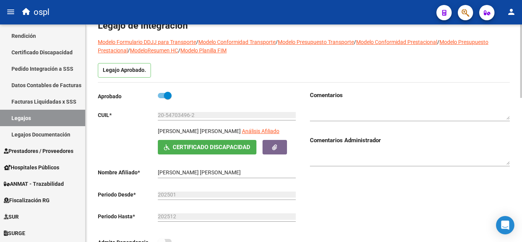
scroll to position [17, 0]
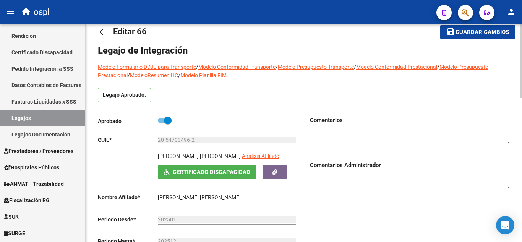
click at [470, 34] on span "Guardar cambios" at bounding box center [481, 32] width 53 height 7
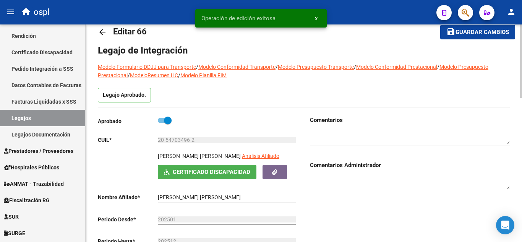
click at [100, 32] on mat-icon "arrow_back" at bounding box center [102, 32] width 9 height 9
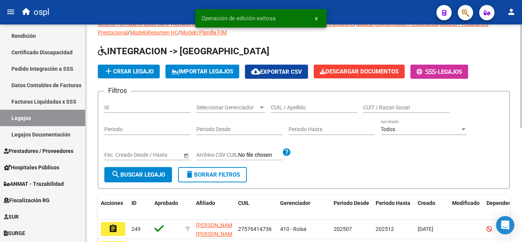
click at [282, 107] on input "CUIL / Apellido" at bounding box center [314, 107] width 86 height 6
paste input "20535458171"
type input "20535458171"
click at [153, 174] on span "search Buscar Legajo" at bounding box center [138, 174] width 54 height 7
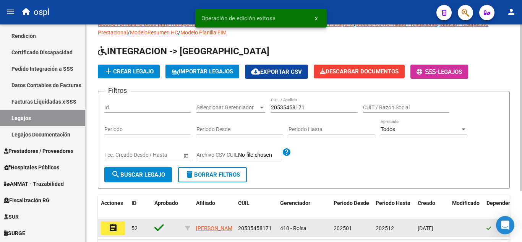
click at [118, 230] on button "assignment" at bounding box center [113, 228] width 24 height 14
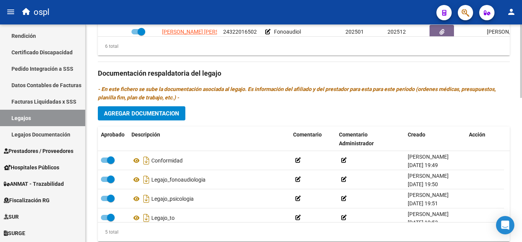
scroll to position [408, 0]
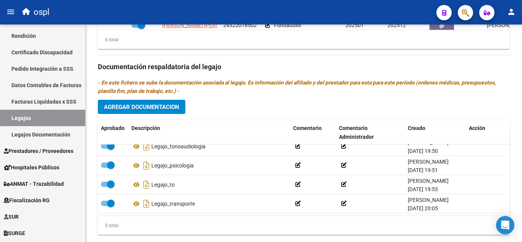
scroll to position [0, 0]
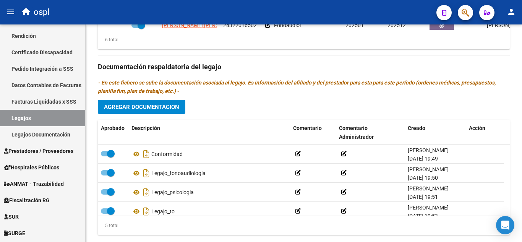
drag, startPoint x: 519, startPoint y: 174, endPoint x: 521, endPoint y: 140, distance: 34.1
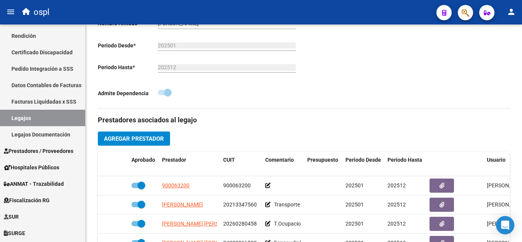
click at [521, 140] on div at bounding box center [521, 132] width 2 height 217
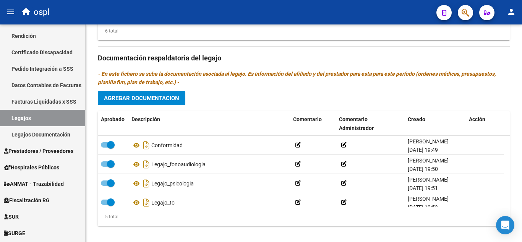
scroll to position [420, 0]
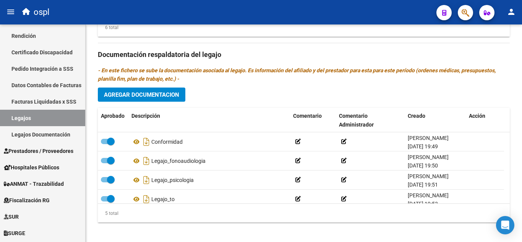
click at [170, 97] on span "Agregar Documentacion" at bounding box center [141, 94] width 75 height 7
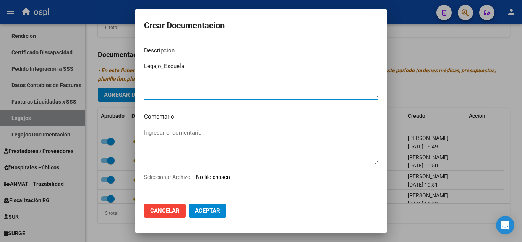
type textarea "Legajo_Escuela"
click at [219, 179] on input "Seleccionar Archivo" at bounding box center [246, 177] width 101 height 7
type input "C:\fakepath\Resolucion 3_merged.pdf"
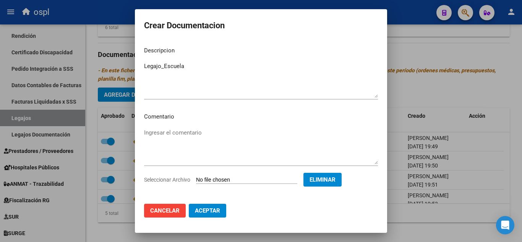
click at [199, 203] on mat-dialog-actions "Cancelar Aceptar" at bounding box center [261, 210] width 234 height 26
click at [202, 212] on span "Aceptar" at bounding box center [207, 210] width 25 height 7
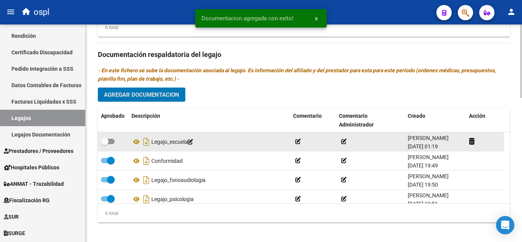
click at [114, 143] on label at bounding box center [108, 141] width 14 height 9
click at [105, 144] on input "checkbox" at bounding box center [104, 144] width 0 height 0
checkbox input "true"
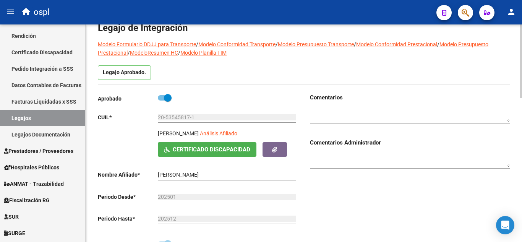
scroll to position [0, 0]
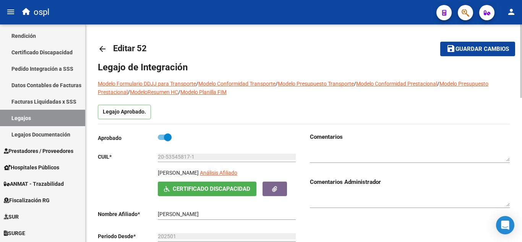
click at [521, 25] on div at bounding box center [521, 60] width 2 height 73
click at [468, 52] on span "Guardar cambios" at bounding box center [481, 49] width 53 height 7
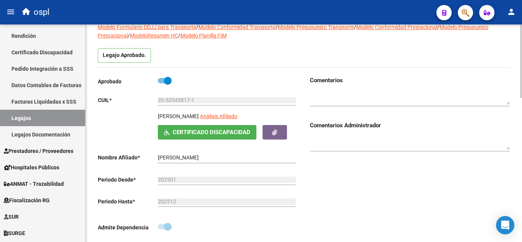
scroll to position [76, 0]
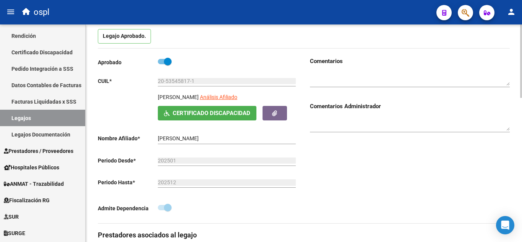
click at [521, 74] on div at bounding box center [521, 86] width 2 height 73
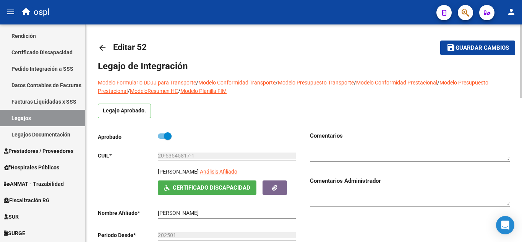
click at [520, 60] on div at bounding box center [521, 61] width 2 height 73
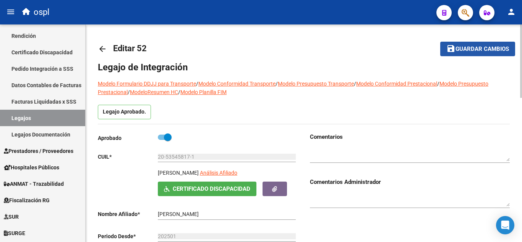
click at [499, 50] on span "Guardar cambios" at bounding box center [481, 49] width 53 height 7
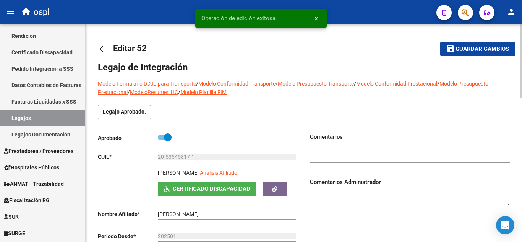
click at [103, 47] on mat-icon "arrow_back" at bounding box center [102, 48] width 9 height 9
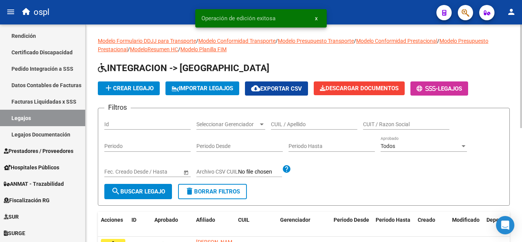
click at [280, 121] on input "CUIL / Apellido" at bounding box center [314, 124] width 86 height 6
paste input "20528689176"
type input "20528689176"
click at [142, 196] on button "search Buscar Legajo" at bounding box center [138, 191] width 68 height 15
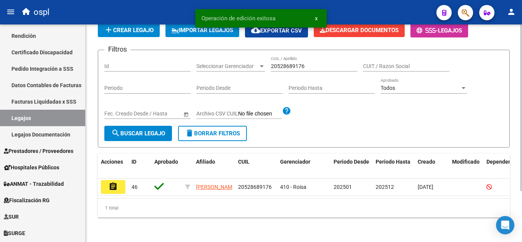
click at [520, 157] on div at bounding box center [521, 158] width 2 height 167
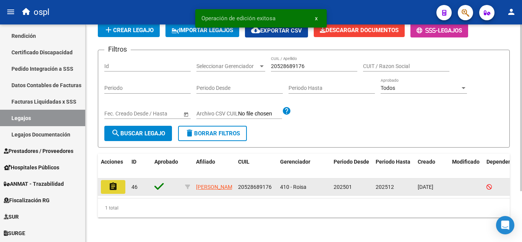
click at [112, 185] on button "assignment" at bounding box center [113, 187] width 24 height 14
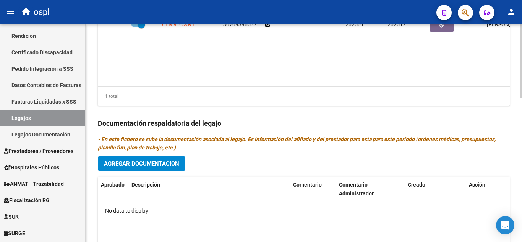
click at [520, 181] on div at bounding box center [521, 179] width 2 height 73
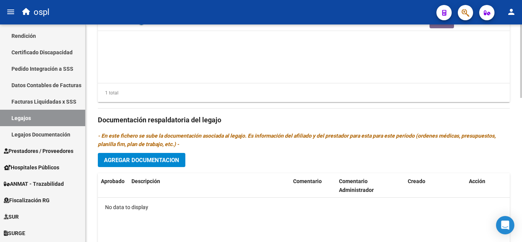
click at [178, 157] on span "Agregar Documentacion" at bounding box center [141, 160] width 75 height 7
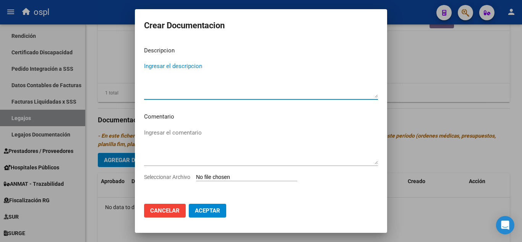
click at [241, 179] on input "Seleccionar Archivo" at bounding box center [246, 177] width 101 height 7
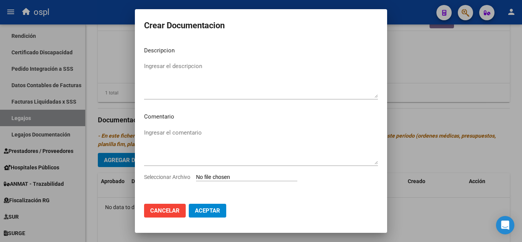
type input "C:\fakepath\[PERSON_NAME].pdf"
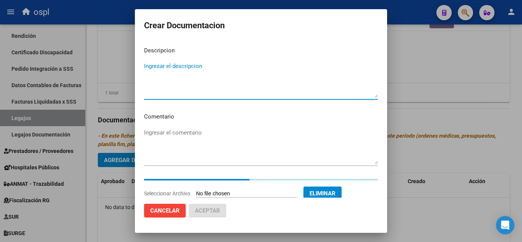
click at [239, 65] on textarea "Ingresar el descripcion" at bounding box center [261, 80] width 234 height 36
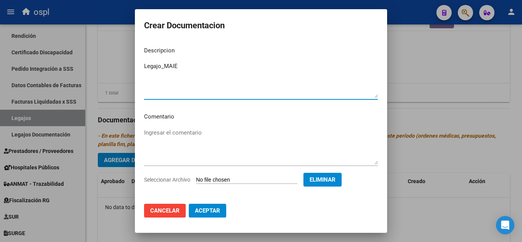
type textarea "Legajo_MAIE"
click at [199, 203] on mat-dialog-actions "Cancelar Aceptar" at bounding box center [261, 210] width 234 height 26
click at [200, 208] on span "Aceptar" at bounding box center [207, 210] width 25 height 7
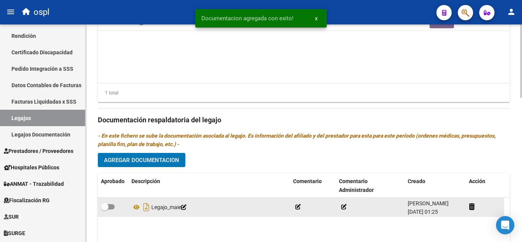
click at [107, 207] on span at bounding box center [105, 207] width 8 height 8
click at [105, 209] on input "checkbox" at bounding box center [104, 209] width 0 height 0
checkbox input "true"
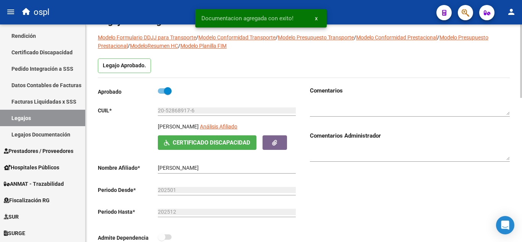
click at [520, 77] on div at bounding box center [521, 76] width 2 height 73
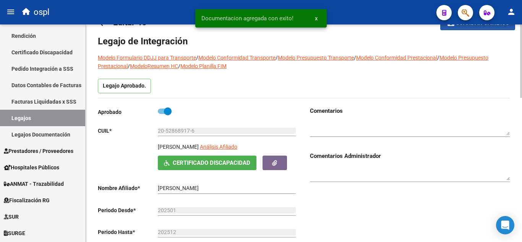
click at [502, 28] on button "save Guardar cambios" at bounding box center [477, 23] width 75 height 14
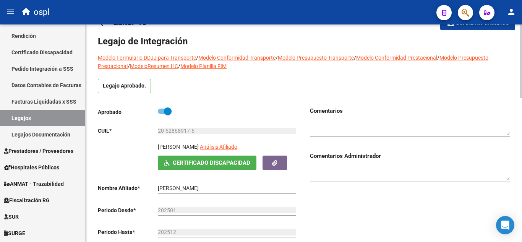
click at [459, 28] on button "save Guardar cambios" at bounding box center [477, 23] width 75 height 14
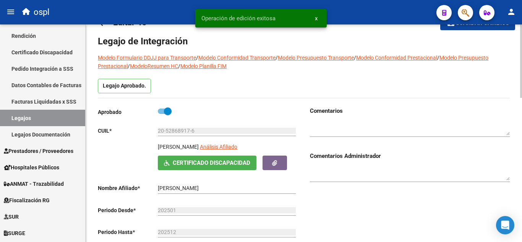
click at [102, 25] on mat-icon "arrow_back" at bounding box center [102, 22] width 9 height 9
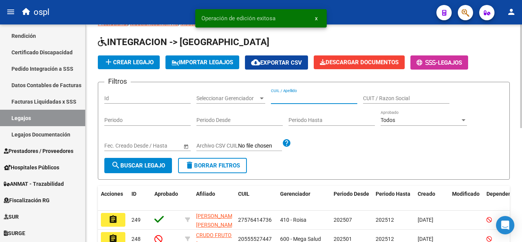
click at [271, 97] on input "CUIL / Apellido" at bounding box center [314, 98] width 86 height 6
paste input "20580995013"
type input "20580995013"
click at [125, 172] on button "search Buscar Legajo" at bounding box center [138, 165] width 68 height 15
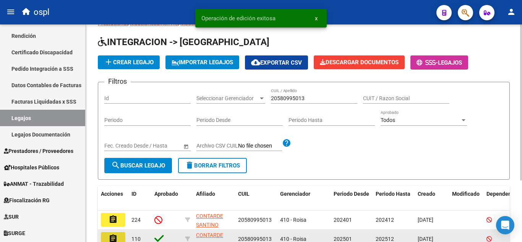
click at [115, 238] on mat-icon "assignment" at bounding box center [112, 238] width 9 height 9
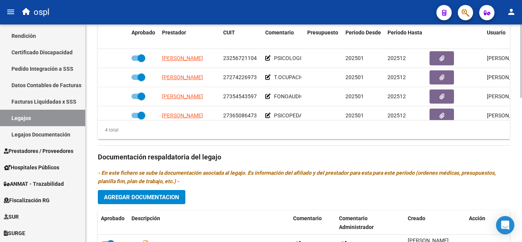
scroll to position [317, 0]
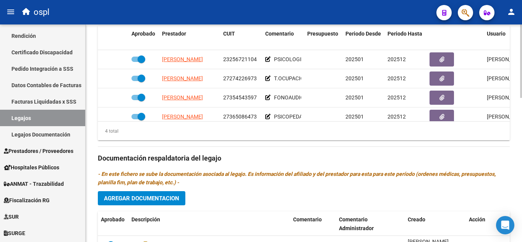
click at [521, 160] on div at bounding box center [521, 168] width 2 height 73
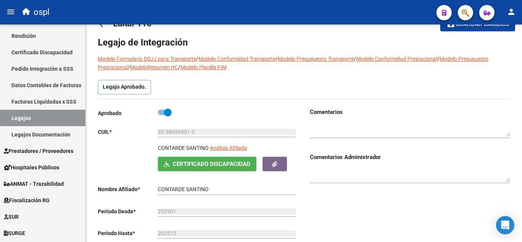
scroll to position [0, 0]
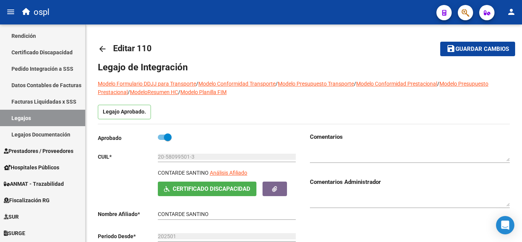
click at [520, 30] on div at bounding box center [521, 60] width 2 height 73
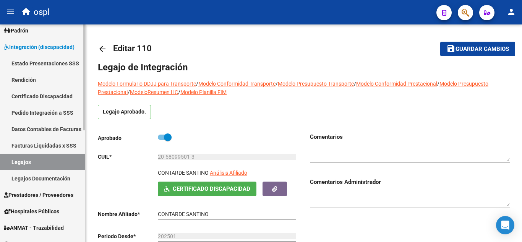
scroll to position [68, 0]
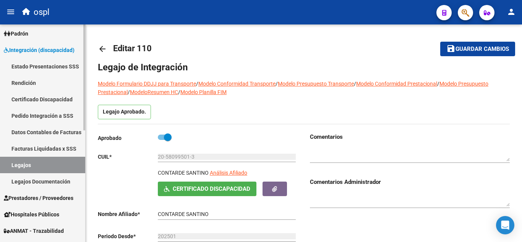
click at [85, 80] on div at bounding box center [84, 111] width 2 height 106
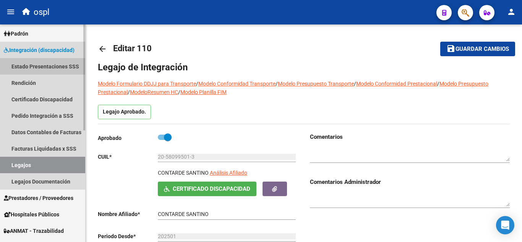
click at [70, 70] on link "Estado Presentaciones SSS" at bounding box center [42, 66] width 85 height 16
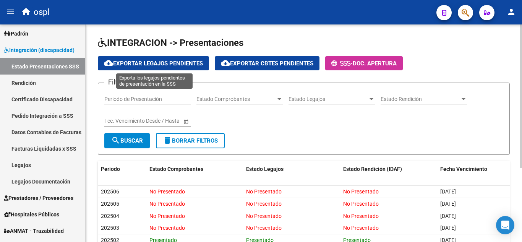
click at [182, 61] on span "cloud_download Exportar Legajos Pendientes" at bounding box center [153, 63] width 99 height 7
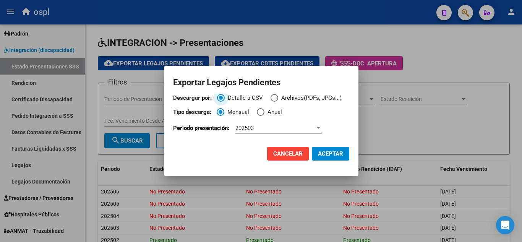
click at [275, 97] on span "Descargar por:" at bounding box center [274, 98] width 8 height 8
click at [275, 97] on input "Archivos(PDFs, JPGs...)" at bounding box center [274, 98] width 8 height 8
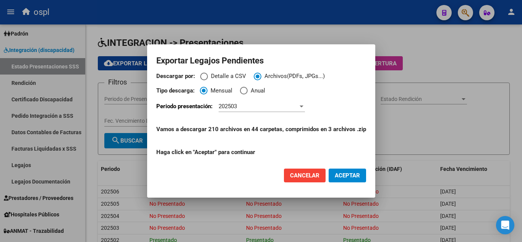
click at [354, 173] on span "ACEPTAR" at bounding box center [347, 175] width 25 height 7
